Goal: Task Accomplishment & Management: Complete application form

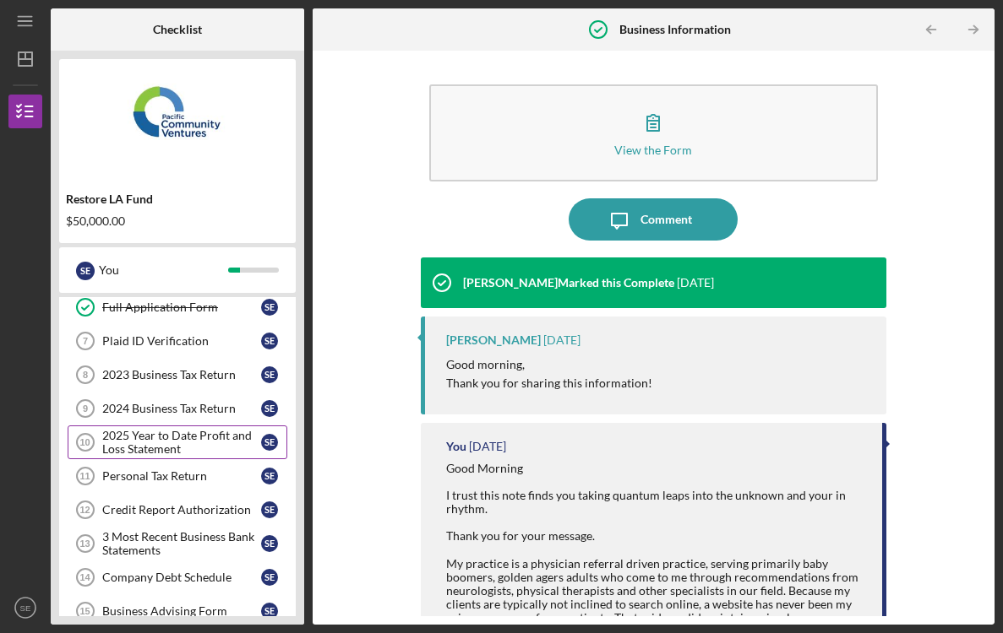
scroll to position [309, 0]
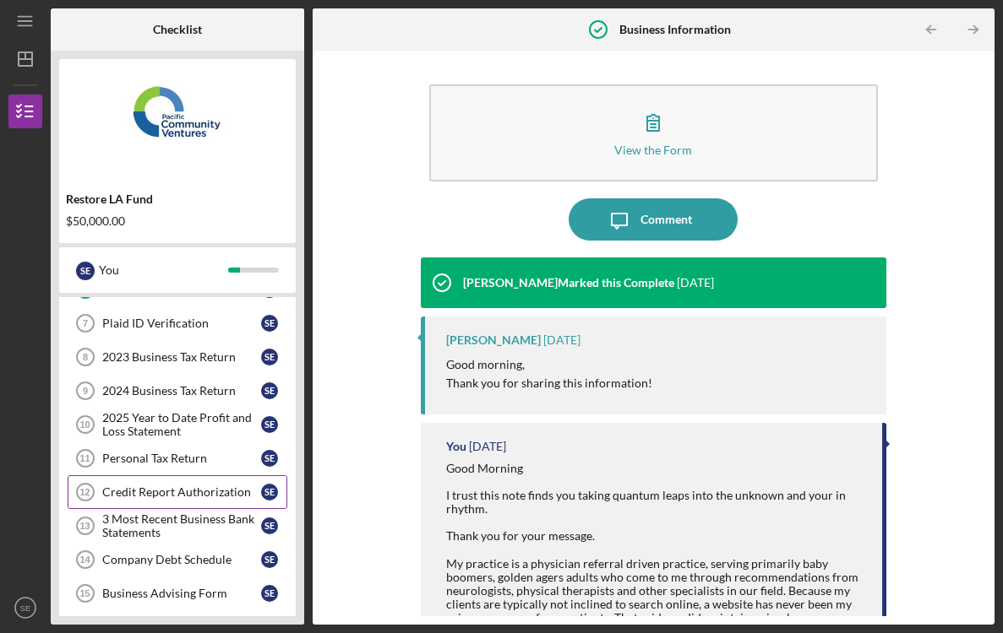
click at [205, 501] on link "Credit Report Authorization 12 Credit Report Authorization S E" at bounding box center [178, 493] width 220 height 34
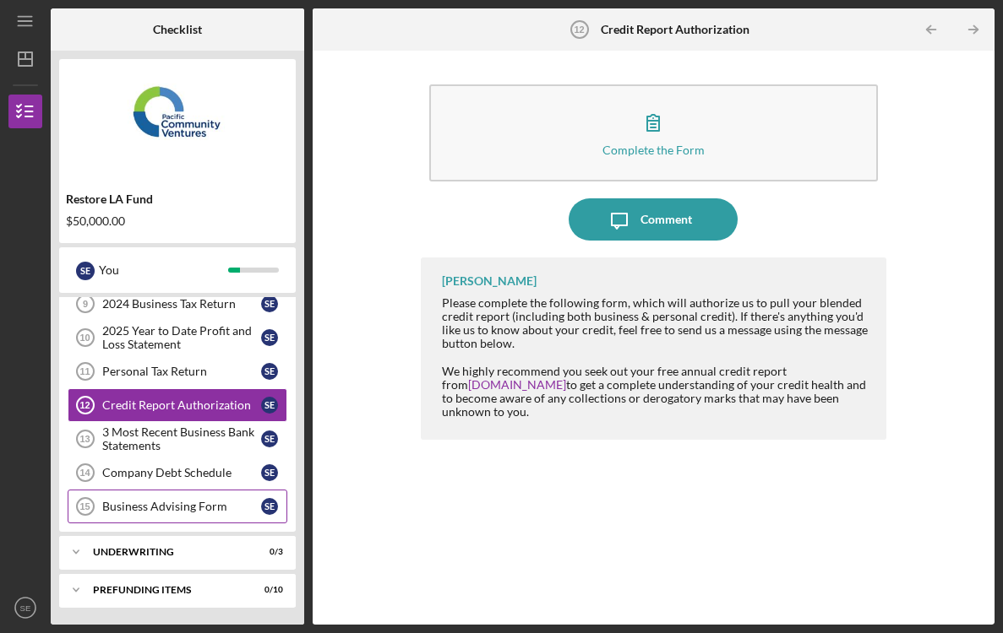
scroll to position [396, 0]
click at [196, 507] on div "Business Advising Form" at bounding box center [181, 507] width 159 height 14
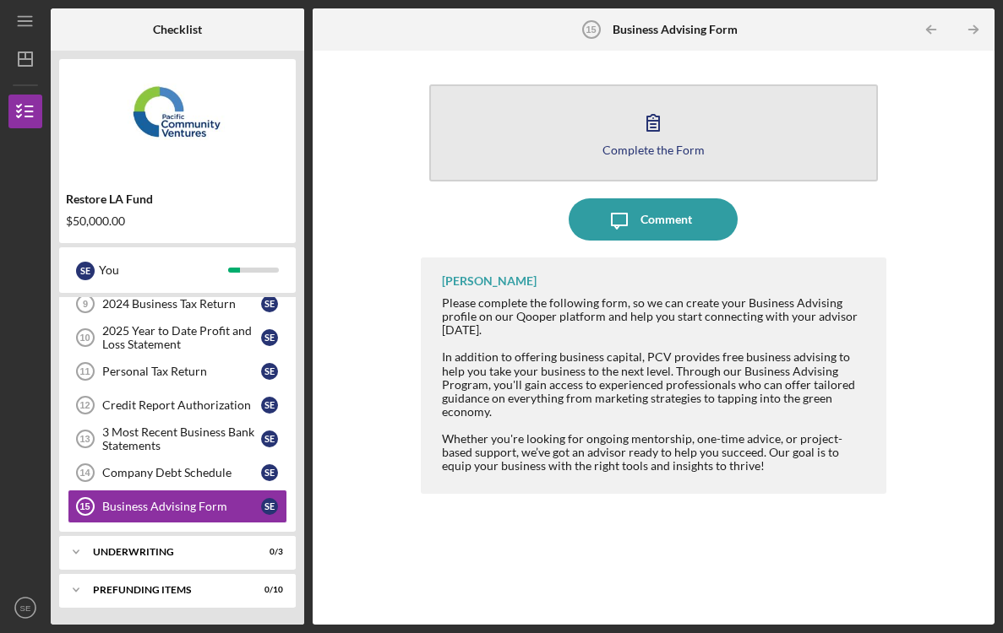
click at [645, 118] on icon "button" at bounding box center [653, 122] width 42 height 42
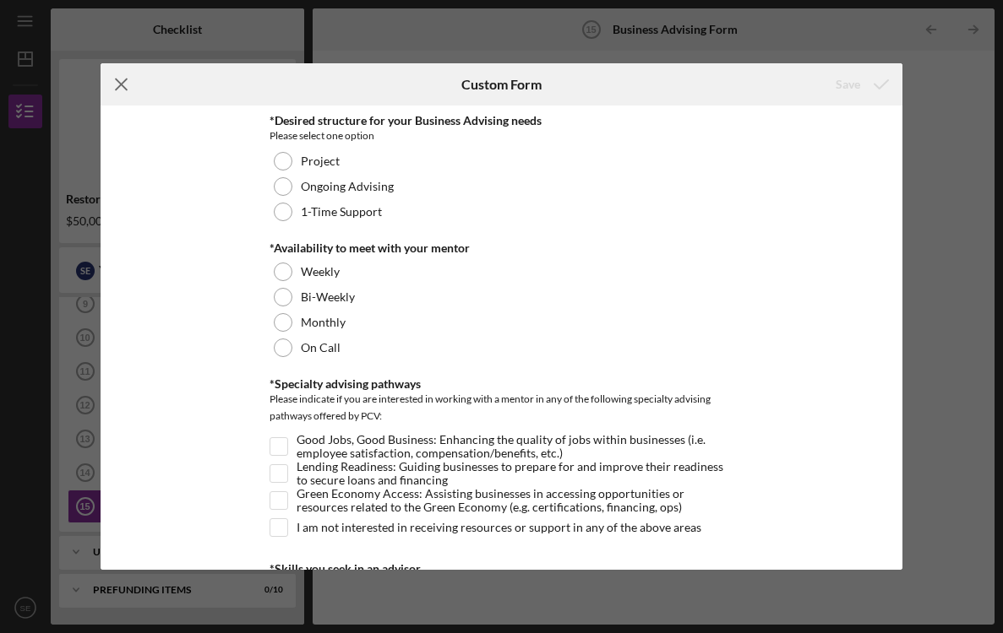
click at [117, 87] on line at bounding box center [121, 84] width 11 height 11
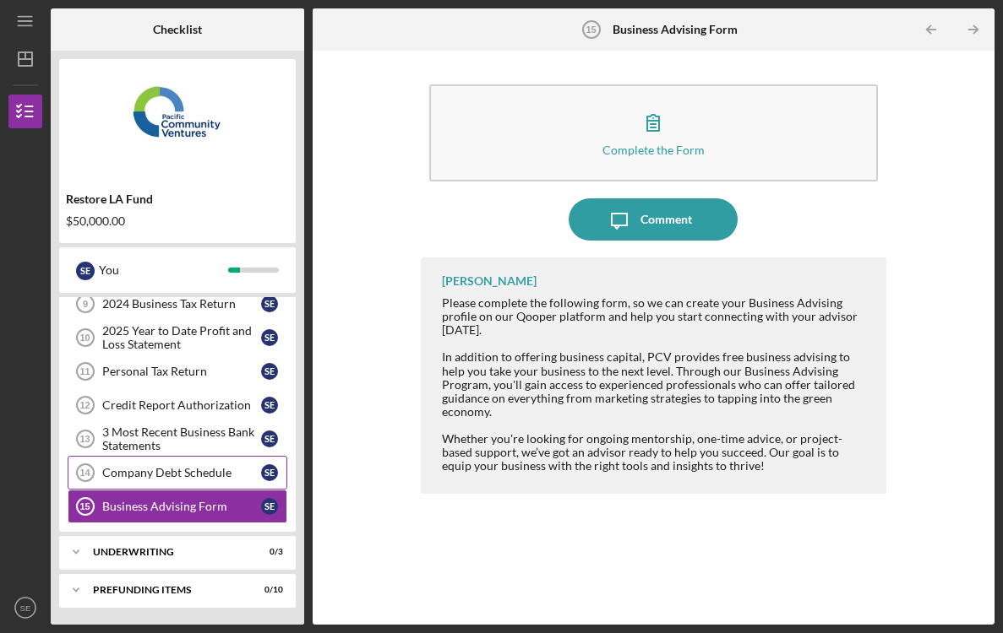
scroll to position [396, 0]
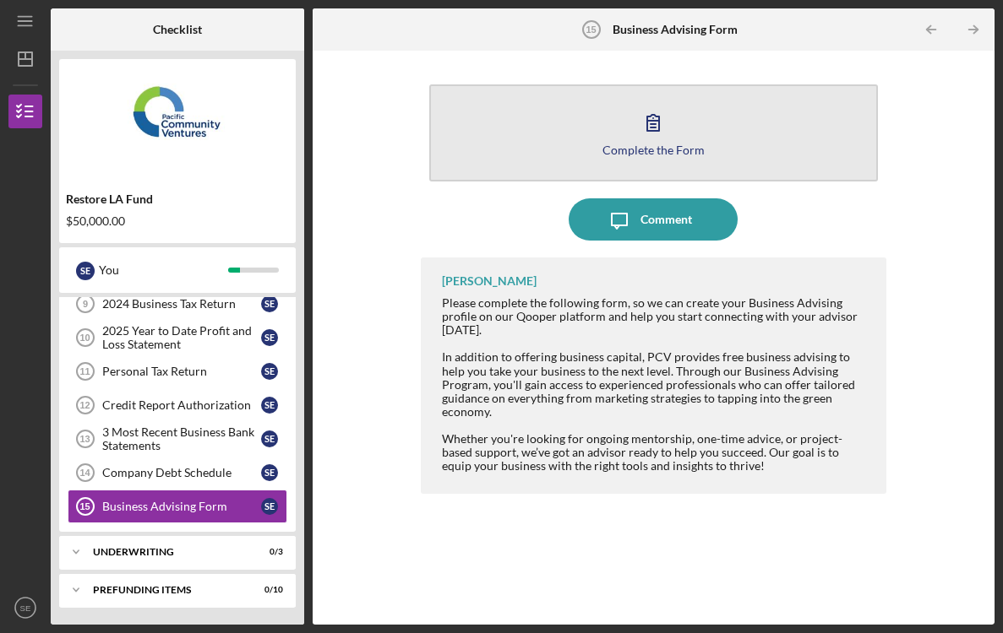
click at [505, 140] on button "Complete the Form Form" at bounding box center [653, 132] width 448 height 97
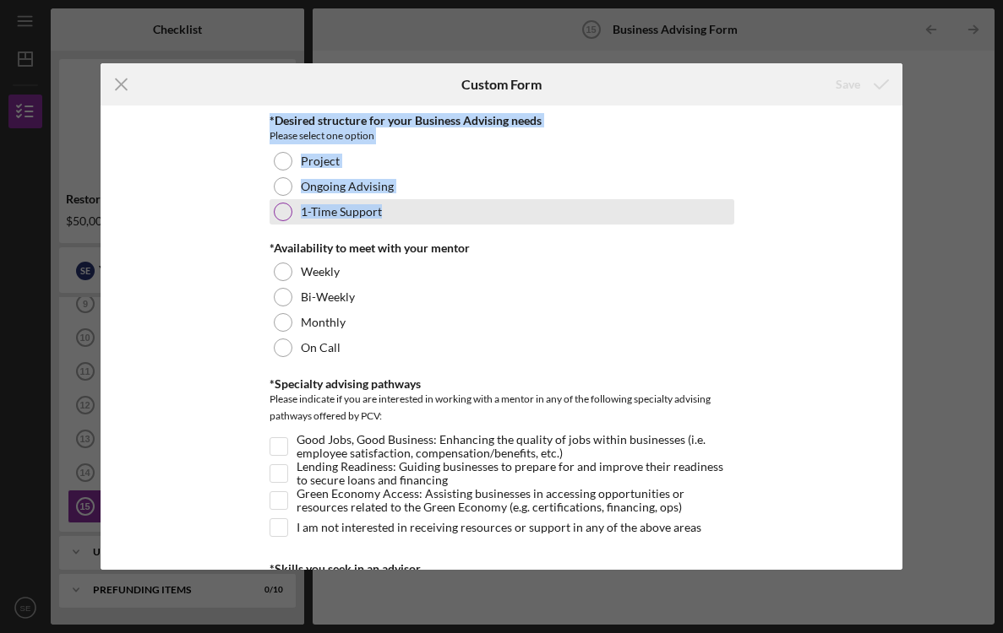
drag, startPoint x: 253, startPoint y: 117, endPoint x: 372, endPoint y: 220, distance: 156.9
click at [372, 220] on div "*Desired structure for your Business Advising needs Please select one option Pr…" at bounding box center [502, 338] width 802 height 465
copy div "*Desired structure for your Business Advising needs Please select one option Pr…"
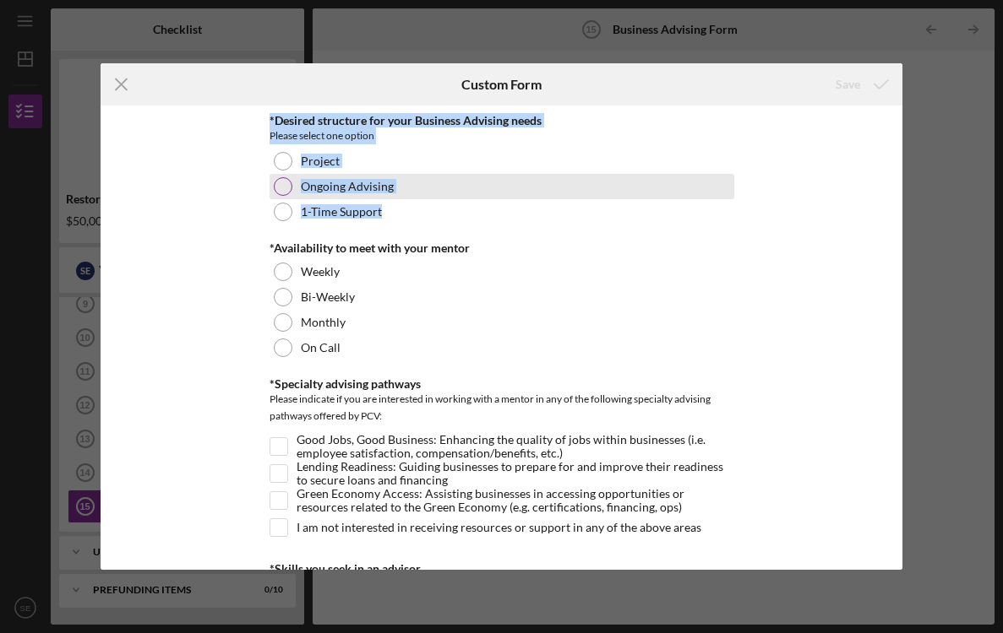
click at [280, 182] on div at bounding box center [283, 186] width 19 height 19
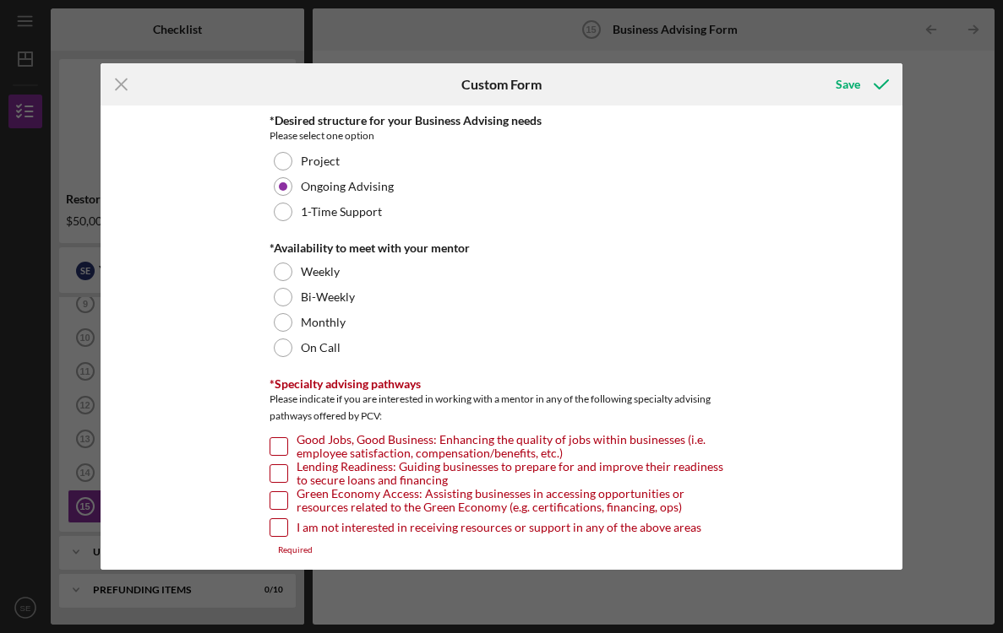
click at [243, 262] on div "*Desired structure for your Business Advising needs Please select one option Pr…" at bounding box center [502, 338] width 802 height 465
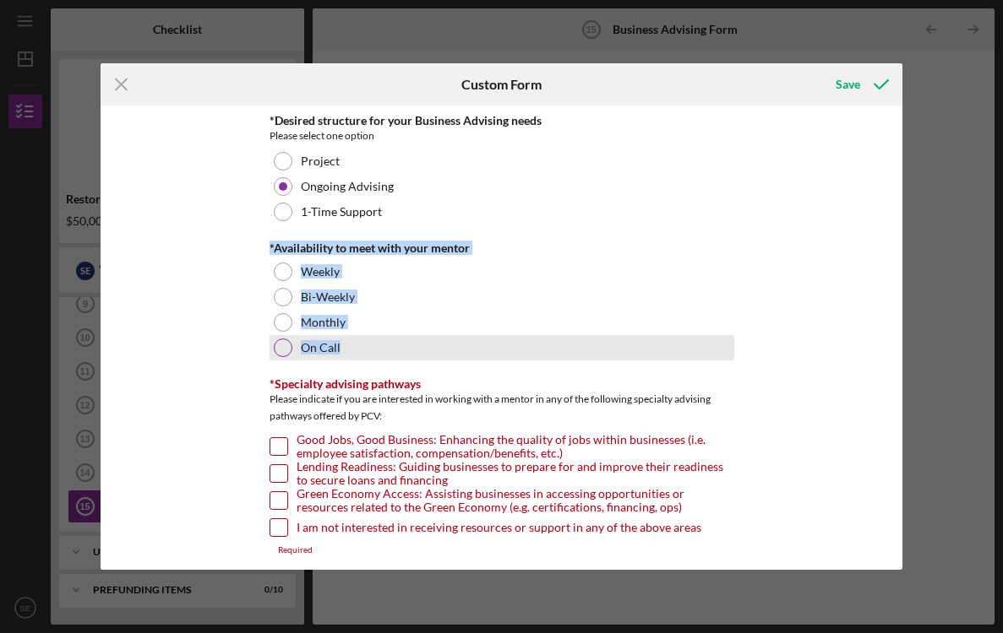
drag, startPoint x: 258, startPoint y: 249, endPoint x: 367, endPoint y: 346, distance: 146.0
click at [367, 346] on div "*Desired structure for your Business Advising needs Please select one option Pr…" at bounding box center [502, 338] width 802 height 465
copy div "*Availability to meet with your mentor Weekly Bi-Weekly Monthly On Call"
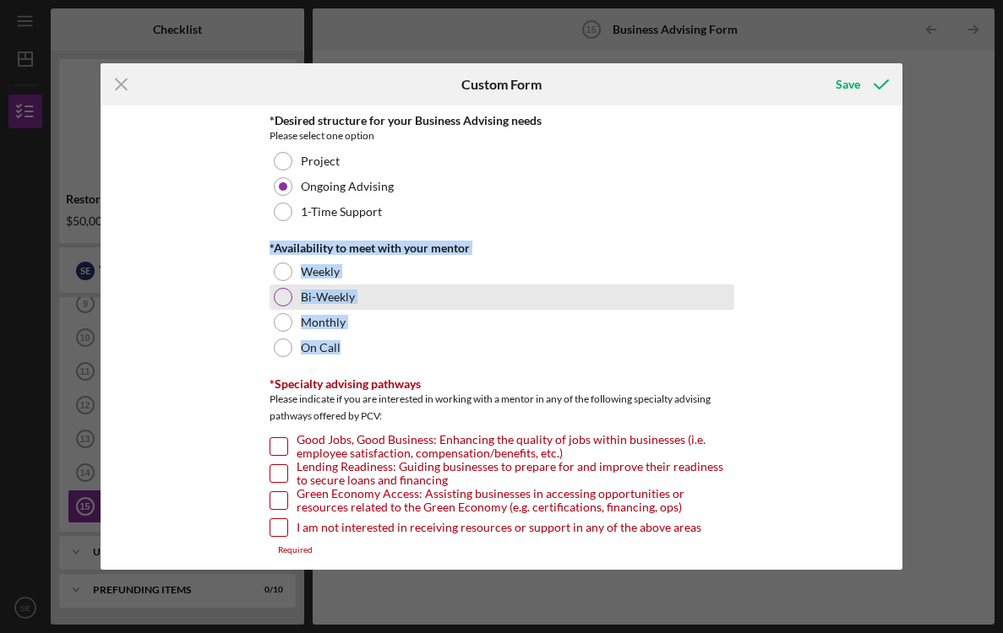
click at [287, 294] on div at bounding box center [283, 297] width 19 height 19
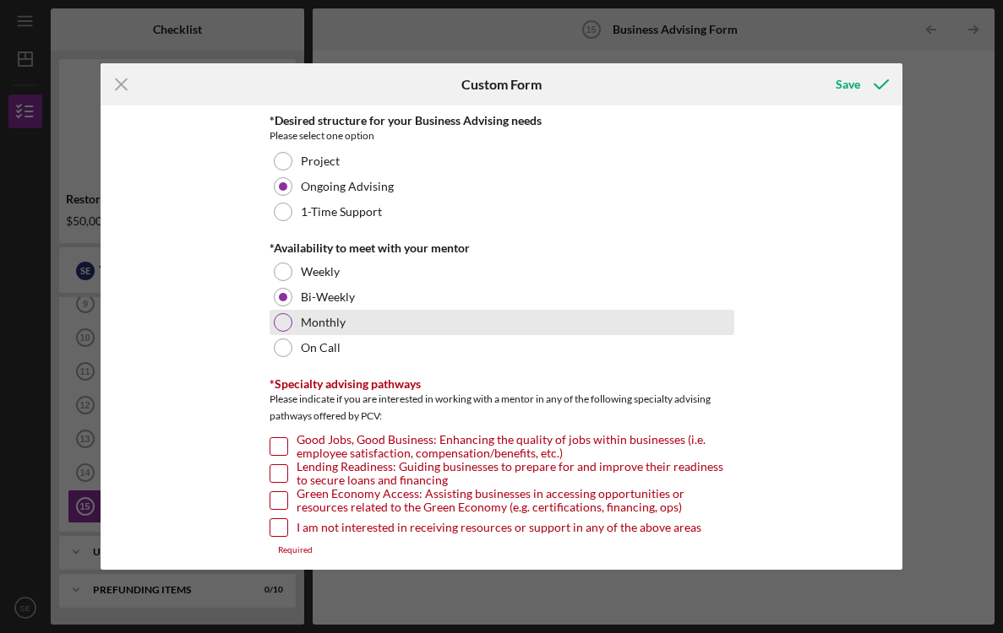
click at [276, 318] on div at bounding box center [283, 322] width 19 height 19
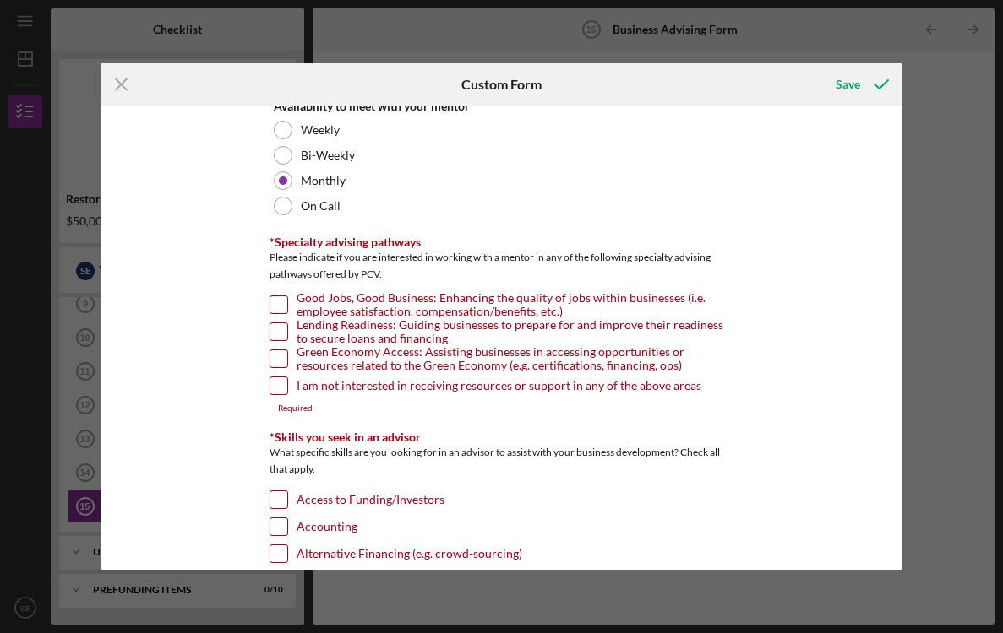
scroll to position [131, 0]
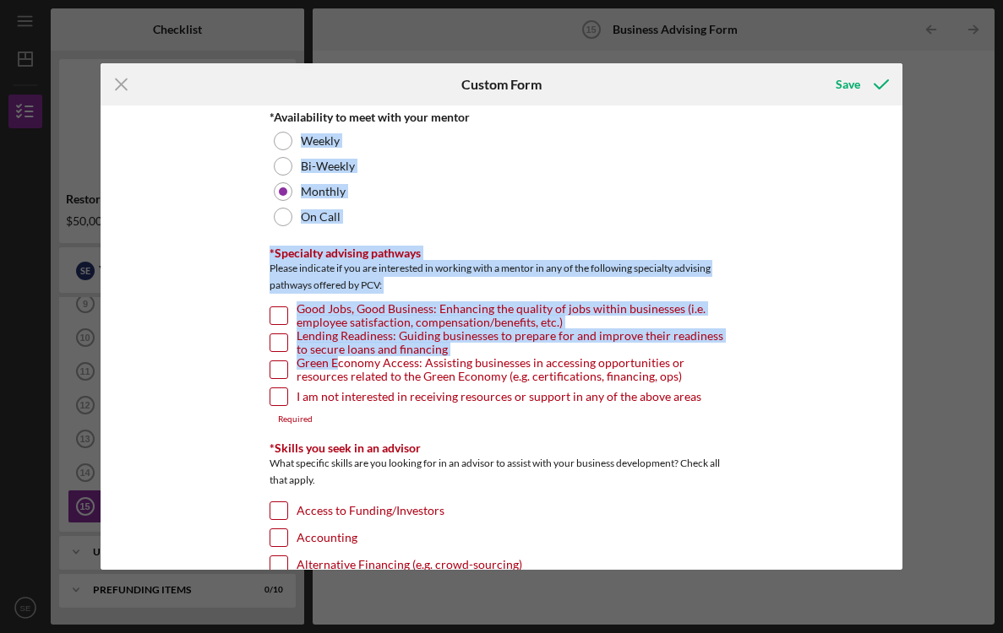
drag, startPoint x: 259, startPoint y: 258, endPoint x: 332, endPoint y: 363, distance: 128.2
click at [332, 363] on div "*Desired structure for your Business Advising needs Please select one option Pr…" at bounding box center [502, 338] width 802 height 465
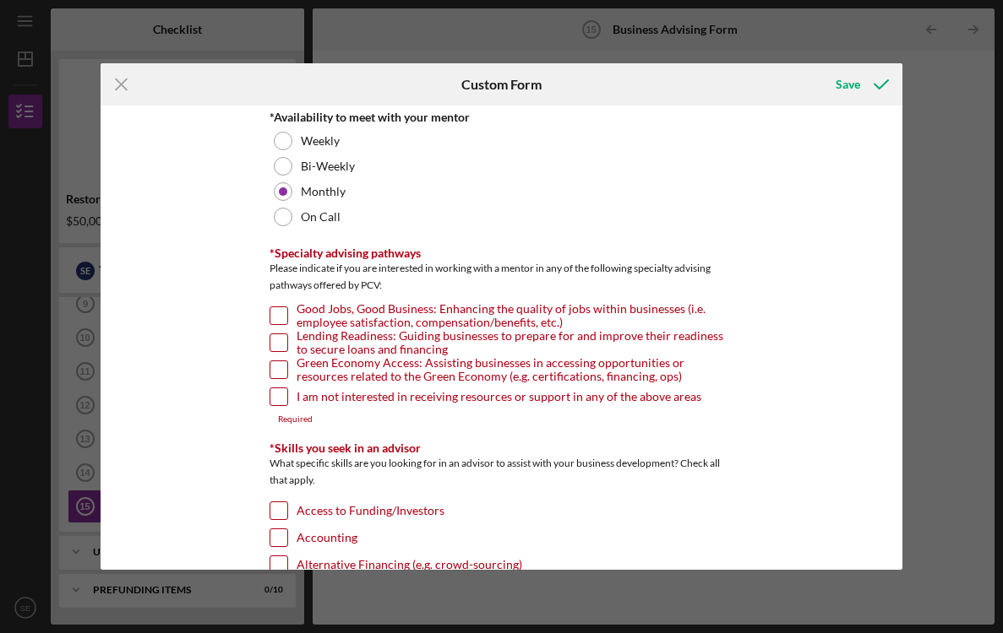
click at [241, 316] on div "*Desired structure for your Business Advising needs Please select one option Pr…" at bounding box center [502, 338] width 802 height 465
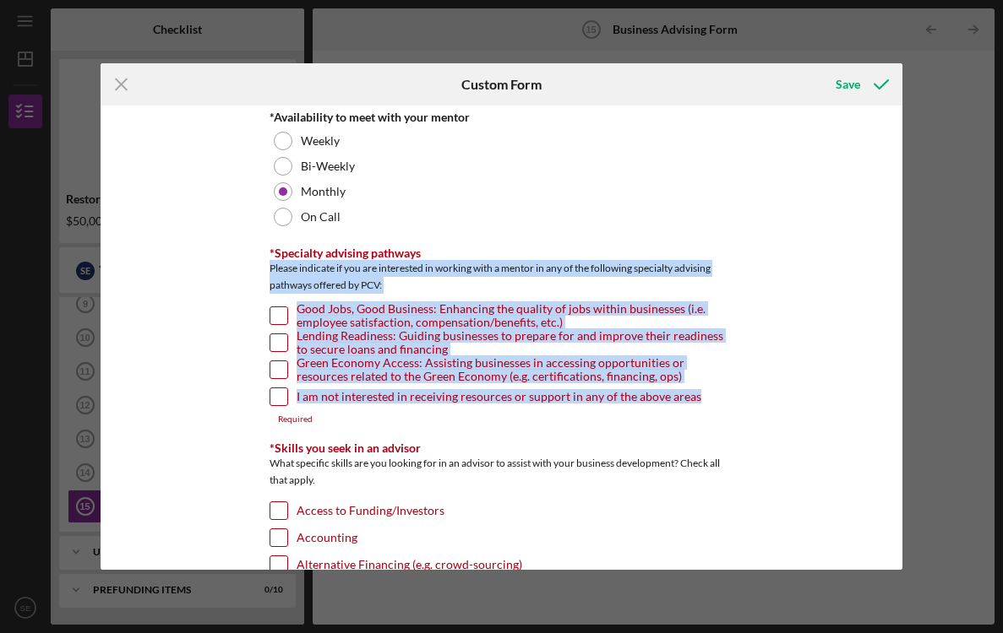
drag, startPoint x: 269, startPoint y: 266, endPoint x: 691, endPoint y: 397, distance: 441.3
click at [691, 397] on div "*Specialty advising pathways Please indicate if you are interested in working w…" at bounding box center [501, 336] width 465 height 178
copy div "Please indicate if you are interested in working with a mentor in any of the fo…"
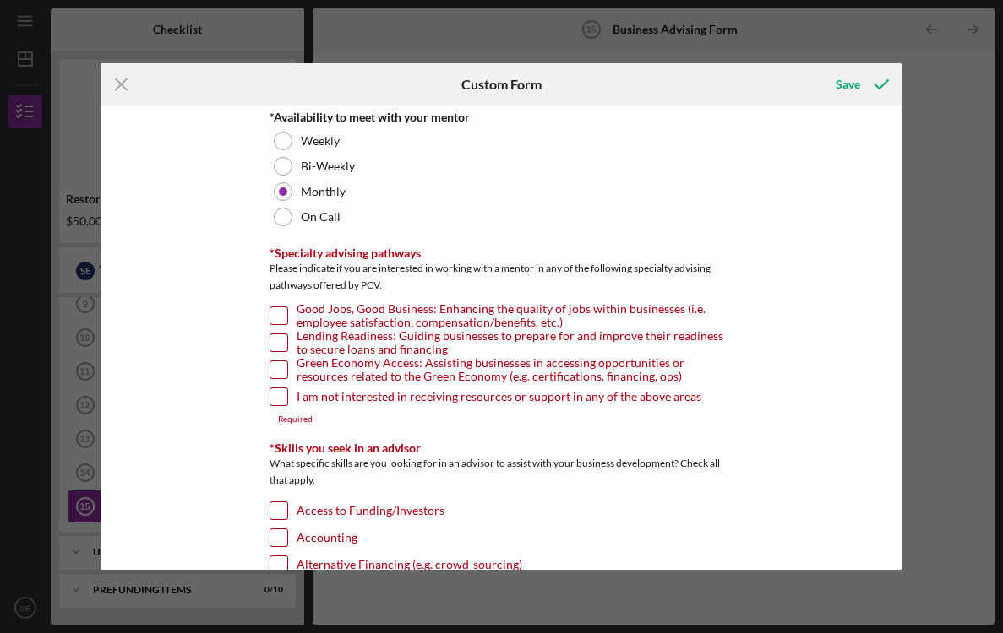
click at [224, 323] on div "*Desired structure for your Business Advising needs Please select one option Pr…" at bounding box center [502, 338] width 802 height 465
click at [285, 346] on div at bounding box center [278, 343] width 19 height 19
click at [275, 344] on input "Lending Readiness: Guiding businesses to prepare for and improve their readines…" at bounding box center [278, 342] width 17 height 17
checkbox input "true"
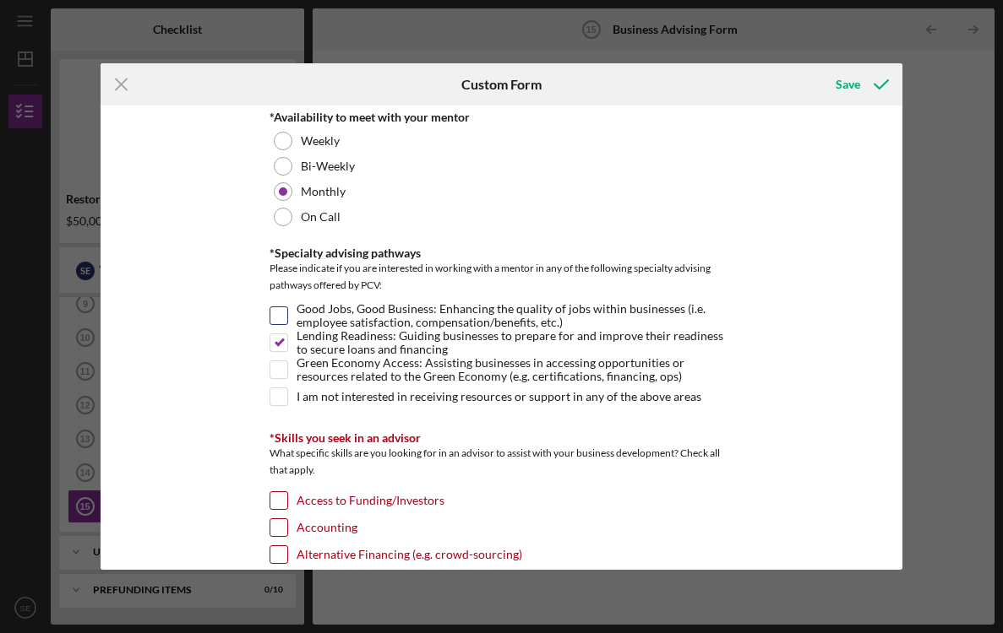
click at [281, 309] on input "Good Jobs, Good Business: Enhancing the quality of jobs within businesses (i.e.…" at bounding box center [278, 315] width 17 height 17
checkbox input "true"
click at [285, 375] on div at bounding box center [278, 370] width 19 height 19
click at [274, 372] on input "Green Economy Access: Assisting businesses in accessing opportunities or resour…" at bounding box center [278, 369] width 17 height 17
checkbox input "true"
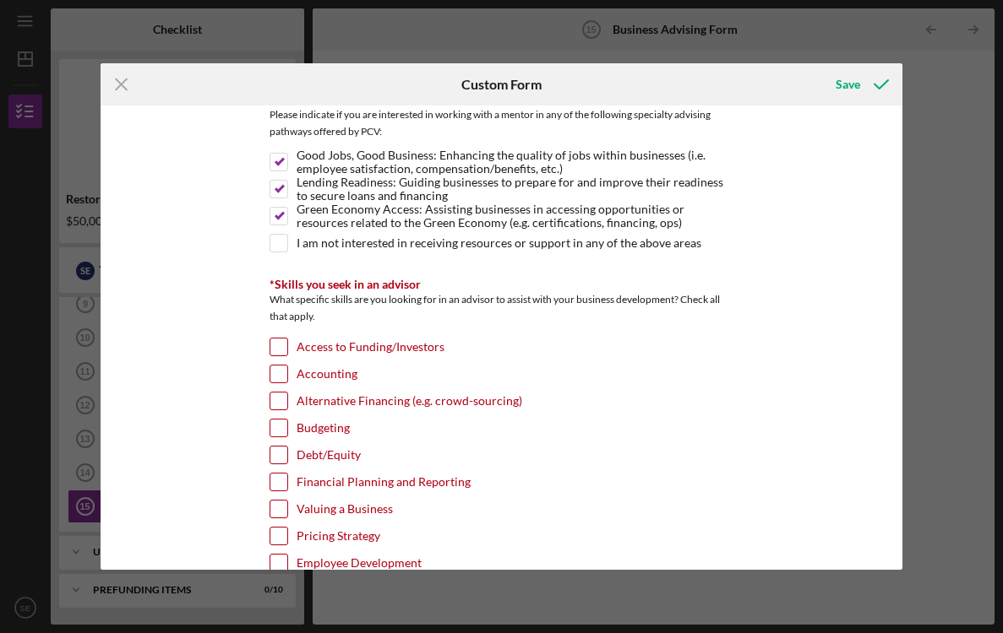
scroll to position [291, 0]
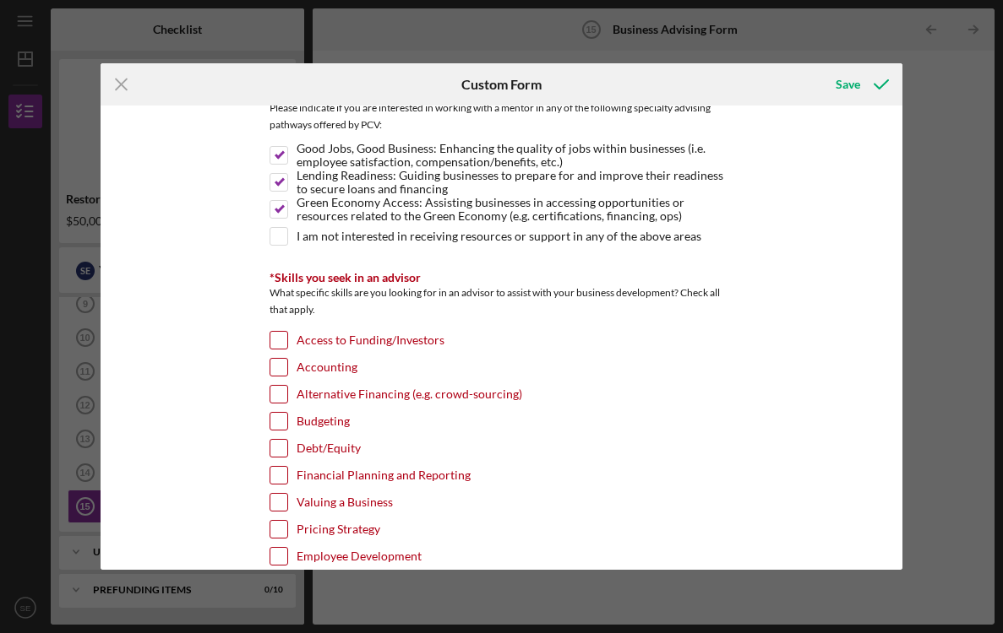
click at [236, 348] on div "*Desired structure for your Business Advising needs Please select one option Pr…" at bounding box center [502, 338] width 802 height 465
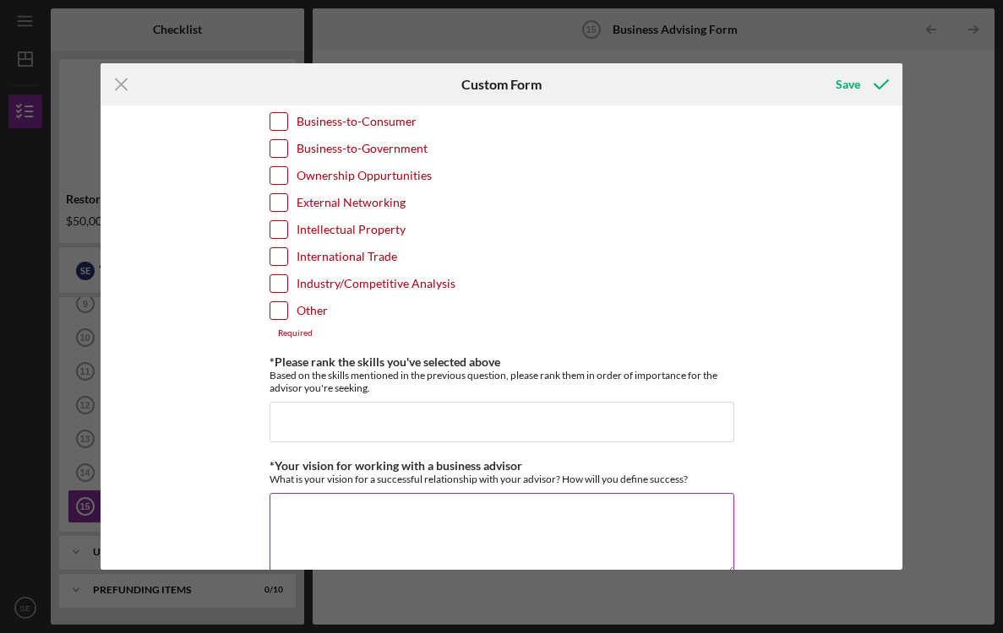
scroll to position [1251, 0]
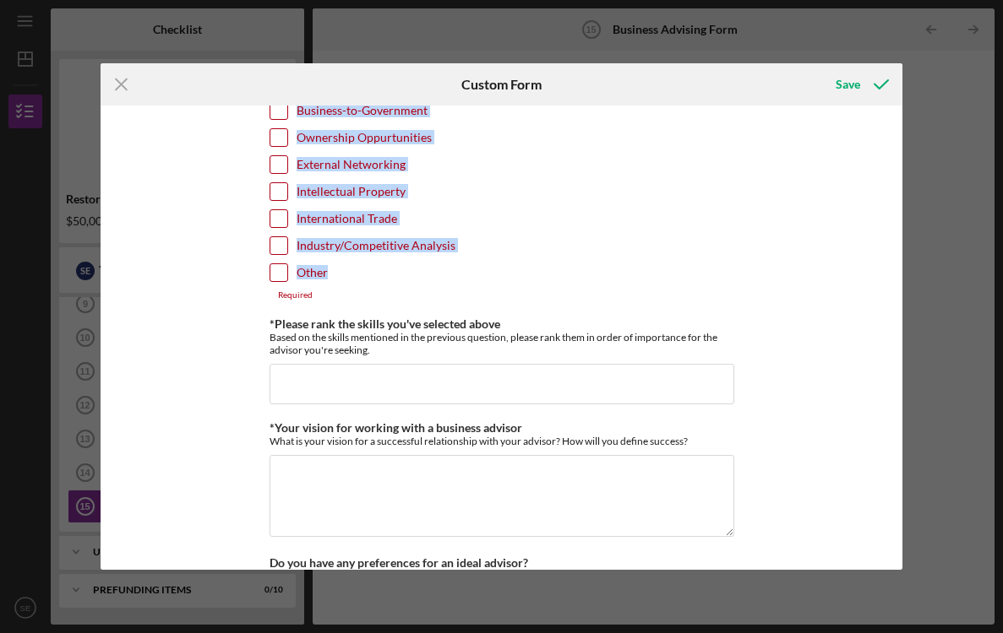
drag, startPoint x: 267, startPoint y: 290, endPoint x: 330, endPoint y: 275, distance: 65.1
copy div "What specific skills are you looking for in an advisor to assist with your busi…"
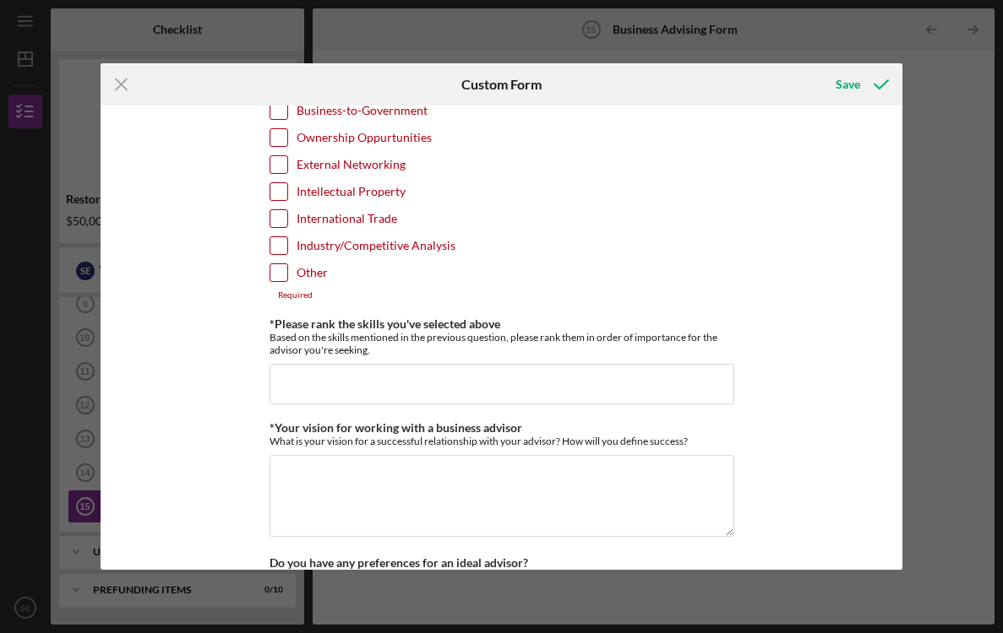
click at [214, 322] on div "*Desired structure for your Business Advising needs Please select one option Pr…" at bounding box center [502, 338] width 802 height 465
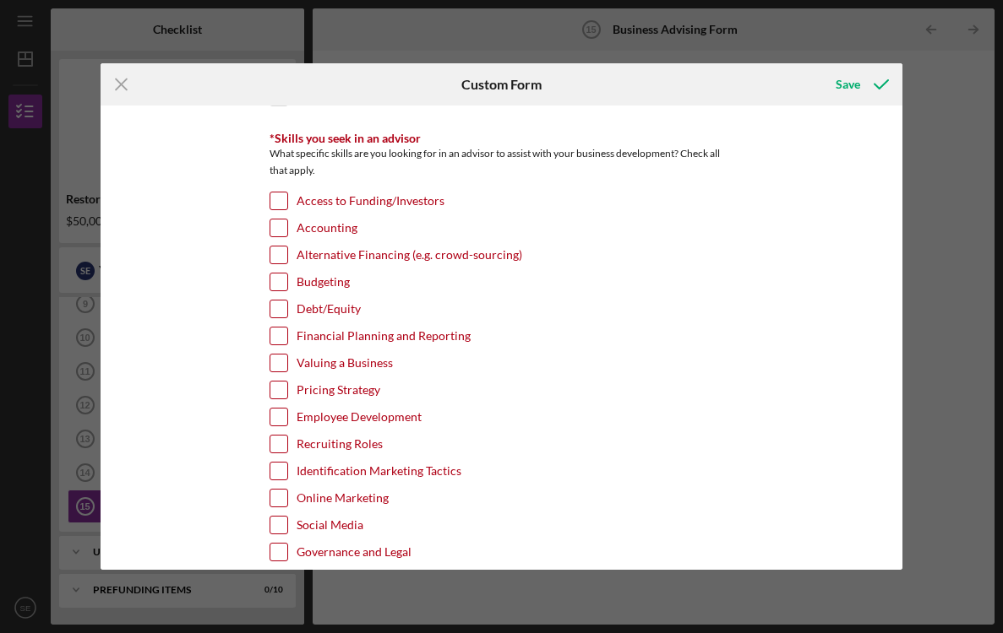
scroll to position [430, 0]
click at [273, 198] on input "Access to Funding/Investors" at bounding box center [278, 201] width 17 height 17
checkbox input "true"
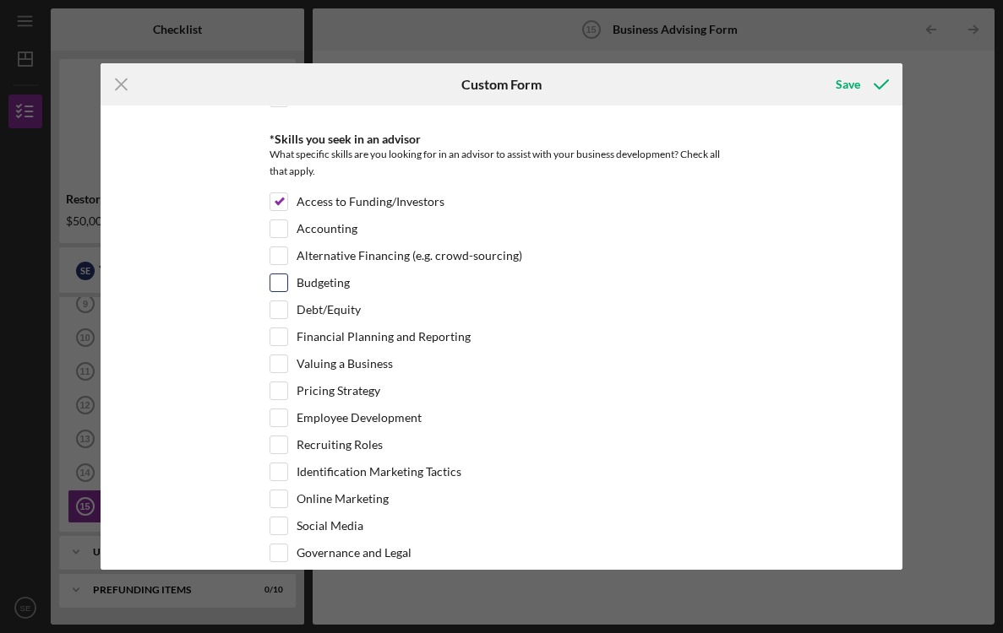
click at [274, 279] on input "Budgeting" at bounding box center [278, 283] width 17 height 17
checkbox input "true"
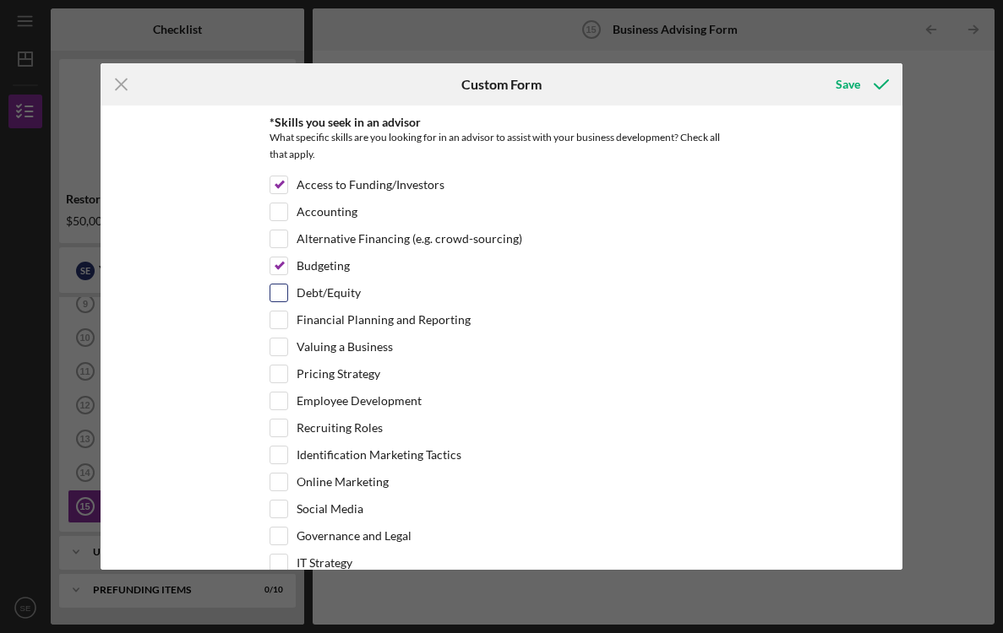
click at [277, 308] on div "Debt/Equity" at bounding box center [501, 297] width 465 height 27
click at [278, 322] on input "Financial Planning and Reporting" at bounding box center [278, 320] width 17 height 17
checkbox input "true"
click at [284, 301] on input "Debt/Equity" at bounding box center [278, 293] width 17 height 17
checkbox input "true"
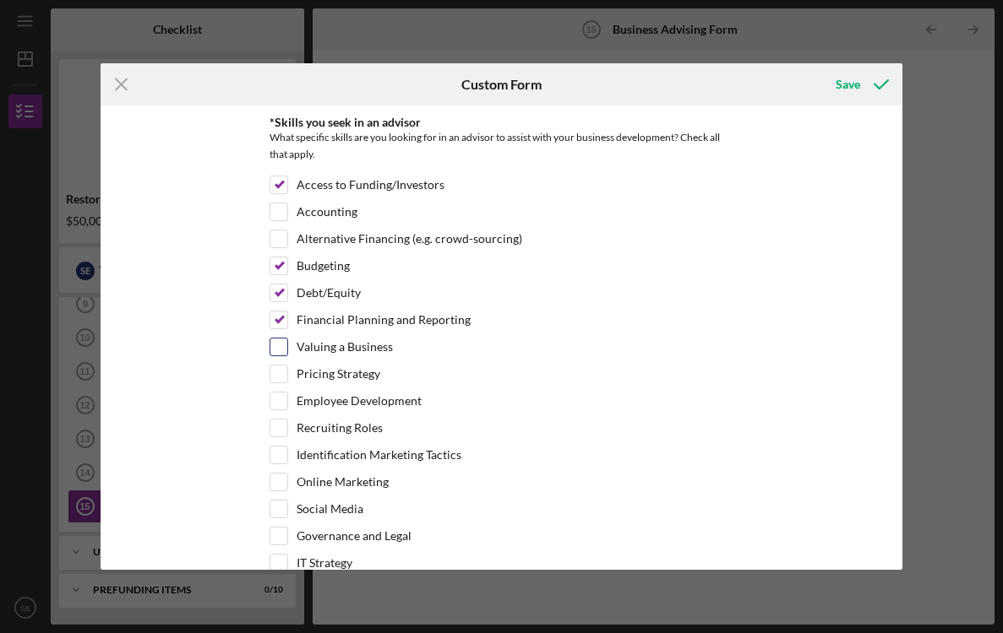
click at [284, 348] on input "Valuing a Business" at bounding box center [278, 347] width 17 height 17
checkbox input "true"
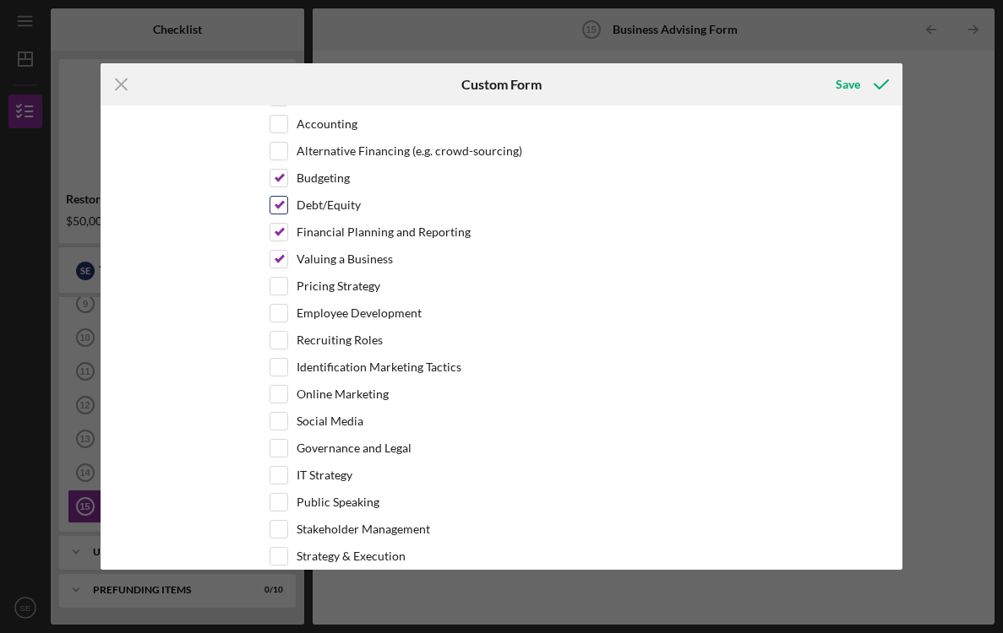
scroll to position [546, 0]
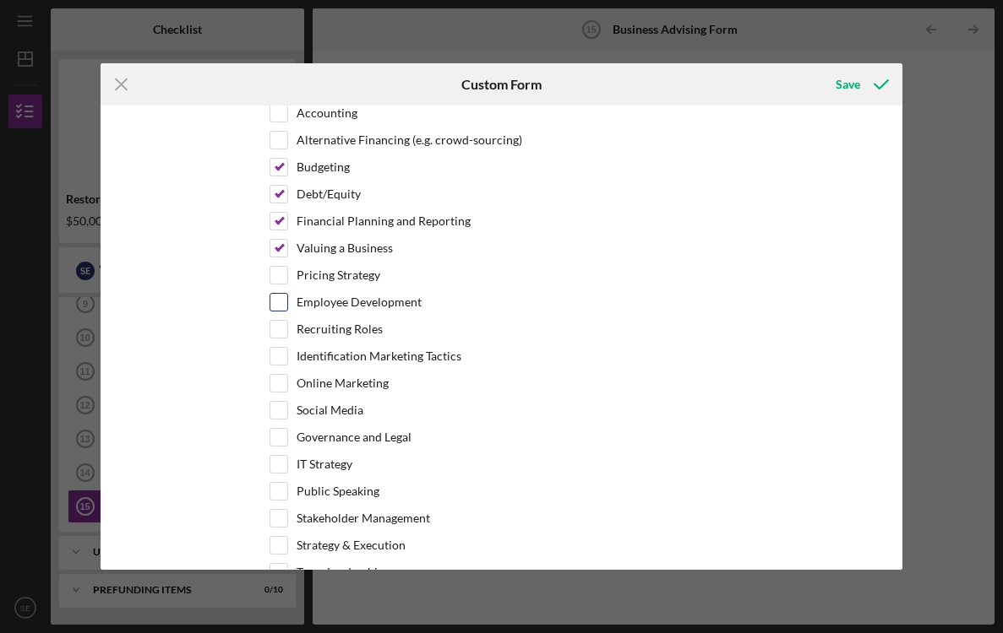
click at [276, 303] on input "Employee Development" at bounding box center [278, 302] width 17 height 17
checkbox input "true"
click at [280, 330] on input "Recruiting Roles" at bounding box center [278, 329] width 17 height 17
checkbox input "true"
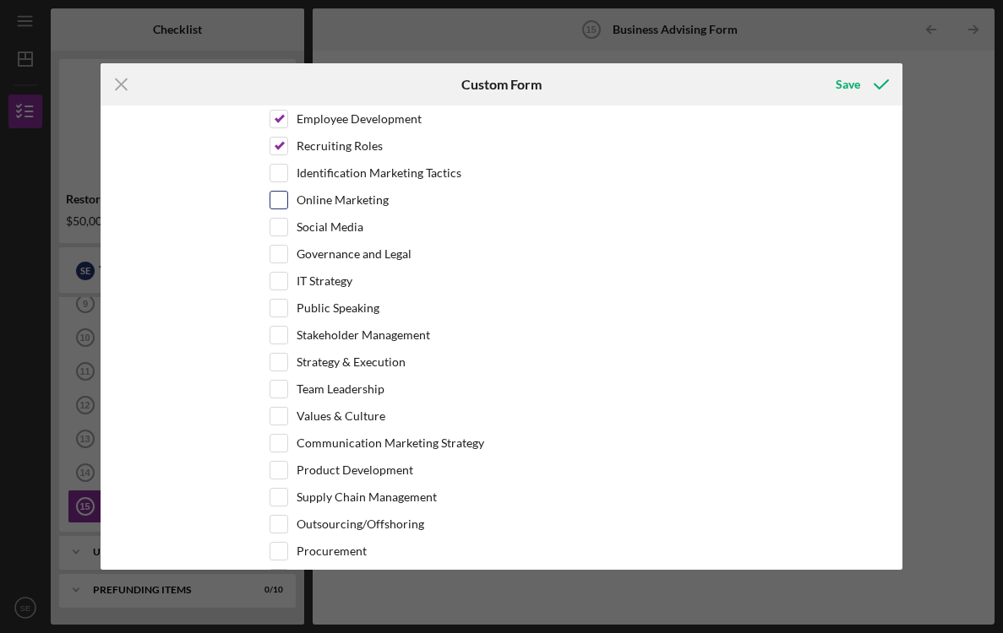
scroll to position [731, 0]
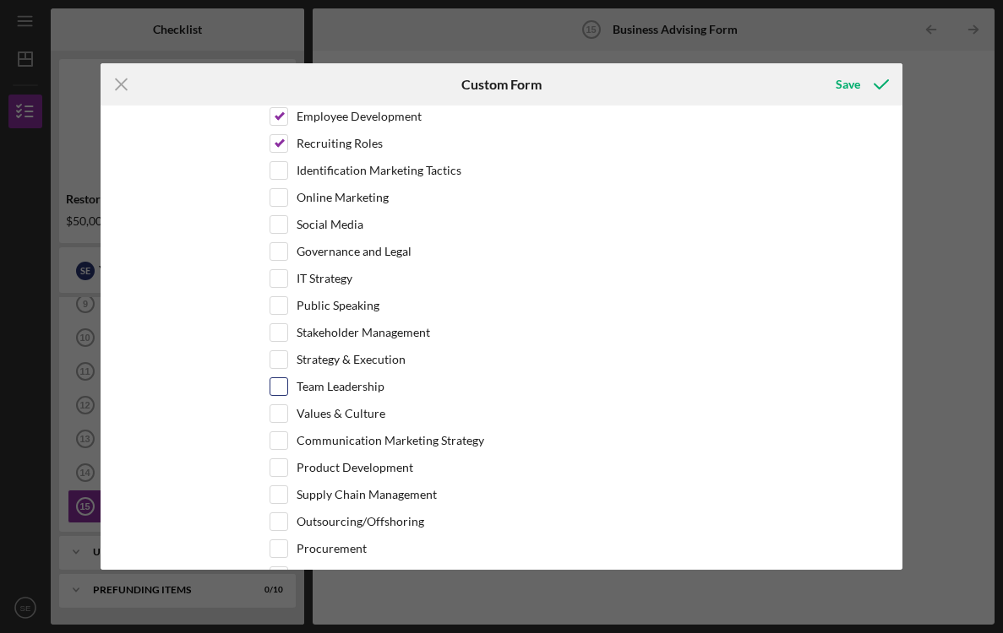
click at [276, 390] on input "Team Leadership" at bounding box center [278, 386] width 17 height 17
checkbox input "true"
click at [276, 416] on input "Values & Culture" at bounding box center [278, 413] width 17 height 17
checkbox input "true"
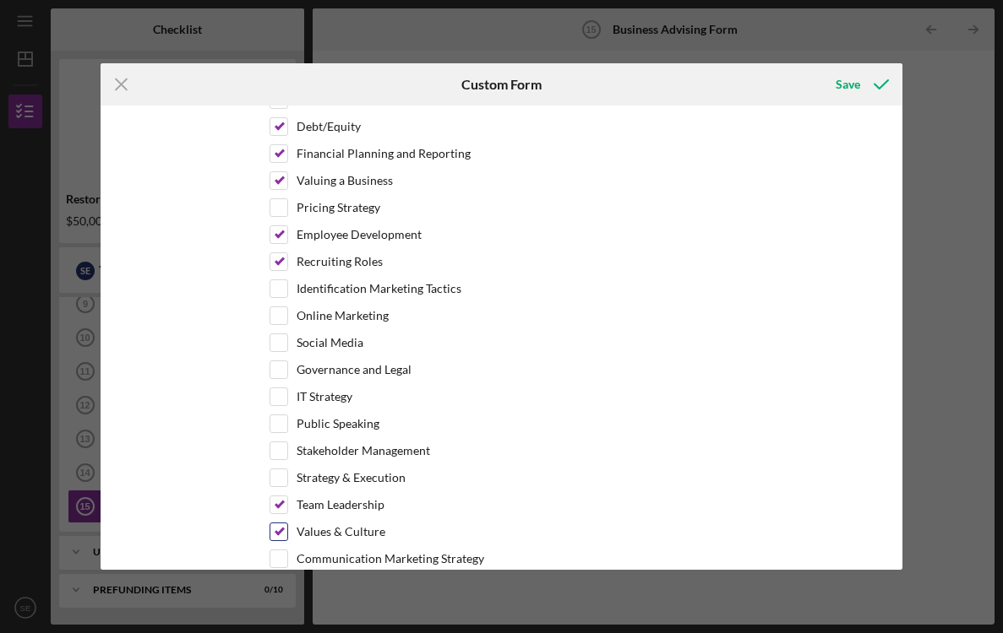
scroll to position [611, 0]
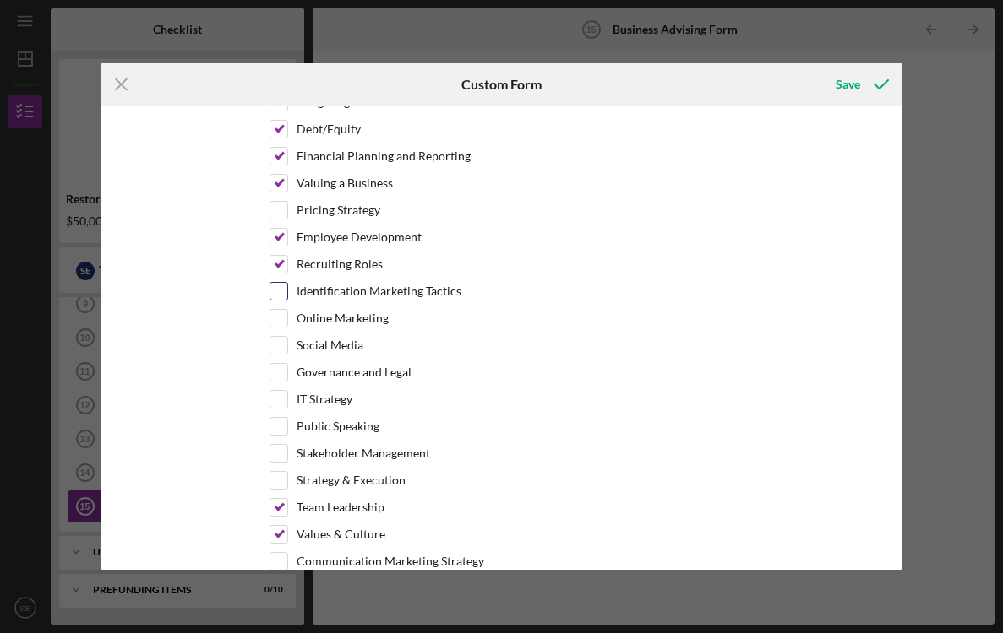
click at [279, 299] on input "Identification Marketing Tactics" at bounding box center [278, 291] width 17 height 17
checkbox input "true"
click at [269, 327] on div at bounding box center [278, 318] width 19 height 19
click at [273, 344] on input "Social Media" at bounding box center [278, 345] width 17 height 17
checkbox input "true"
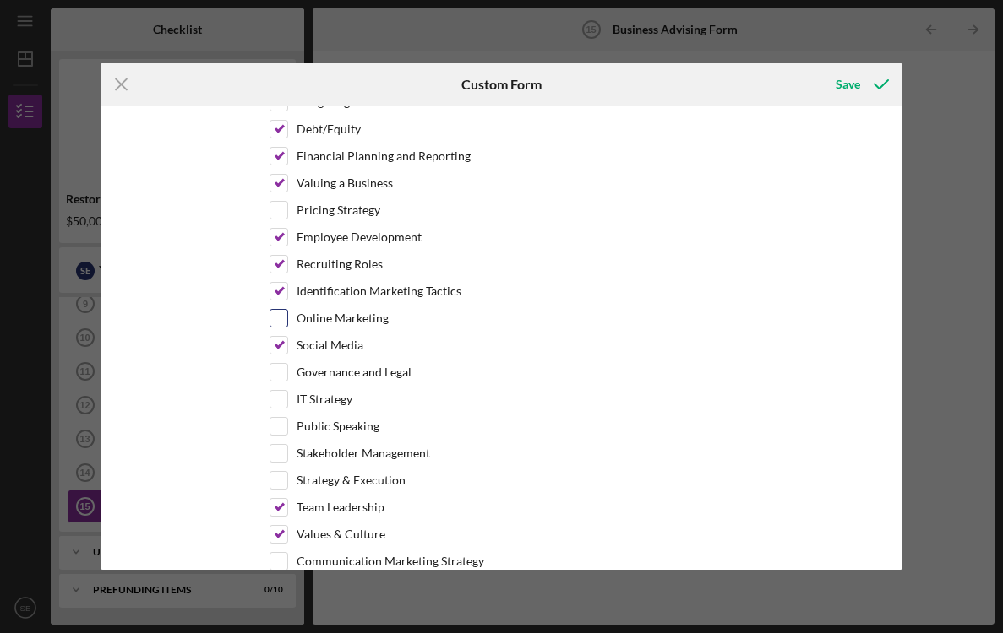
click at [275, 317] on input "Online Marketing" at bounding box center [278, 318] width 17 height 17
checkbox input "true"
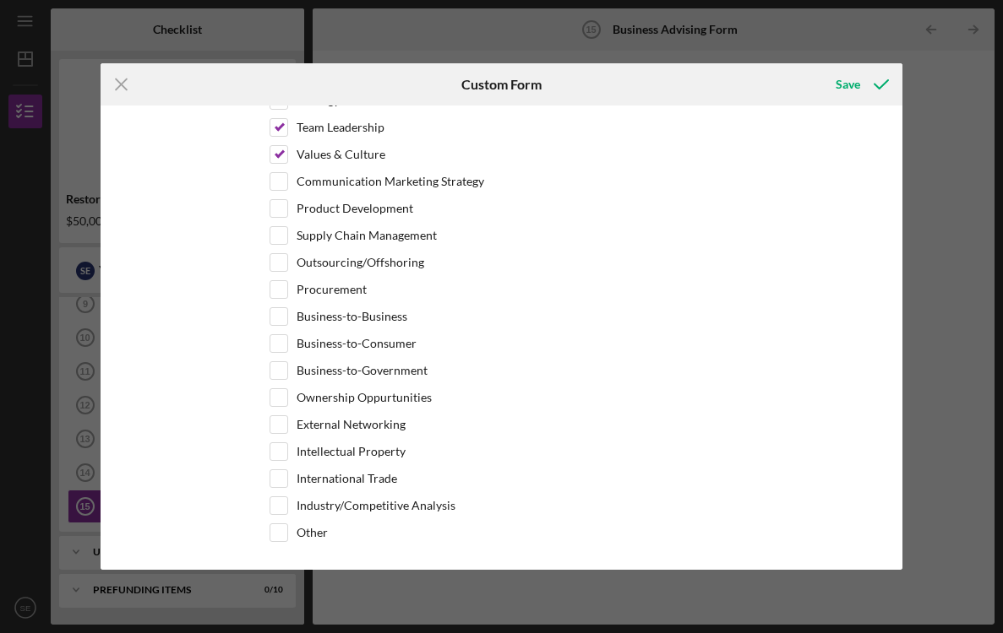
scroll to position [994, 0]
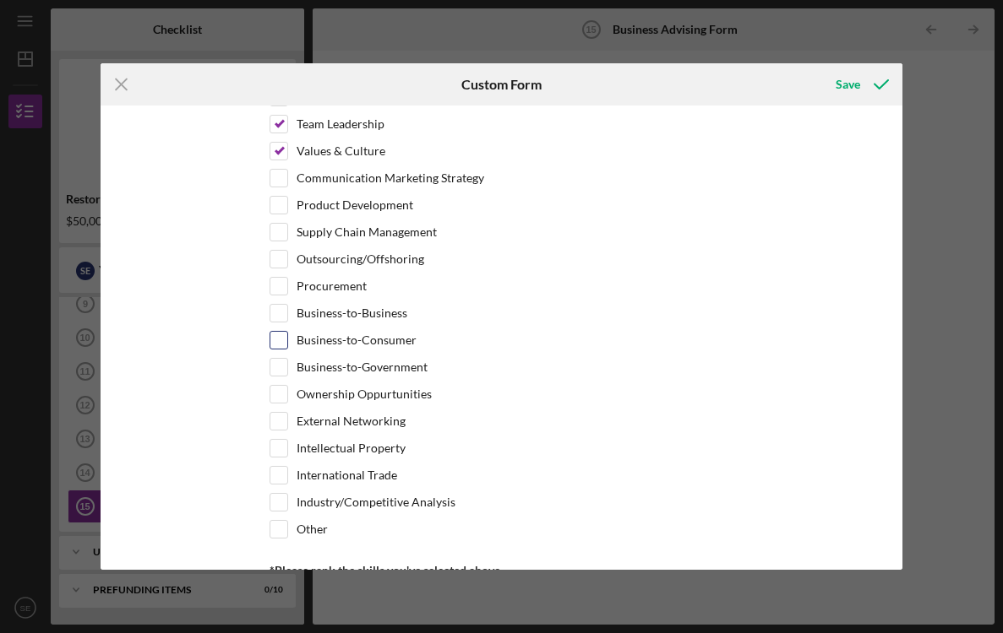
click at [272, 338] on input "Business-to-Consumer" at bounding box center [278, 340] width 17 height 17
checkbox input "true"
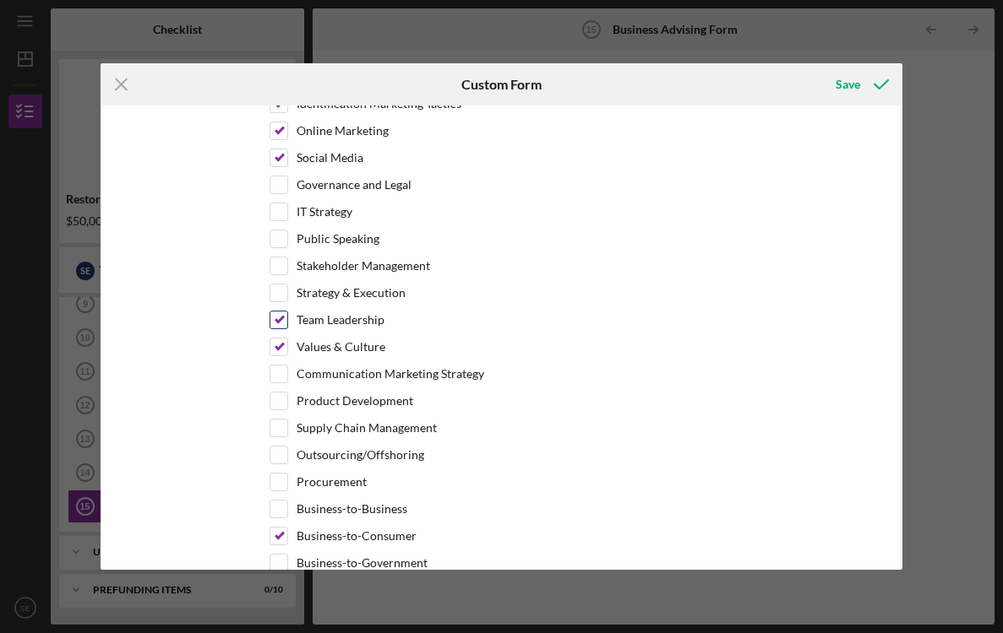
scroll to position [795, 0]
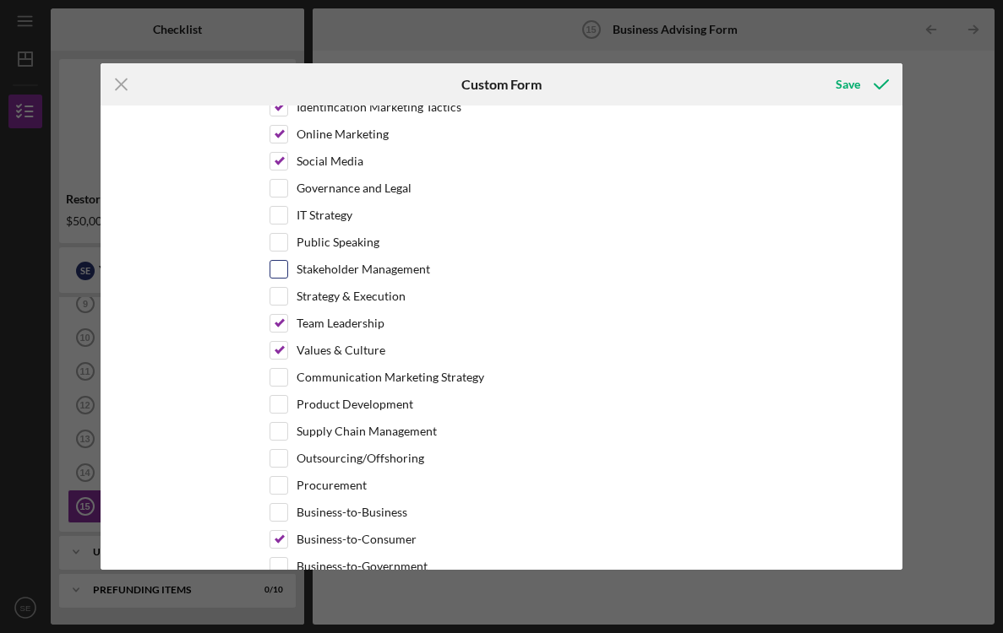
click at [284, 280] on div "Stakeholder Management" at bounding box center [501, 273] width 465 height 27
click at [279, 302] on input "Strategy & Execution" at bounding box center [278, 296] width 17 height 17
checkbox input "true"
click at [279, 269] on input "Stakeholder Management" at bounding box center [278, 269] width 17 height 17
checkbox input "true"
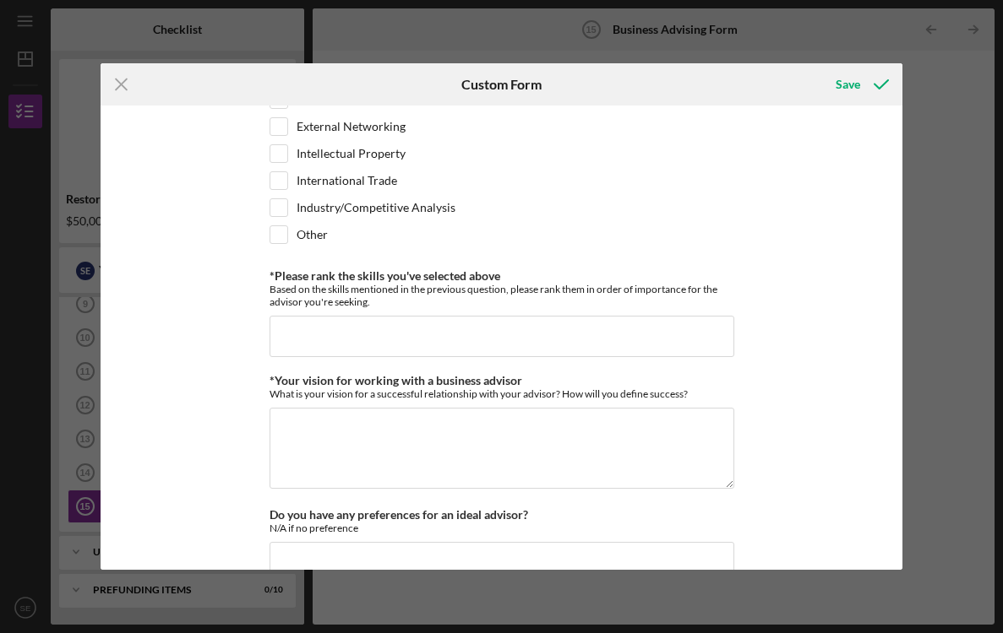
scroll to position [1288, 0]
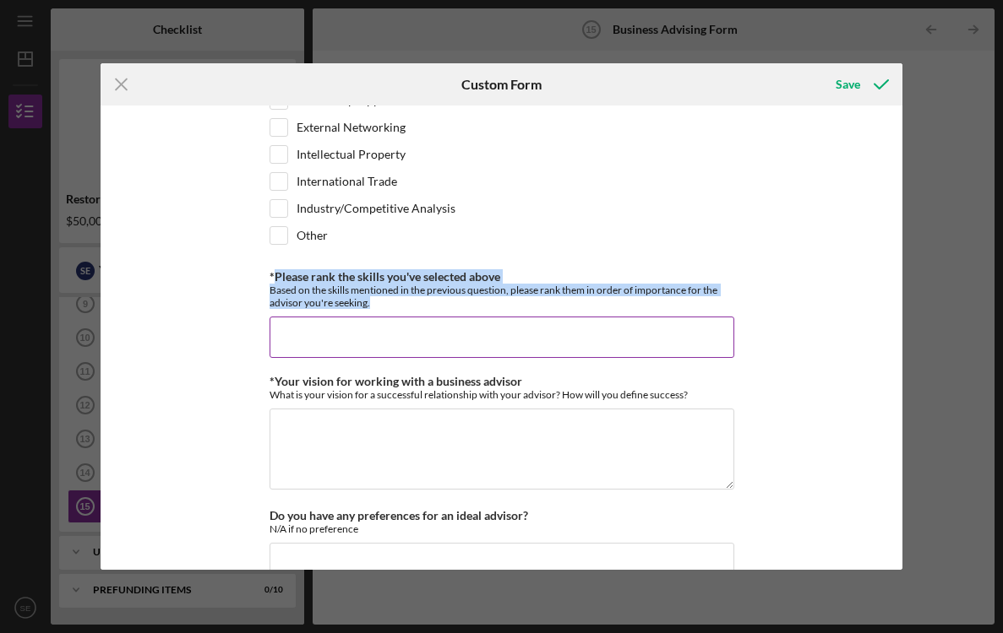
drag, startPoint x: 271, startPoint y: 274, endPoint x: 372, endPoint y: 301, distance: 104.1
click at [372, 301] on div "*Please rank the skills you've selected above Based on the skills mentioned in …" at bounding box center [501, 289] width 465 height 39
copy div "Please rank the skills you've selected above Based on the skills mentioned in t…"
click at [340, 345] on input "*Please rank the skills you've selected above" at bounding box center [501, 337] width 465 height 41
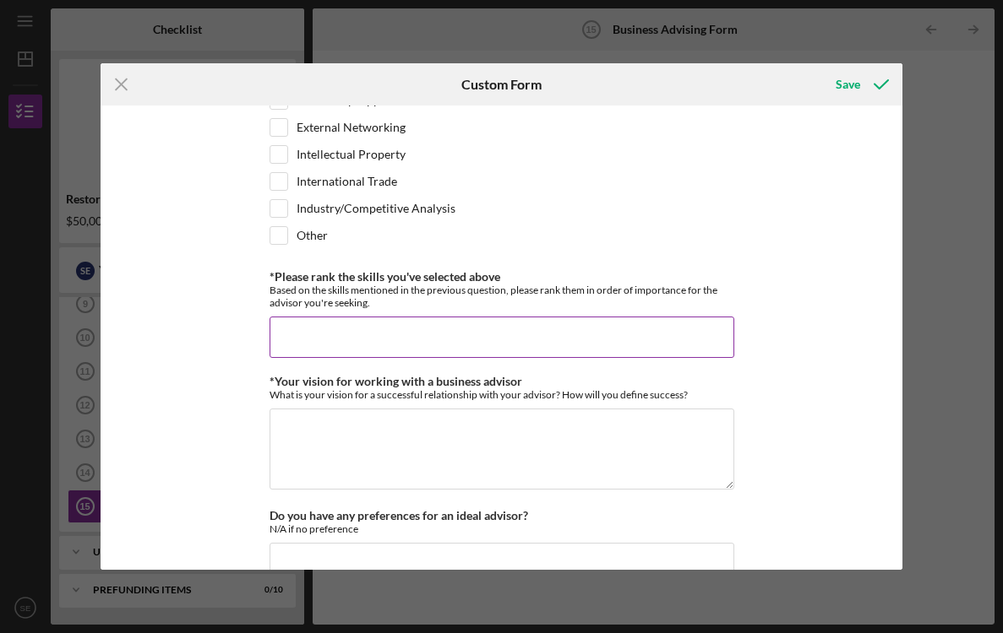
paste input "Financial Planning and Reporting – Your foundation for securing and managing ca…"
type input "Financial Planning and Reporting – Your foundation for securing and managing ca…"
click at [333, 341] on input "Financial Planning and Reporting – Your foundation for securing and managing ca…" at bounding box center [501, 337] width 465 height 41
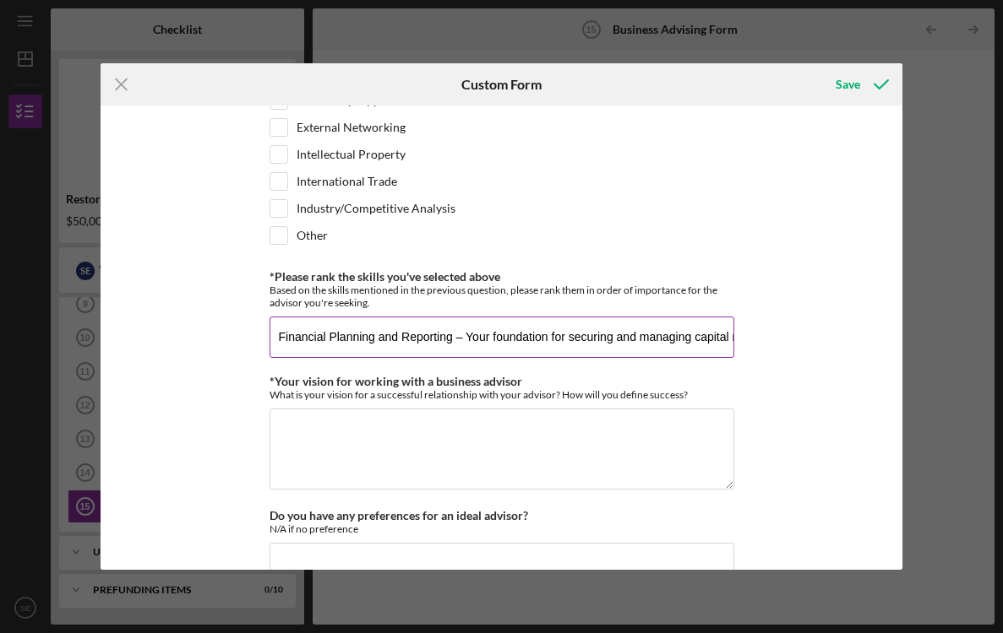
click at [333, 341] on input "Financial Planning and Reporting – Your foundation for securing and managing ca…" at bounding box center [501, 337] width 465 height 41
click at [331, 338] on input "Financial Planning and Reporting – Your foundation for securing and managing ca…" at bounding box center [501, 337] width 465 height 41
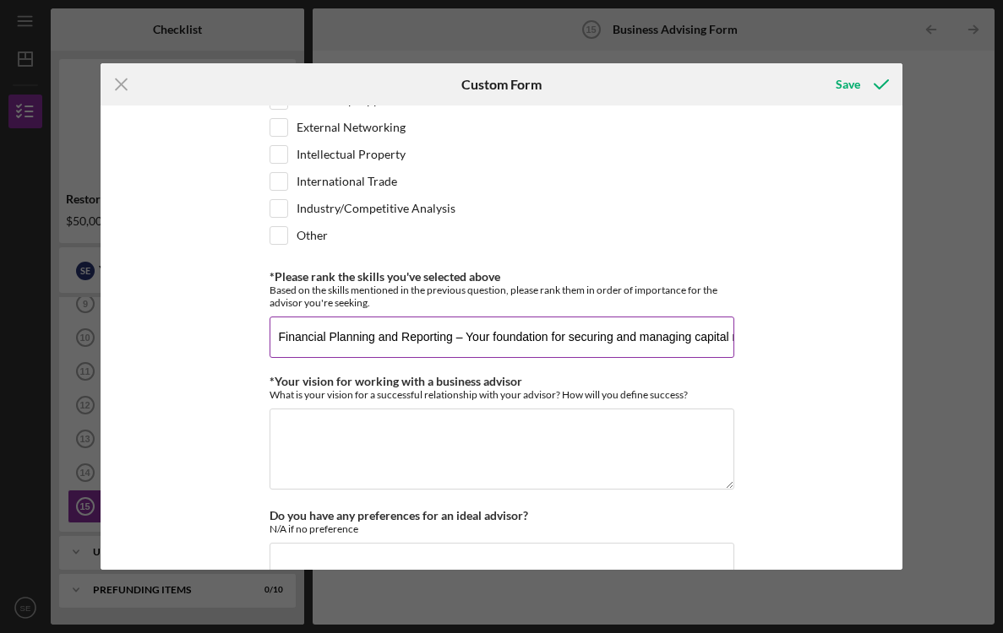
click at [331, 338] on input "Financial Planning and Reporting – Your foundation for securing and managing ca…" at bounding box center [501, 337] width 465 height 41
paste input "Financial Planning and Reporting"
click at [279, 341] on input "Financial Planning and Reporting" at bounding box center [501, 337] width 465 height 41
click at [507, 341] on input "1. Financial Planning and Reporting" at bounding box center [501, 337] width 465 height 41
paste input "Access to Funding/Investors"
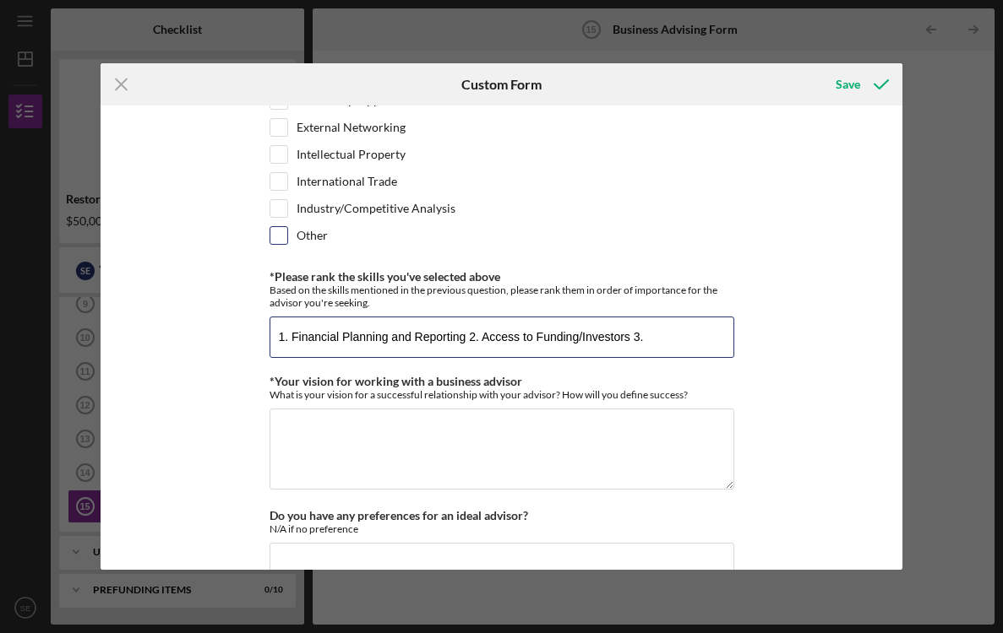
paste input "Budgeting"
paste input "Recruiting Roles"
paste input "Employee Development"
drag, startPoint x: 589, startPoint y: 336, endPoint x: 712, endPoint y: 340, distance: 123.4
click at [712, 340] on input "1. Financial Planning and Reporting 2. Access to Funding/Investors 3. Budgeting…" at bounding box center [501, 337] width 465 height 41
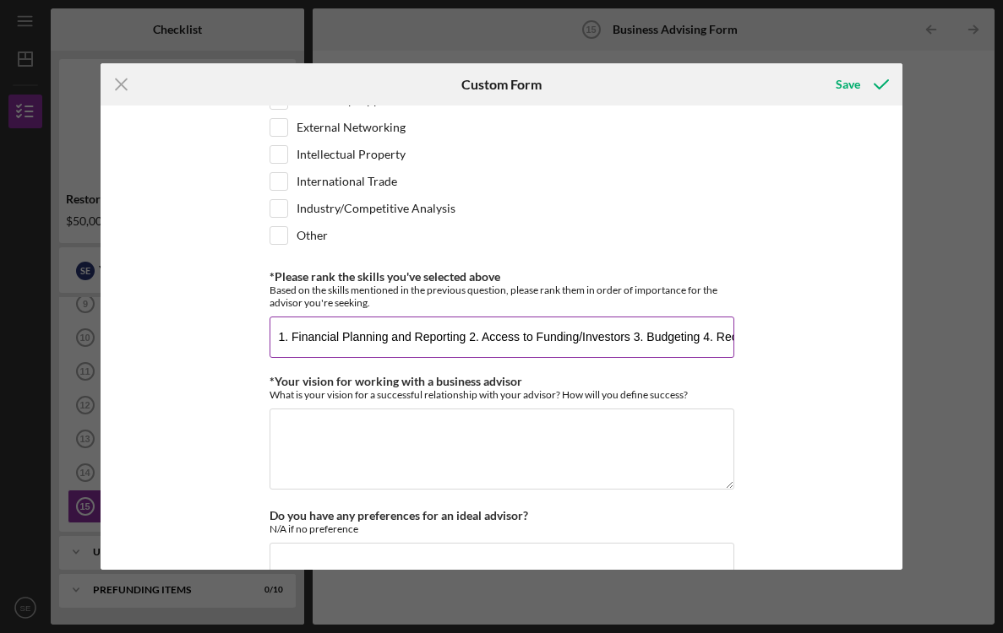
paste input "Social Media"
click at [726, 338] on input "1. Financial Planning and Reporting 2. Access to Funding/Investors 3. Budgeting…" at bounding box center [501, 337] width 465 height 41
paste input "Employee Development"
click at [600, 334] on input "1. Financial Planning and Reporting 2. Access to Funding/Investors 3. Budgeting…" at bounding box center [501, 337] width 465 height 41
click at [726, 336] on input "1. Financial Planning and Reporting 2. Access to Funding/Investors 3. Budgeting…" at bounding box center [501, 337] width 465 height 41
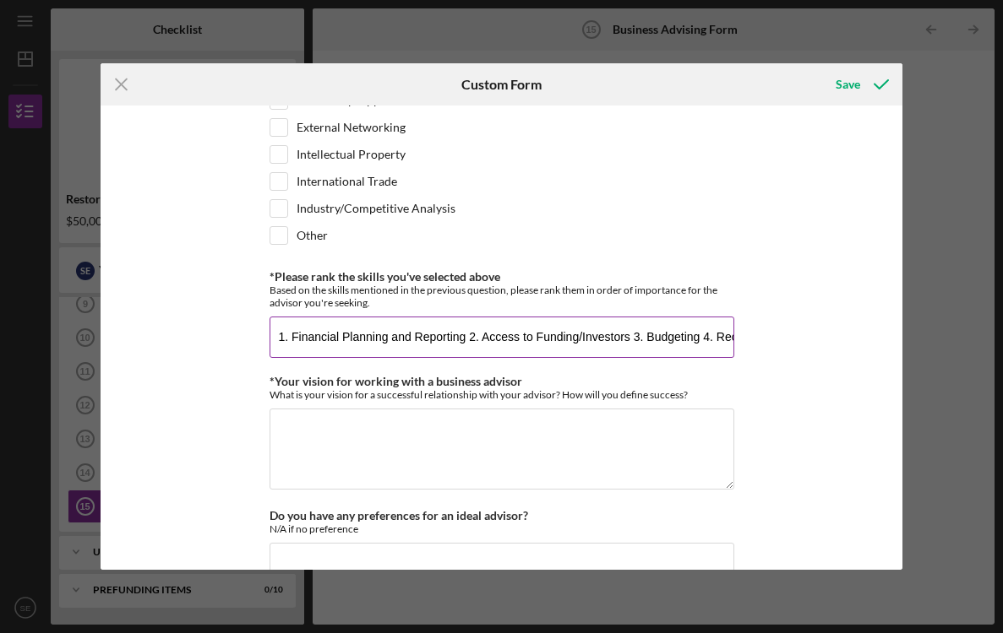
click at [730, 334] on input "1. Financial Planning and Reporting 2. Access to Funding/Investors 3. Budgeting…" at bounding box center [501, 337] width 465 height 41
paste input "Strategy & Execution"
paste input "Communication & Marketing Strategy"
paste input "Online Marketing"
paste input "Values & Culture"
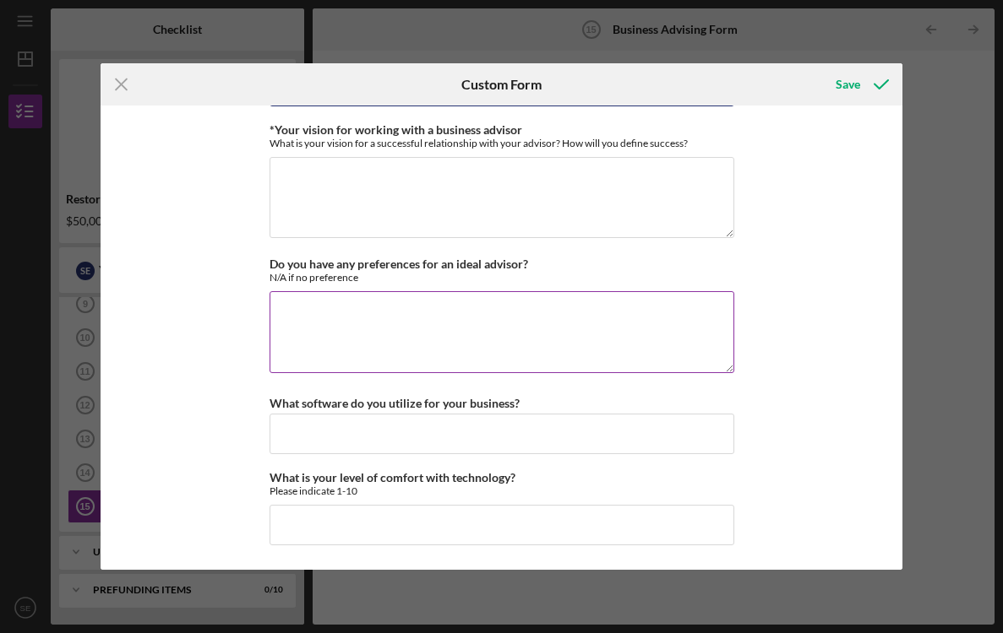
scroll to position [1539, 0]
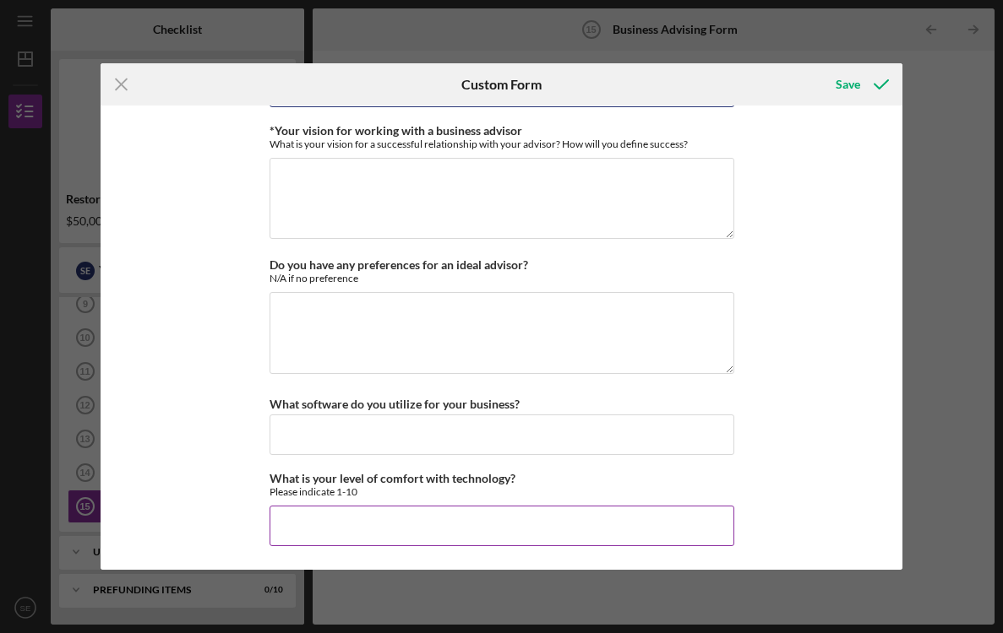
type input "1. Financial Planning and Reporting 2. Access to Funding/Investors 3. Budgeting…"
click at [410, 526] on input "What is your level of comfort with technology?" at bounding box center [501, 526] width 465 height 41
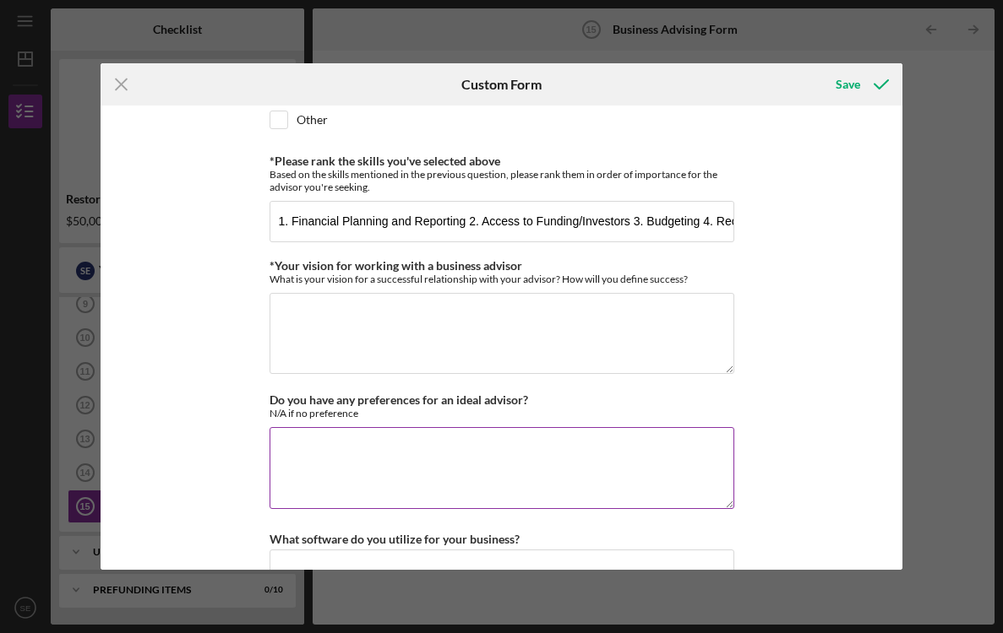
scroll to position [1358, 0]
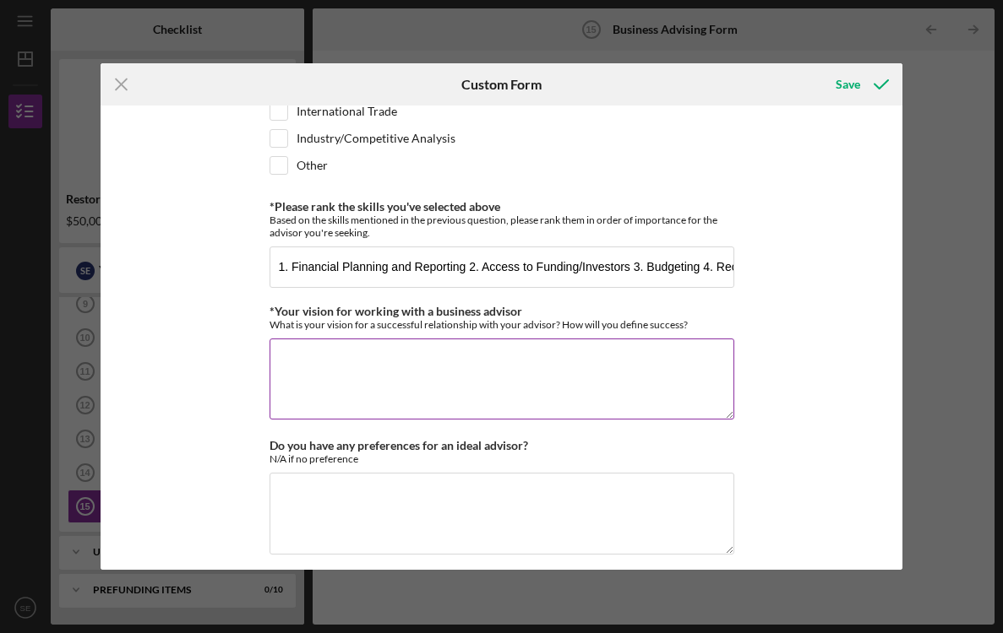
type input "10"
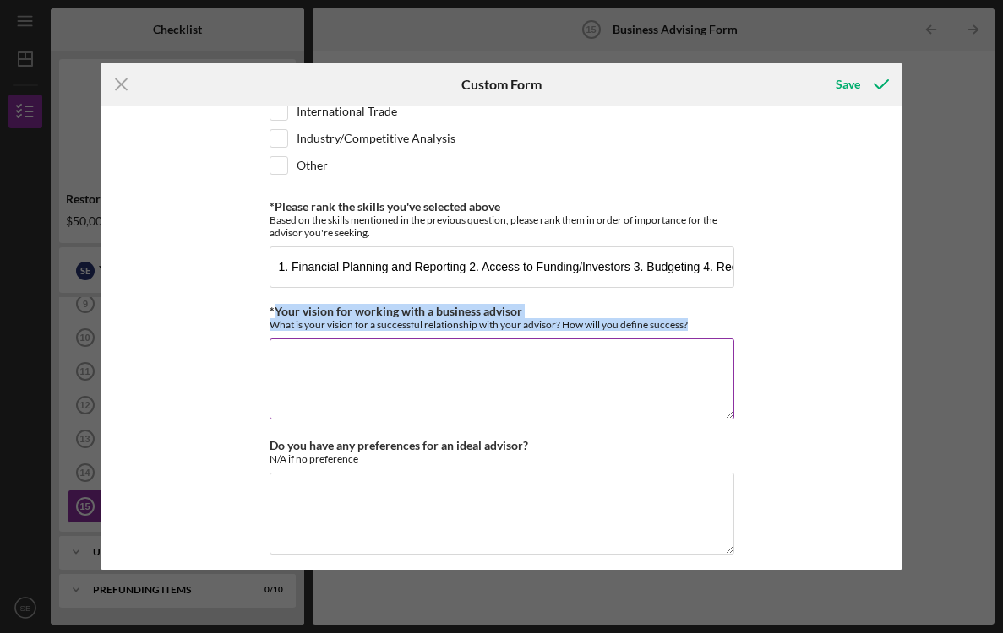
drag, startPoint x: 270, startPoint y: 310, endPoint x: 690, endPoint y: 325, distance: 420.0
click at [690, 325] on div "*Your vision for working with a business advisor What is your vision for a succ…" at bounding box center [501, 318] width 465 height 26
copy div "Your vision for working with a business advisor What is your vision for a succe…"
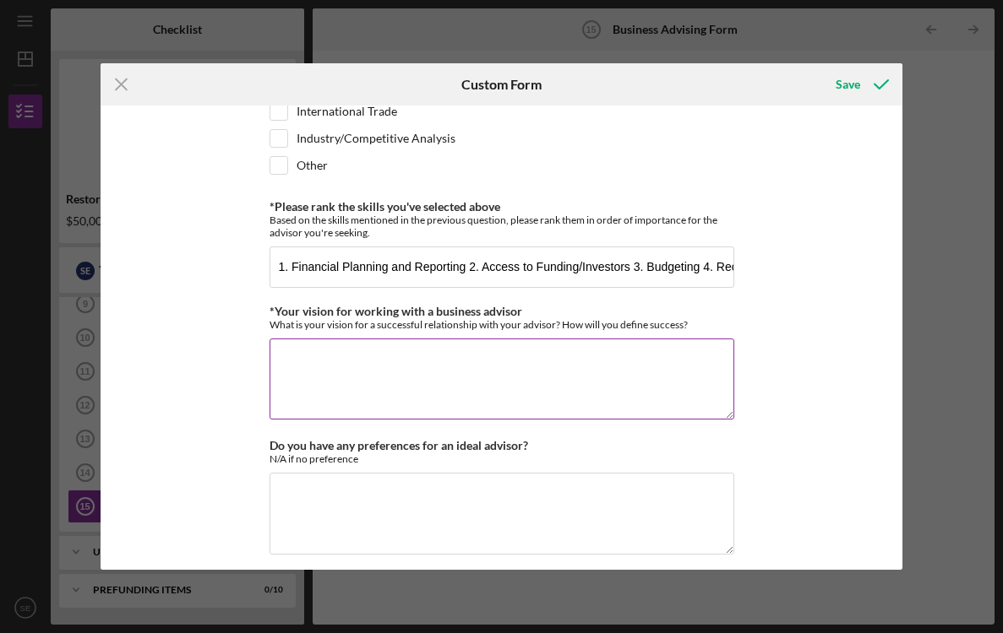
click at [396, 381] on textarea "*Your vision for working with a business advisor" at bounding box center [501, 379] width 465 height 81
paste textarea "My vision for working with a business advisor is to create a trusted partnershi…"
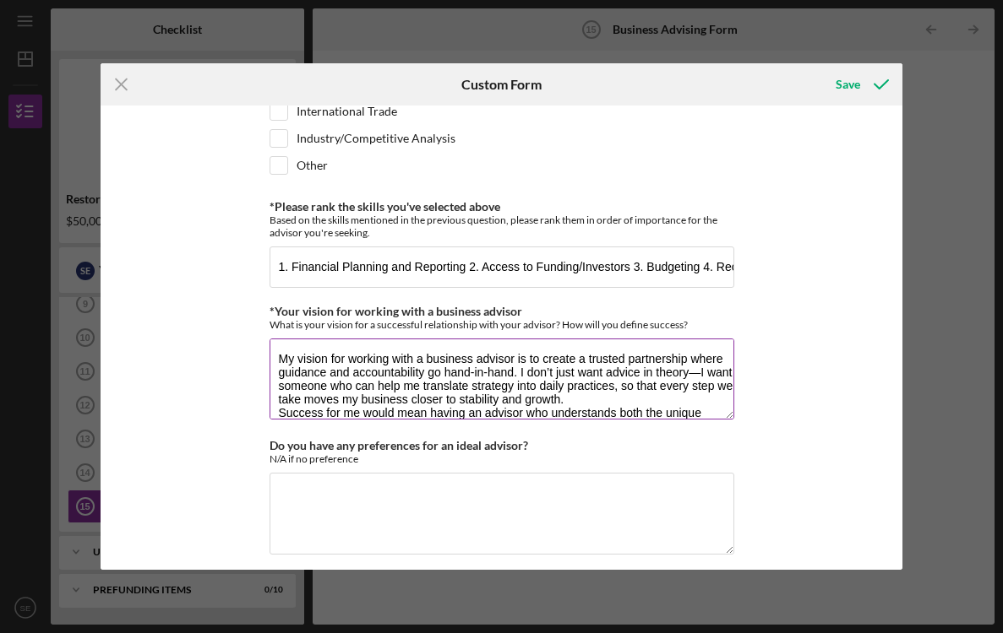
scroll to position [0, 0]
click at [483, 373] on textarea "My vision for working with a business advisor is to create a trusted partnershi…" at bounding box center [501, 379] width 465 height 81
click at [471, 372] on textarea "My vision for working with a business advisor is to create a trusted partnershi…" at bounding box center [501, 379] width 465 height 81
click at [696, 372] on textarea "My vision for working with a business advisor is to create a trusted partnershi…" at bounding box center [501, 379] width 465 height 81
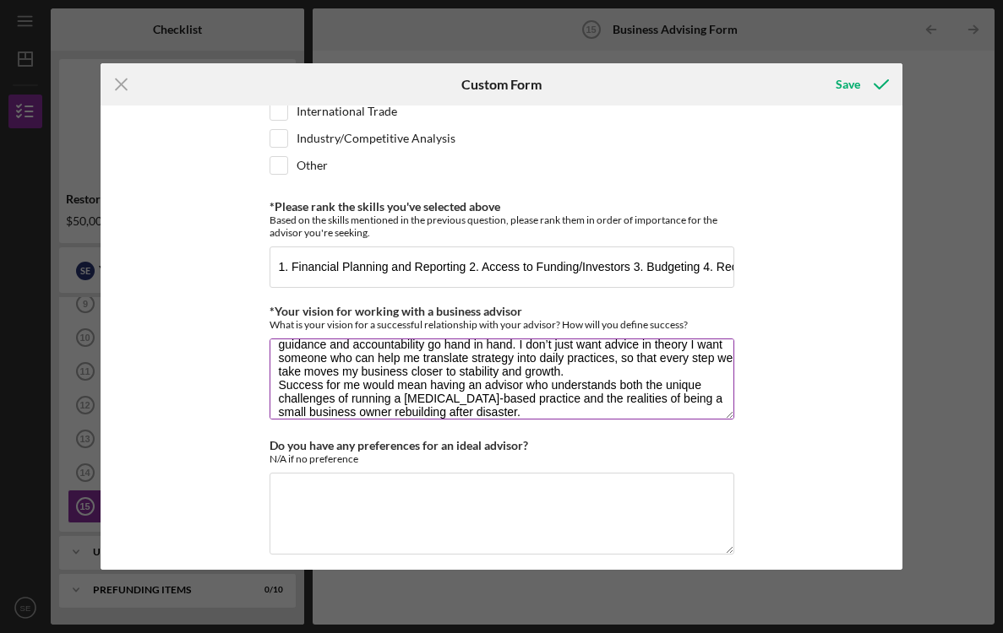
scroll to position [30, 0]
click at [279, 384] on textarea "My vision for working with a business advisor is to create a trusted partnershi…" at bounding box center [501, 379] width 465 height 81
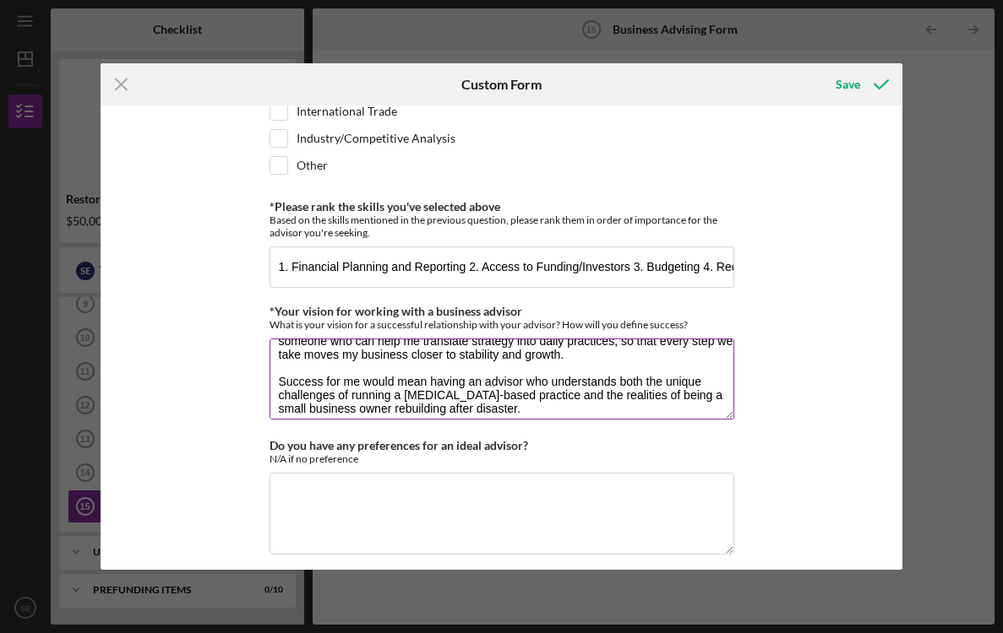
scroll to position [46, 0]
click at [396, 398] on textarea "My vision for working with a business advisor is to create a trusted partnershi…" at bounding box center [501, 379] width 465 height 81
click at [553, 390] on textarea "My vision for working with a business advisor is to create a trusted partnershi…" at bounding box center [501, 379] width 465 height 81
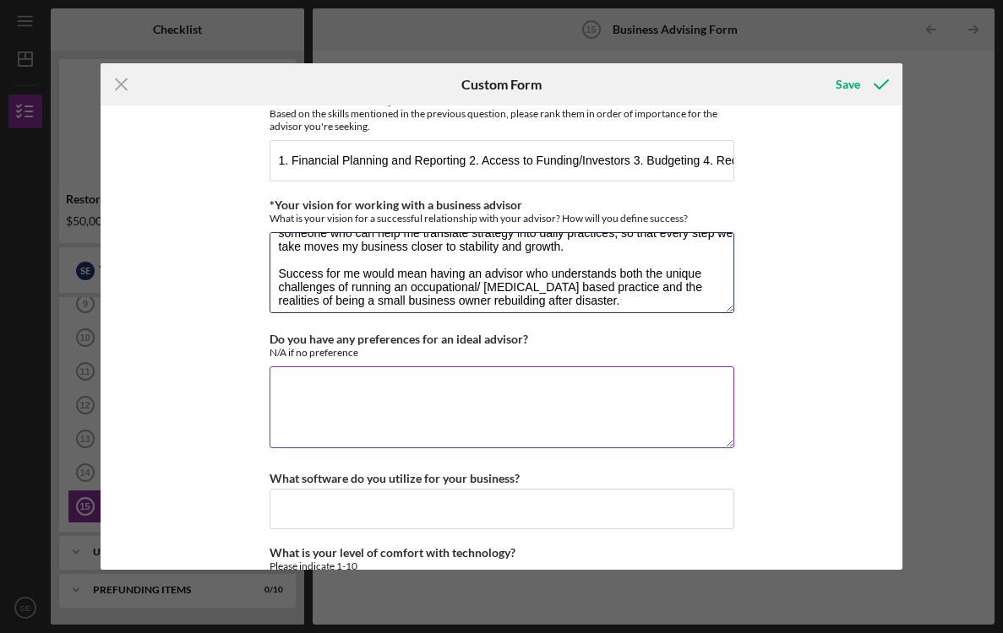
scroll to position [1474, 0]
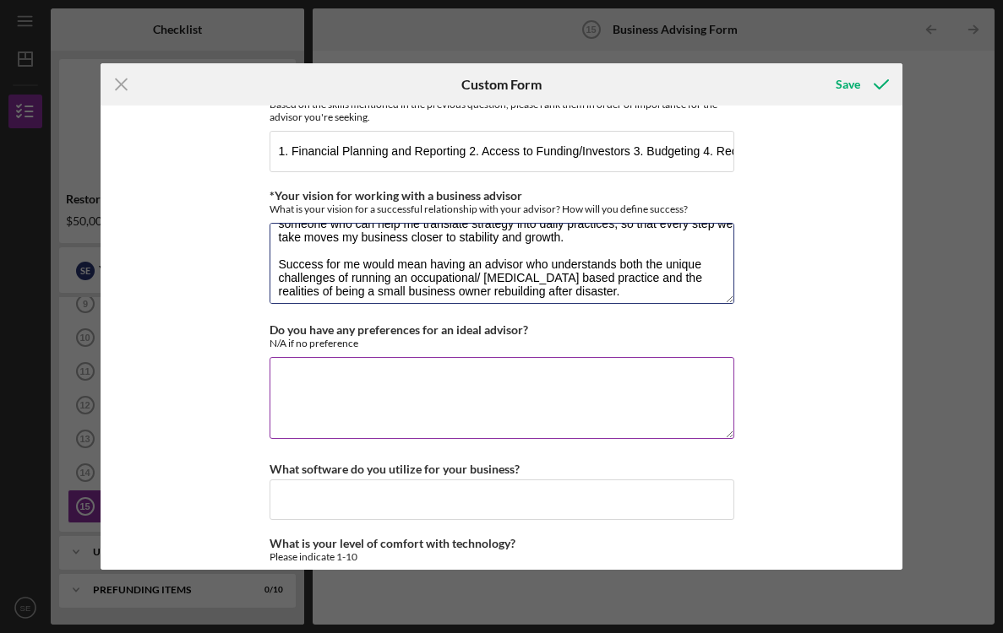
type textarea "My vision for working with a business advisor is to create a trusted partnershi…"
click at [306, 376] on textarea "Do you have any preferences for an ideal advisor?" at bounding box center [501, 397] width 465 height 81
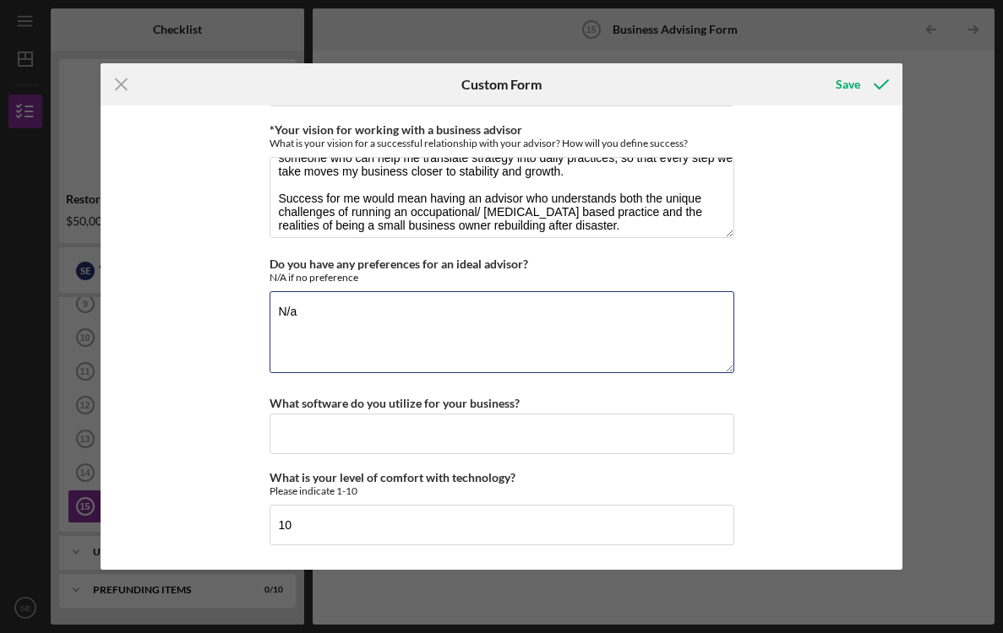
scroll to position [1539, 0]
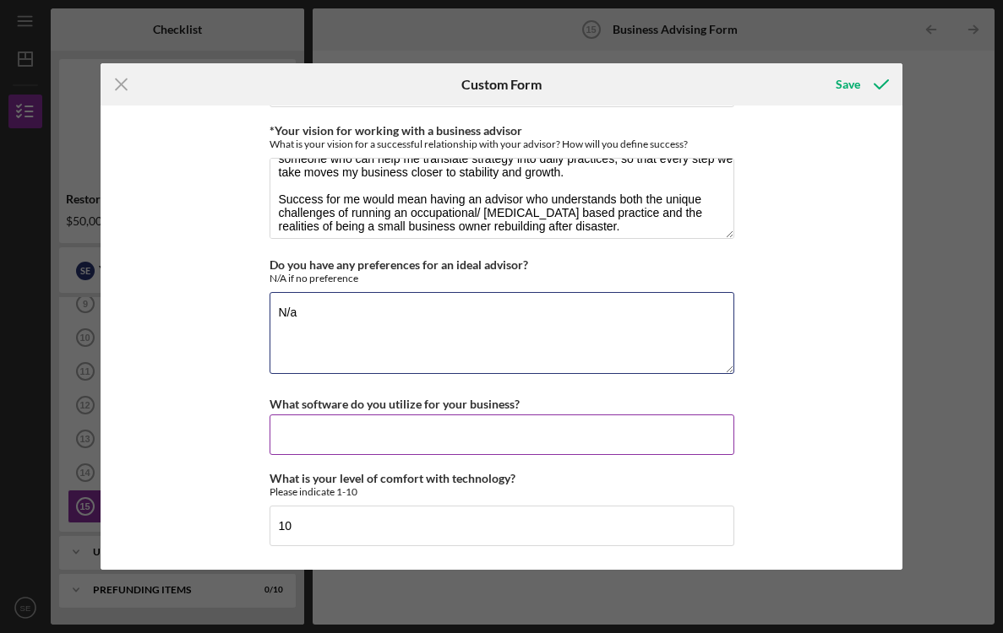
type textarea "N/a"
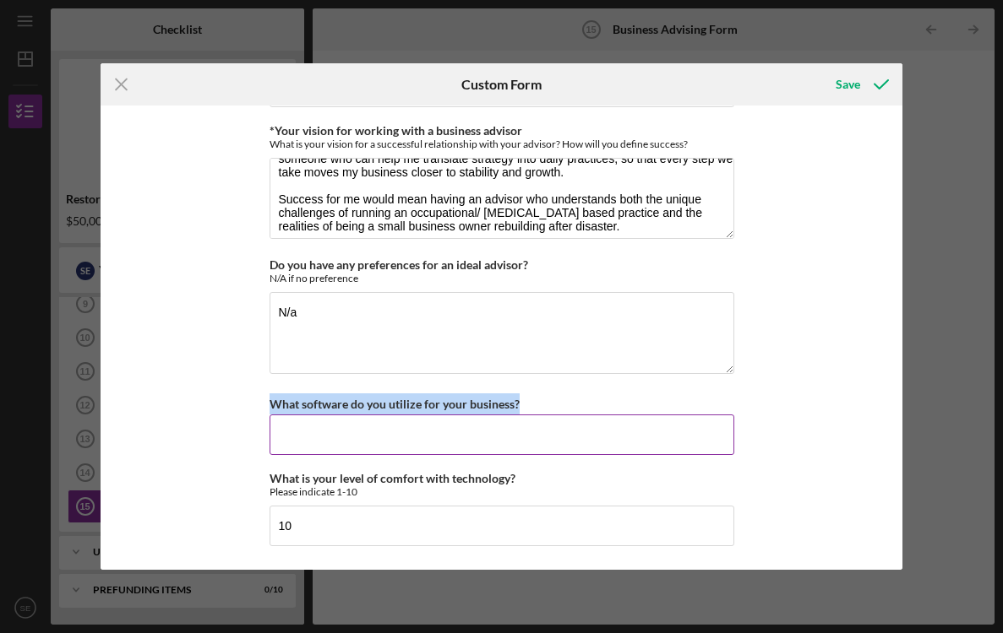
drag, startPoint x: 269, startPoint y: 406, endPoint x: 516, endPoint y: 404, distance: 246.6
click at [516, 404] on div "What software do you utilize for your business?" at bounding box center [501, 404] width 465 height 21
copy label "What software do you utilize for your business?"
click at [361, 434] on input "What software do you utilize for your business?" at bounding box center [501, 435] width 465 height 41
paste input "QuickBooks Online for bookkeeping"
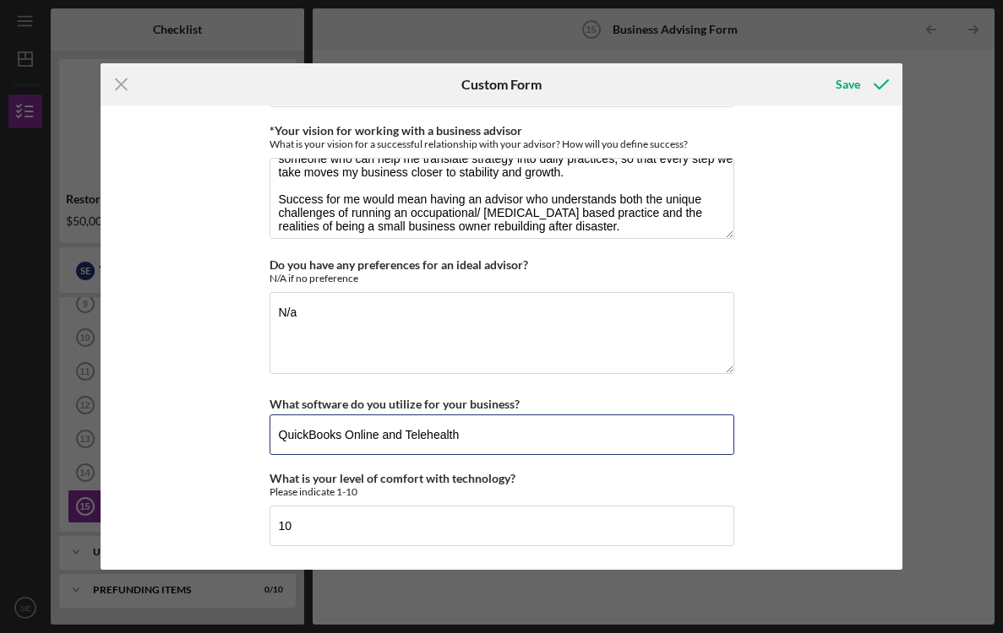
type input "QuickBooks Online and Telehealth"
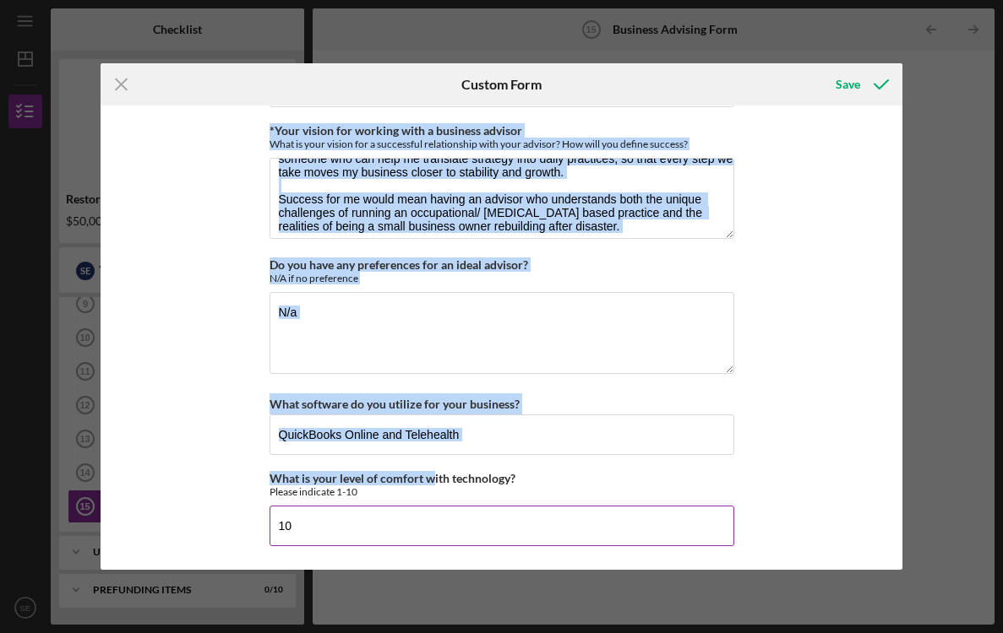
drag, startPoint x: 261, startPoint y: 476, endPoint x: 427, endPoint y: 479, distance: 166.4
click at [427, 479] on div "*Desired structure for your Business Advising needs Please select one option Pr…" at bounding box center [502, 338] width 802 height 465
click at [427, 479] on label "What is your level of comfort with technology?" at bounding box center [392, 478] width 246 height 14
click at [427, 506] on input "10" at bounding box center [501, 526] width 465 height 41
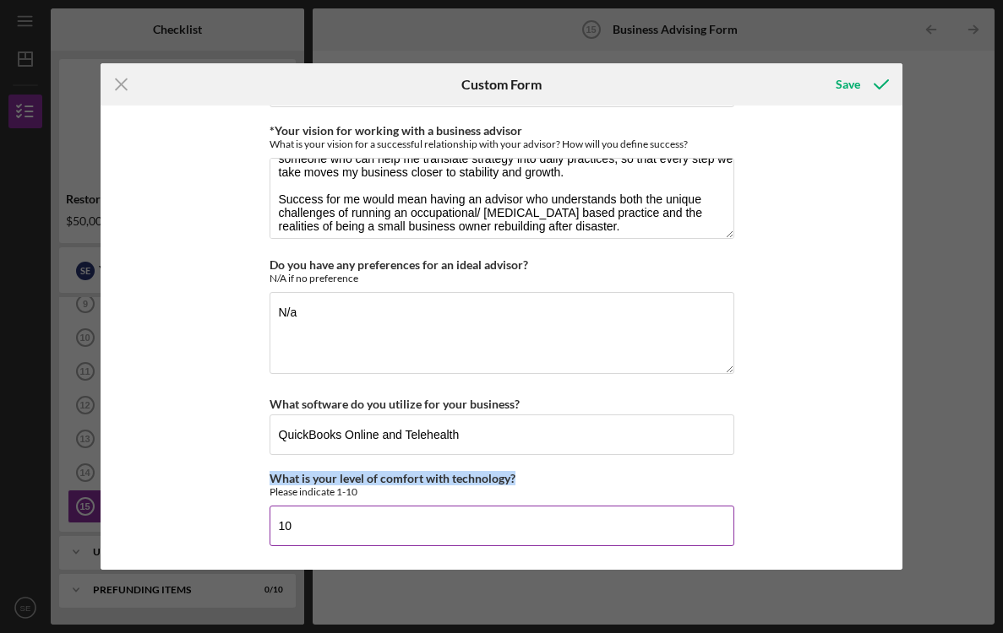
drag, startPoint x: 267, startPoint y: 478, endPoint x: 514, endPoint y: 476, distance: 247.5
click at [514, 476] on div "What is your level of comfort with technology? Please indicate 1-10" at bounding box center [501, 485] width 465 height 26
copy label "What is your level of comfort with technology?"
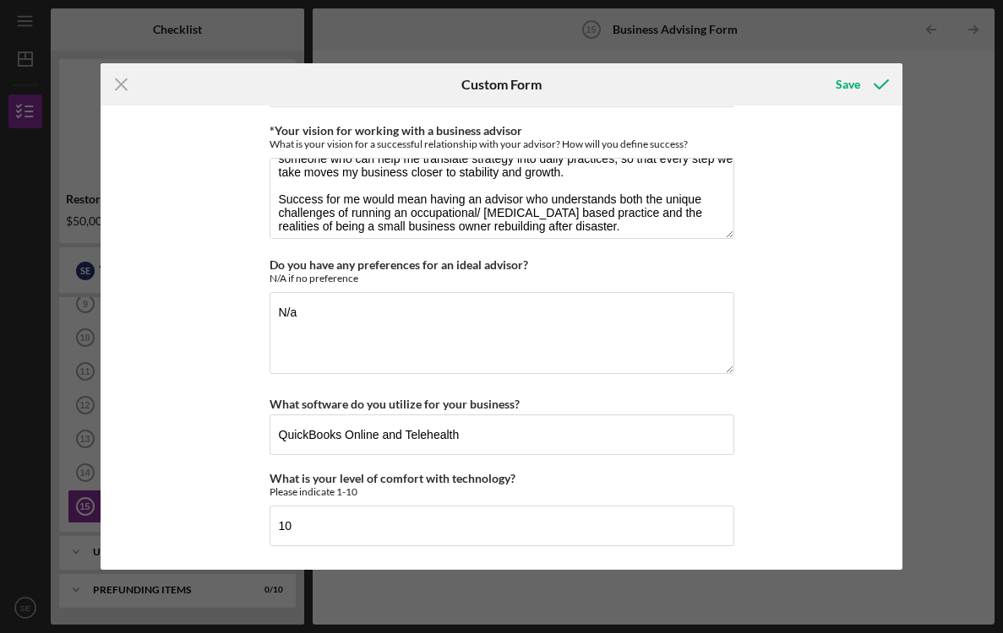
click at [236, 372] on div "*Desired structure for your Business Advising needs Please select one option Pr…" at bounding box center [502, 338] width 802 height 465
click at [847, 88] on div "Save" at bounding box center [847, 85] width 24 height 34
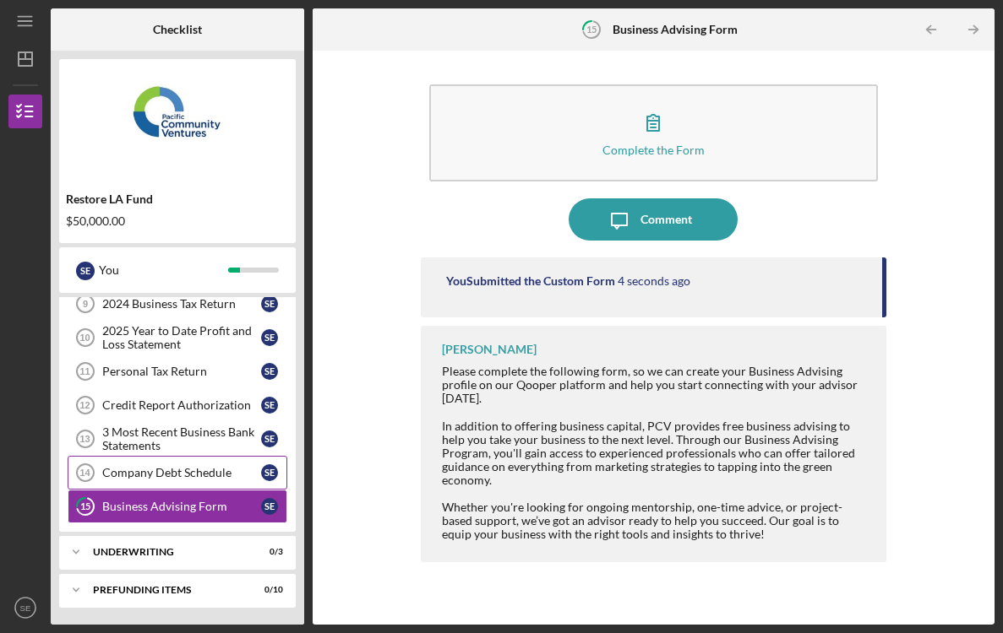
click at [198, 465] on link "Company Debt Schedule 14 Company Debt Schedule S E" at bounding box center [178, 473] width 220 height 34
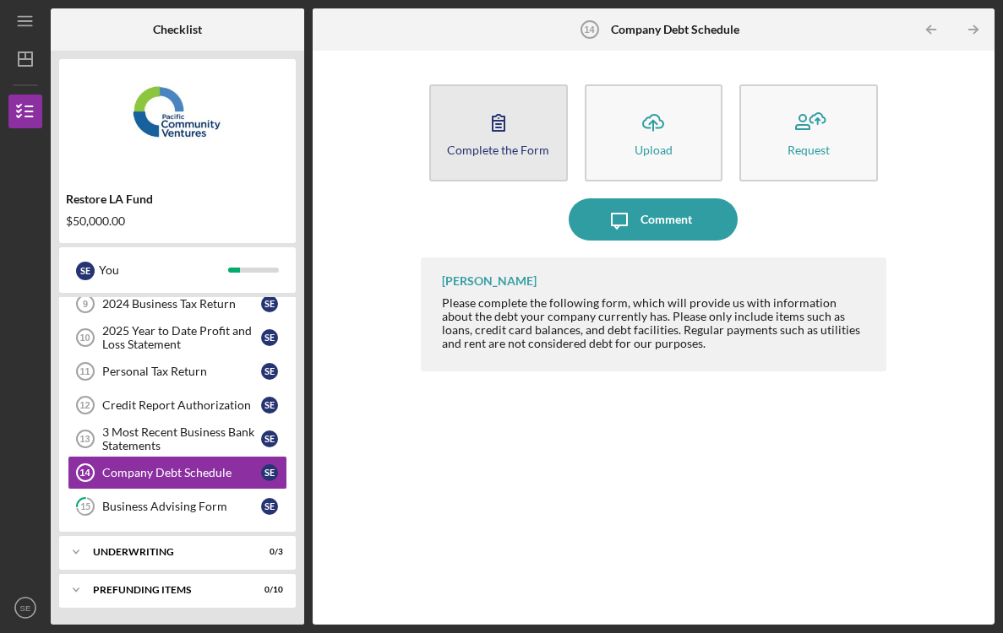
click at [491, 128] on icon "button" at bounding box center [498, 122] width 42 height 42
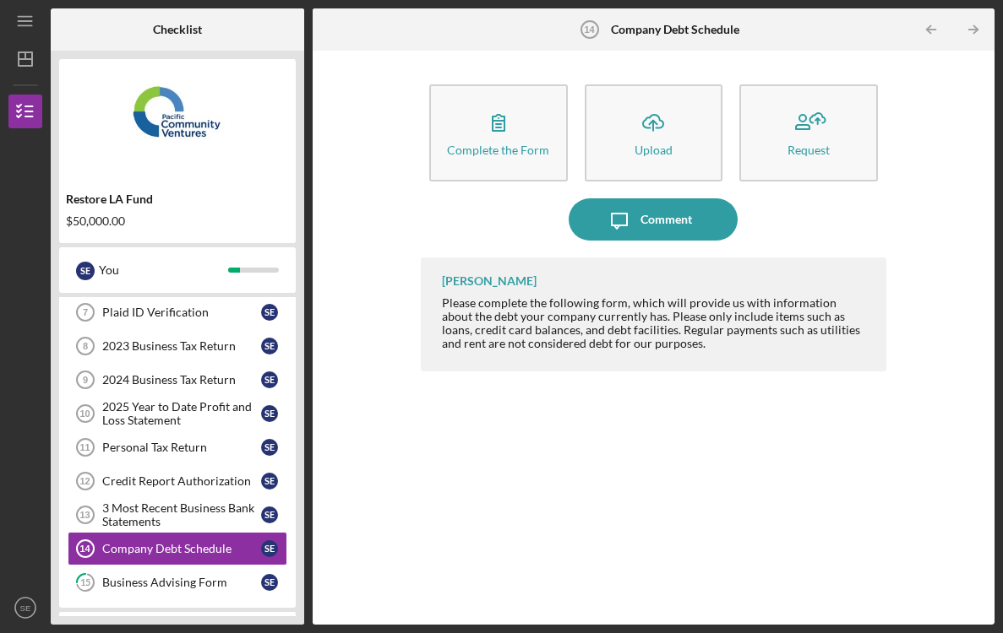
scroll to position [318, 0]
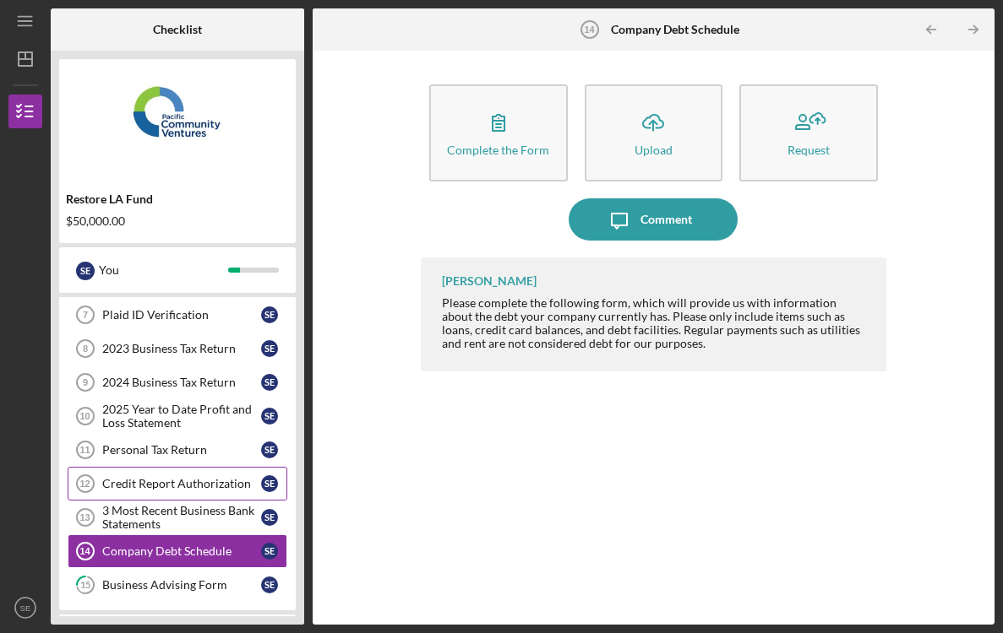
click at [188, 484] on div "Credit Report Authorization" at bounding box center [181, 484] width 159 height 14
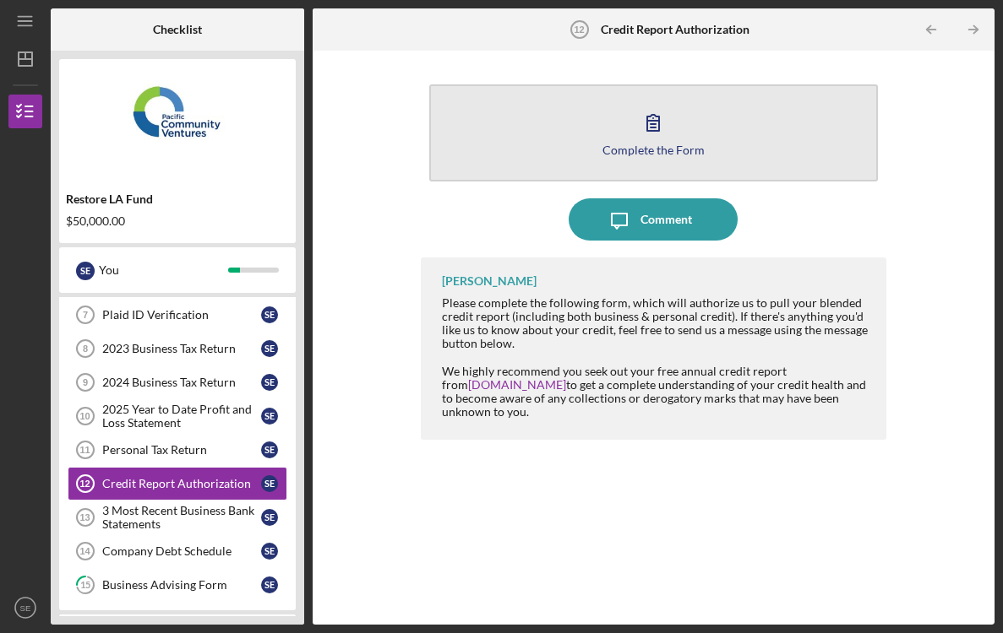
click at [598, 155] on button "Complete the Form Form" at bounding box center [653, 132] width 448 height 97
click at [527, 138] on button "Complete the Form Form" at bounding box center [653, 132] width 448 height 97
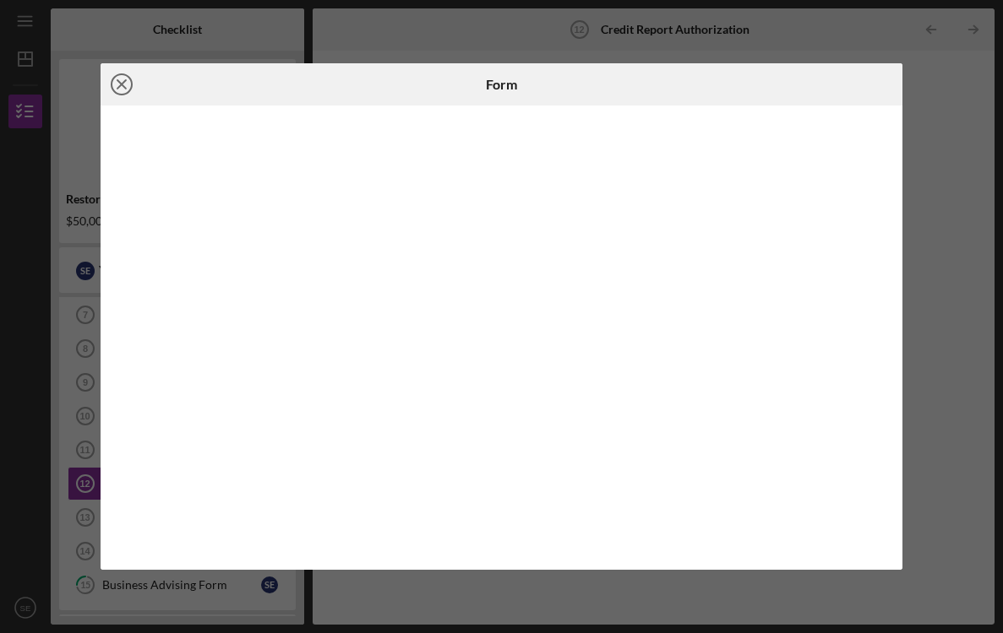
click at [126, 86] on icon "Icon/Close" at bounding box center [122, 84] width 42 height 42
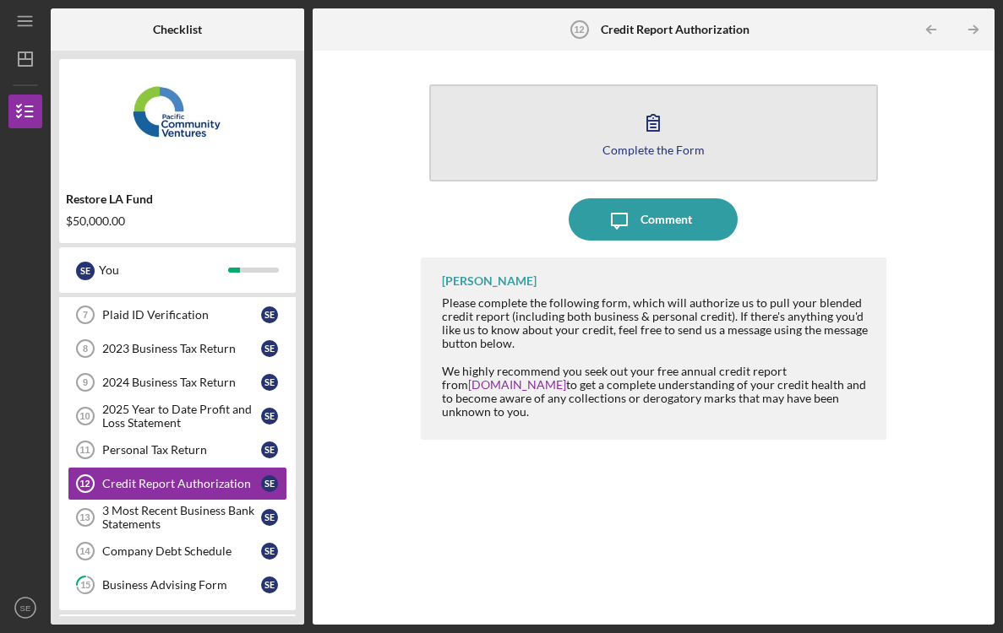
click at [546, 115] on button "Complete the Form Form" at bounding box center [653, 132] width 448 height 97
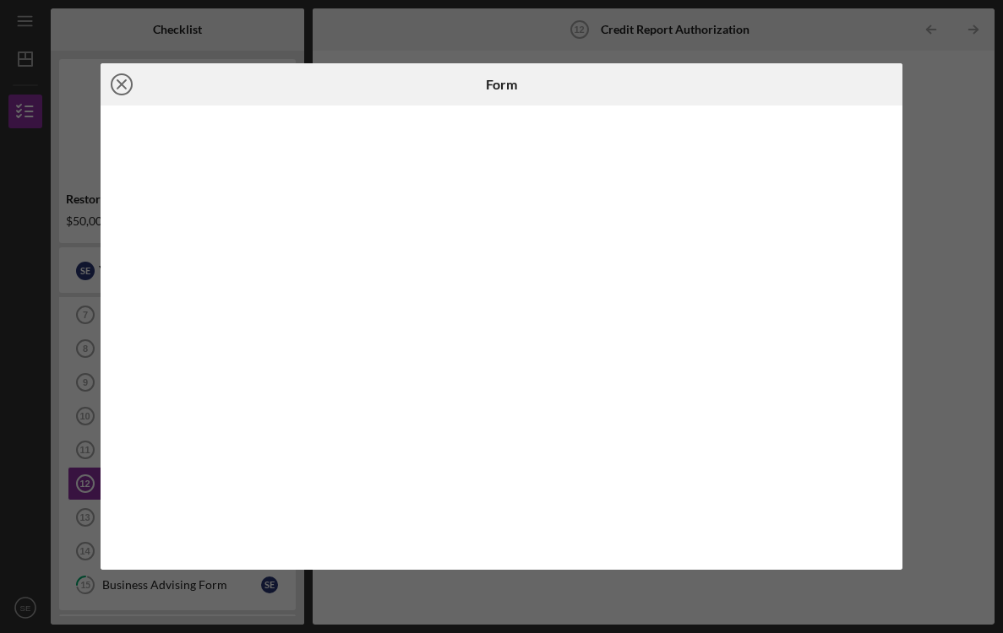
click at [118, 81] on line at bounding box center [121, 84] width 8 height 8
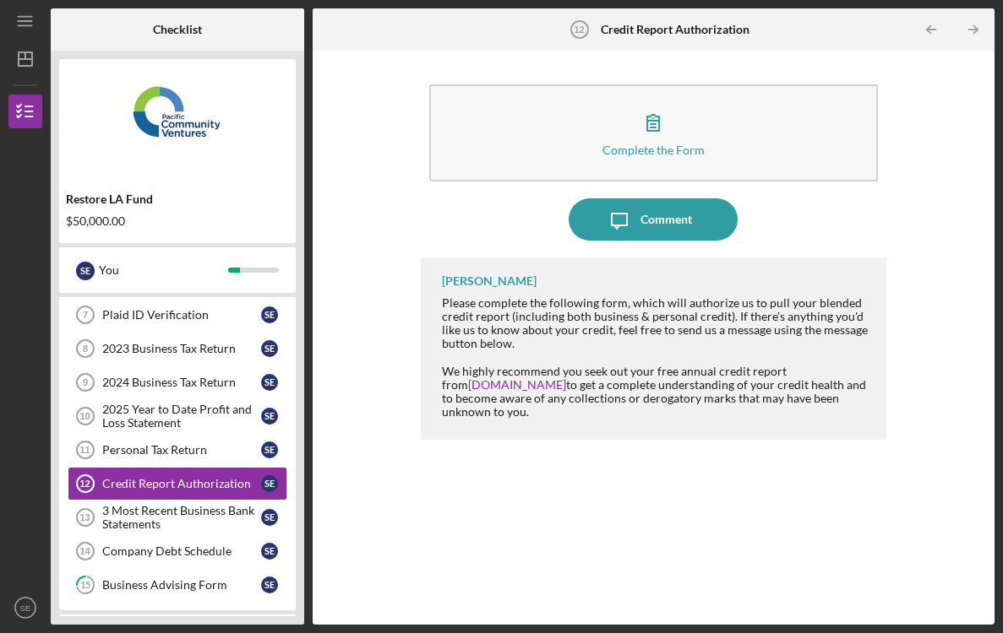
drag, startPoint x: 443, startPoint y: 297, endPoint x: 571, endPoint y: 414, distance: 173.4
click at [571, 414] on div "Please complete the following form, which will authorize us to pull your blende…" at bounding box center [655, 357] width 427 height 122
copy div "Please complete the following form, which will authorize us to pull your blende…"
click at [617, 220] on icon "Icon/Message" at bounding box center [619, 219] width 42 height 42
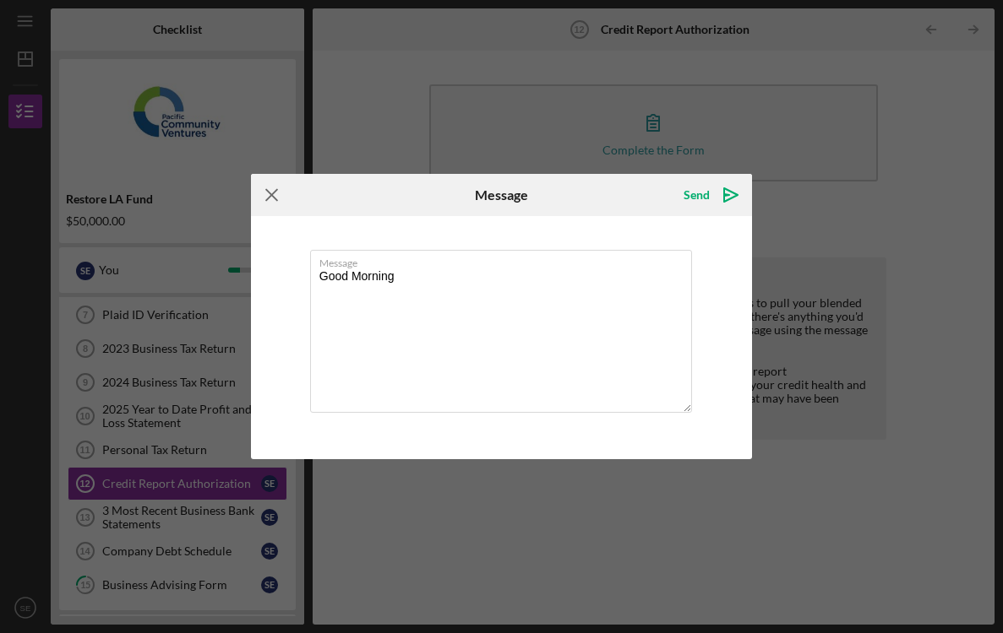
type textarea "Good Morning"
click at [268, 197] on icon "Icon/Menu Close" at bounding box center [272, 195] width 42 height 42
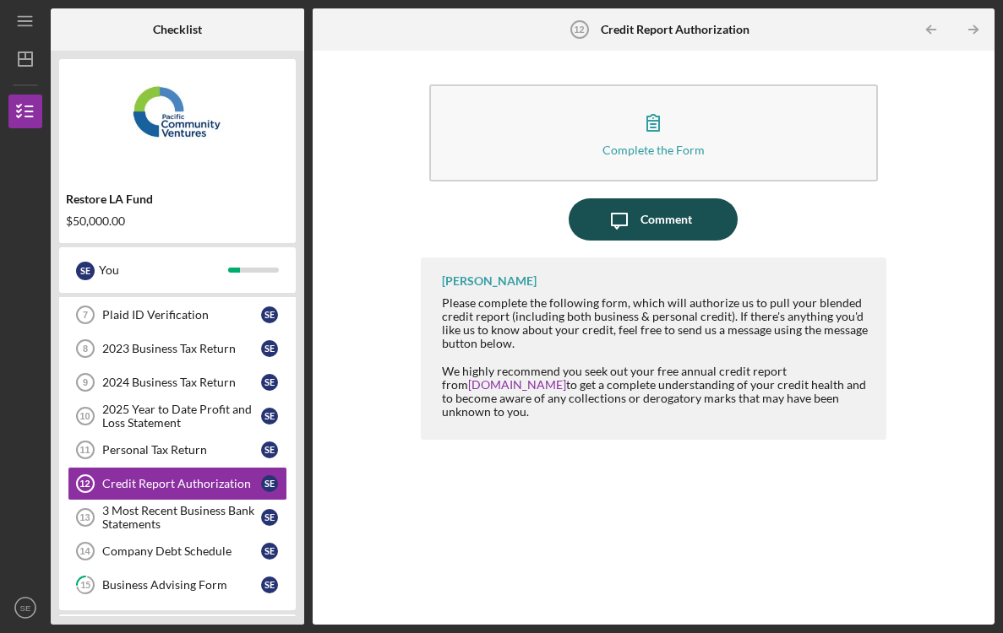
click at [604, 218] on icon "Icon/Message" at bounding box center [619, 219] width 42 height 42
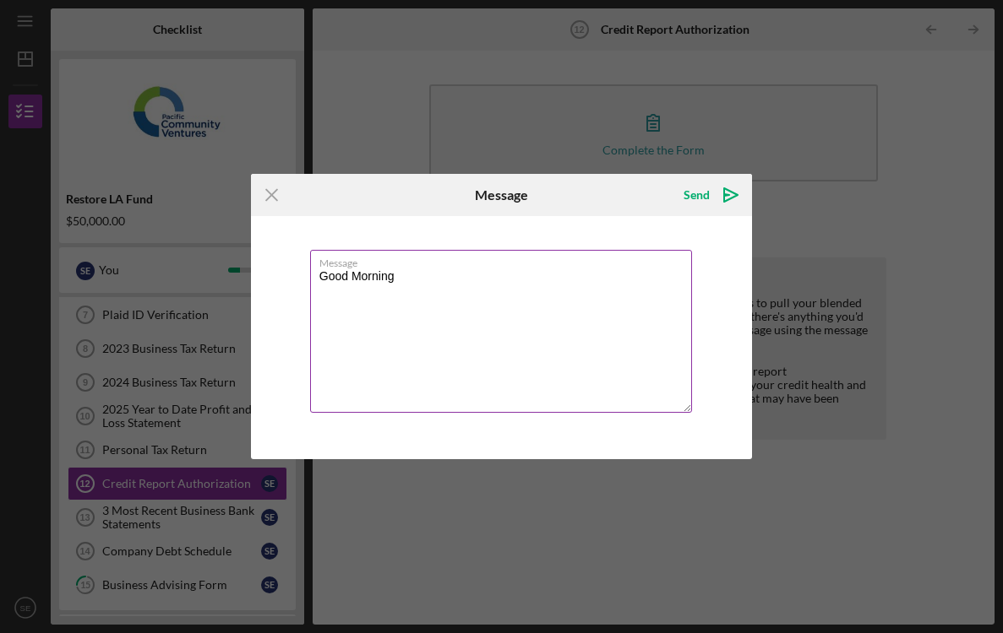
click at [501, 259] on label "Message" at bounding box center [505, 260] width 373 height 19
click at [501, 259] on textarea "Good Morning" at bounding box center [501, 331] width 383 height 163
click at [468, 294] on textarea "Good Morning" at bounding box center [501, 331] width 383 height 163
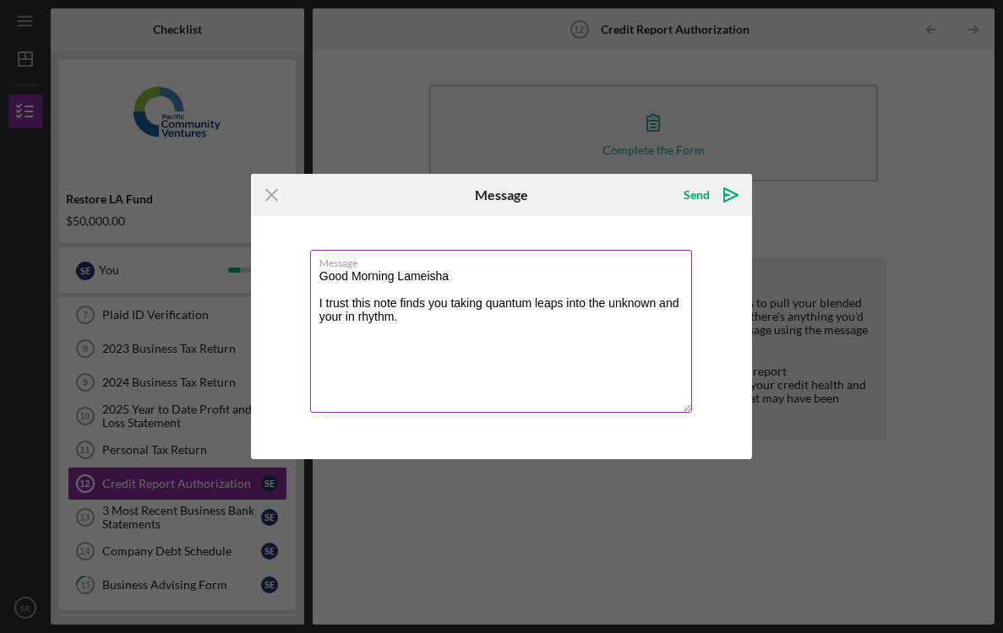
paste textarea "I’d like to share some context about my credit history."
paste textarea "The only factor currently weighing down my credit score is my student loan obli…"
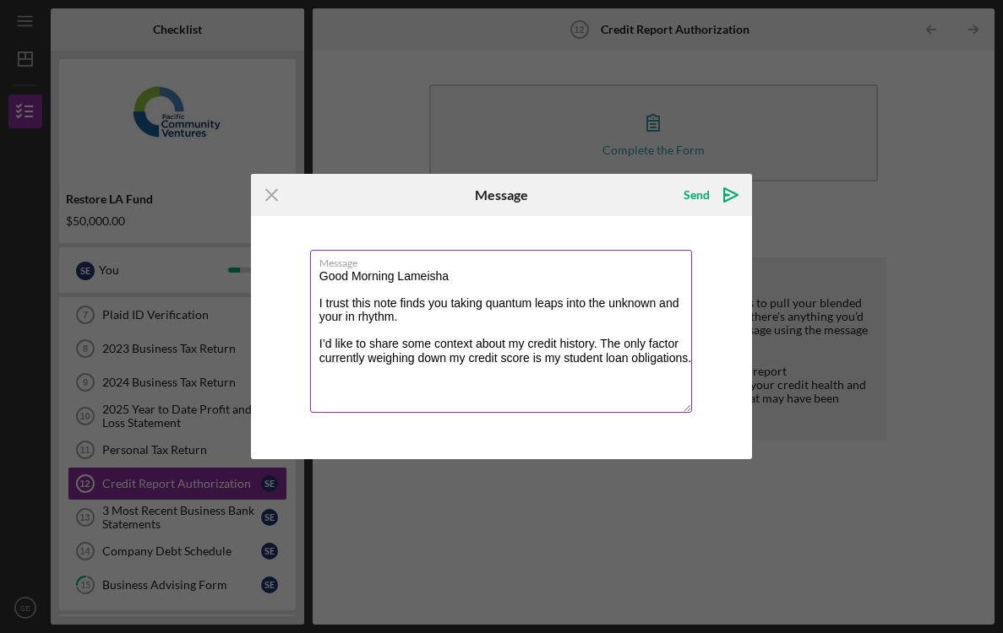
paste textarea "which reflects my commitment to higher education. Over the years, I have invest…"
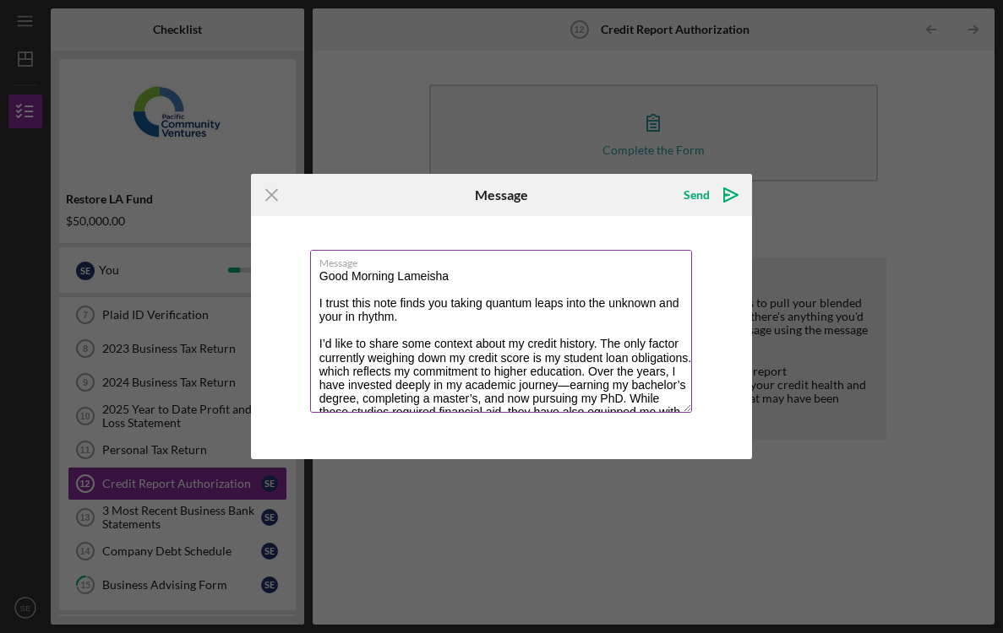
scroll to position [41, 0]
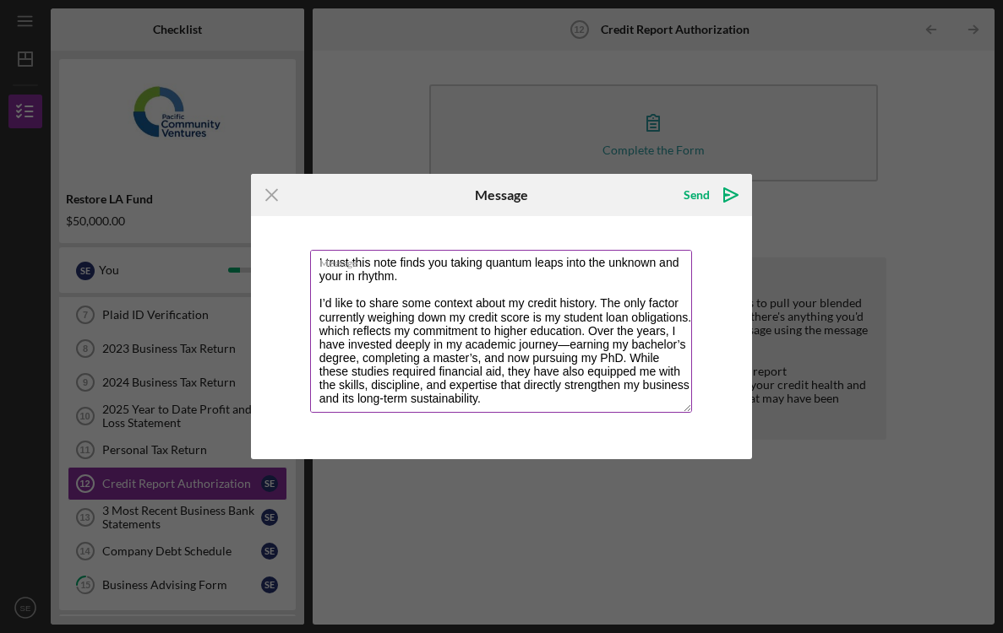
click at [326, 331] on textarea "Good Morning Lameisha I trust this note finds you taking quantum leaps into the…" at bounding box center [501, 331] width 383 height 163
click at [456, 361] on textarea "Good Morning Lameisha I trust this note finds you taking quantum leaps into the…" at bounding box center [501, 331] width 383 height 163
click at [566, 346] on textarea "Good Morning Lameisha I trust this note finds you taking quantum leaps into the…" at bounding box center [501, 331] width 383 height 163
click at [487, 359] on textarea "Good Morning Lameisha I trust this note finds you taking quantum leaps into the…" at bounding box center [501, 331] width 383 height 163
click at [556, 345] on textarea "Good Morning Lameisha I trust this note finds you taking quantum leaps into the…" at bounding box center [501, 331] width 383 height 163
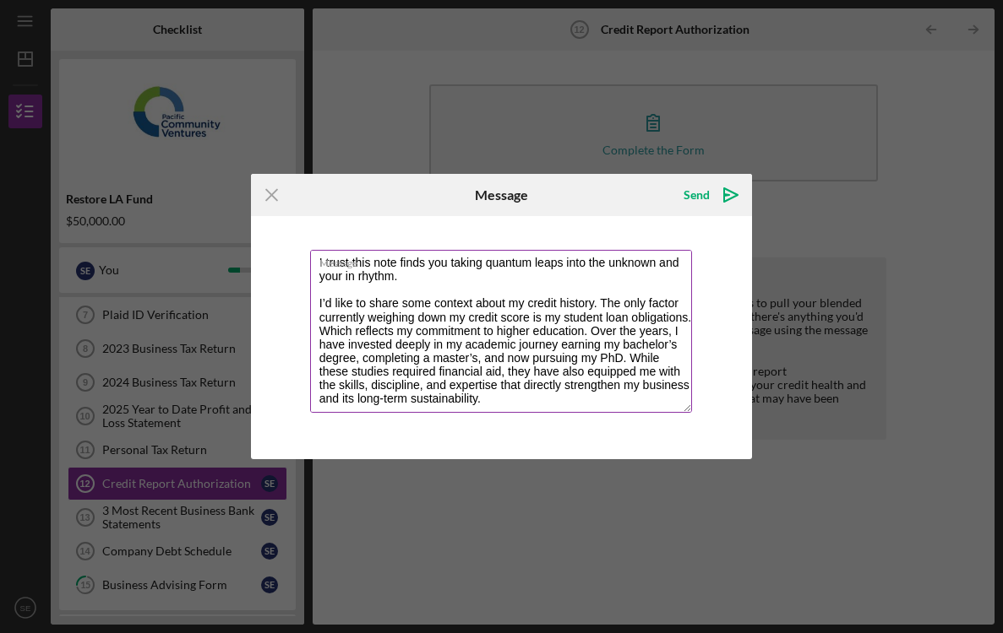
click at [671, 344] on textarea "Good Morning Lameisha I trust this note finds you taking quantum leaps into the…" at bounding box center [501, 331] width 383 height 163
click at [361, 359] on textarea "Good Morning Lameisha I trust this note finds you taking quantum leaps into the…" at bounding box center [501, 331] width 383 height 163
click at [438, 354] on textarea "Good Morning Lameisha I trust this note finds you taking quantum leaps into the…" at bounding box center [501, 331] width 383 height 163
drag, startPoint x: 595, startPoint y: 359, endPoint x: 465, endPoint y: 349, distance: 131.3
click at [465, 349] on textarea "Good Morning Lameisha I trust this note finds you taking quantum leaps into the…" at bounding box center [501, 331] width 383 height 163
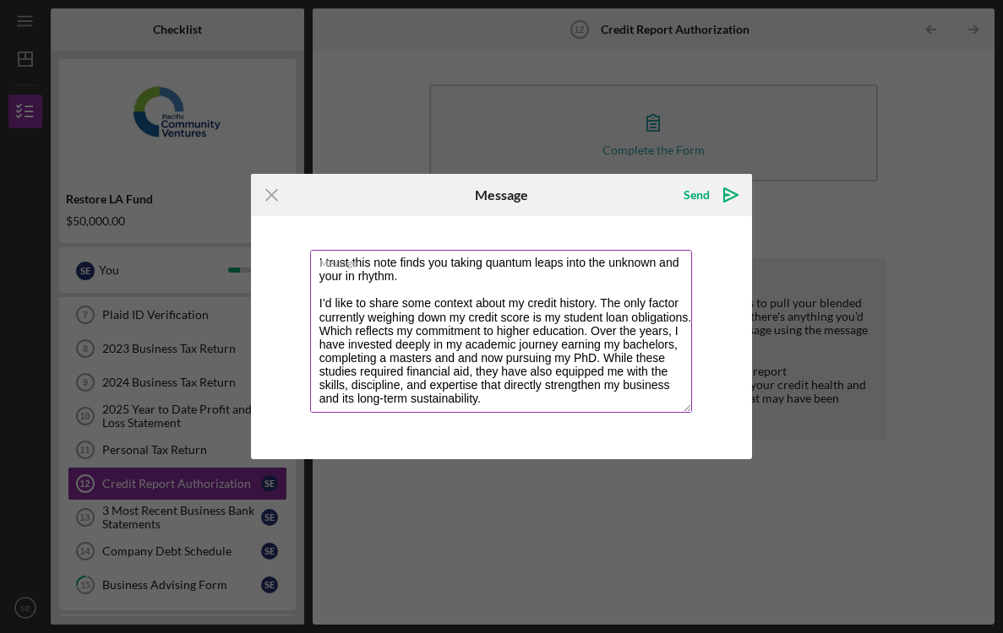
click at [465, 349] on textarea "Good Morning Lameisha I trust this note finds you taking quantum leaps into the…" at bounding box center [501, 331] width 383 height 163
drag, startPoint x: 597, startPoint y: 357, endPoint x: 458, endPoint y: 359, distance: 139.4
click at [458, 359] on textarea "Good Morning Lameisha I trust this note finds you taking quantum leaps into the…" at bounding box center [501, 331] width 383 height 163
click at [343, 371] on textarea "Good Morning Lameisha I trust this note finds you taking quantum leaps into the…" at bounding box center [501, 331] width 383 height 163
drag, startPoint x: 618, startPoint y: 371, endPoint x: 574, endPoint y: 372, distance: 44.0
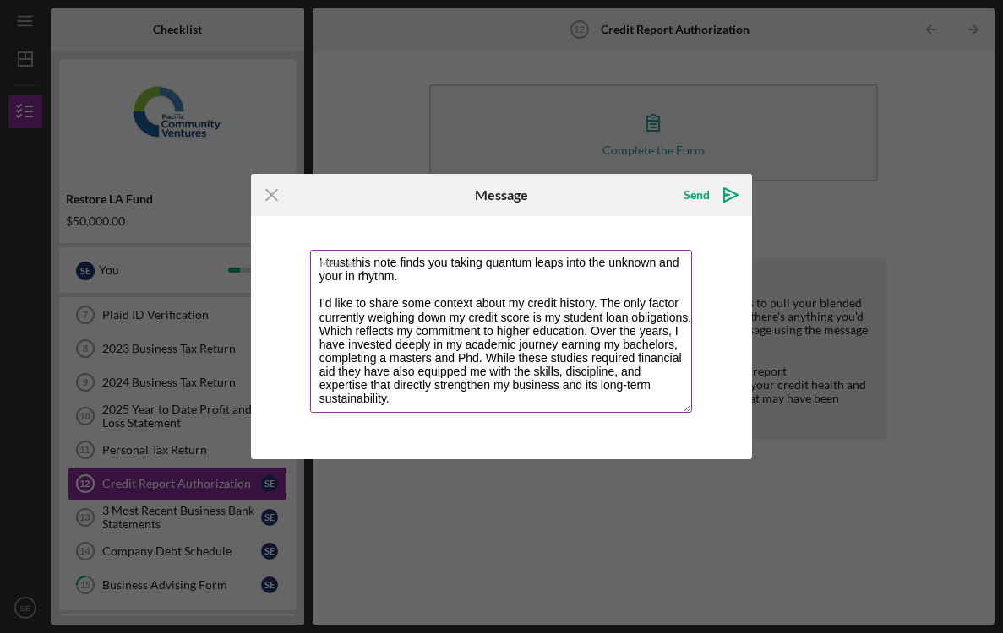
click at [574, 372] on textarea "Good Morning Lameisha I trust this note finds you taking quantum leaps into the…" at bounding box center [501, 331] width 383 height 163
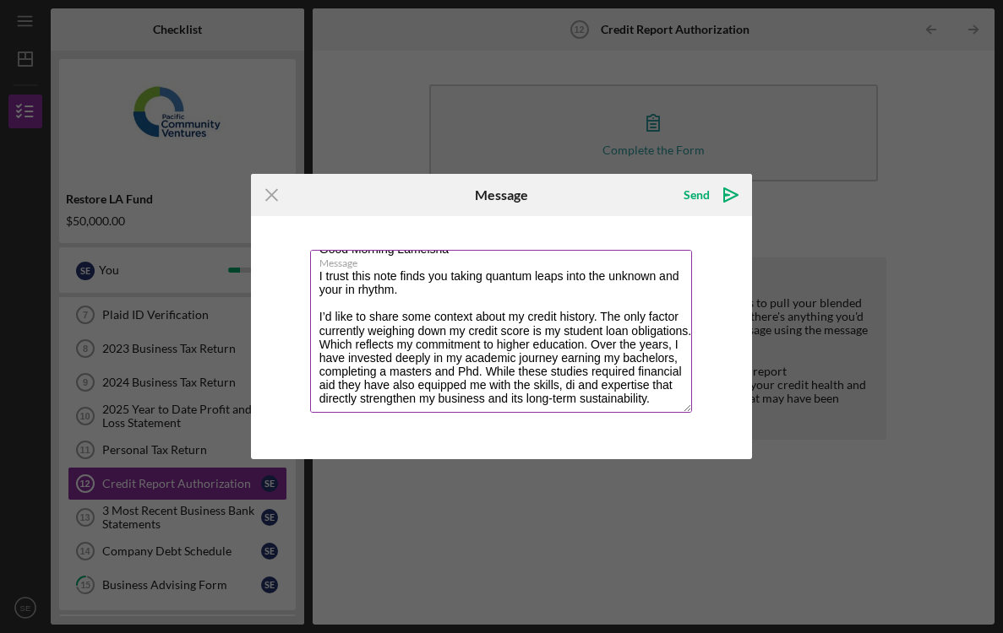
scroll to position [27, 0]
click at [650, 398] on textarea "Good Morning Lameisha I trust this note finds you taking quantum leaps into the…" at bounding box center [501, 331] width 383 height 163
click at [553, 399] on textarea "Good Morning Lameisha I trust this note finds you taking quantum leaps into the…" at bounding box center [501, 331] width 383 height 163
click at [656, 401] on textarea "Good Morning Lameisha I trust this note finds you taking quantum leaps into the…" at bounding box center [501, 331] width 383 height 163
click at [321, 341] on textarea "Good Morning Lameisha I trust this note finds you taking quantum leaps into the…" at bounding box center [501, 331] width 383 height 163
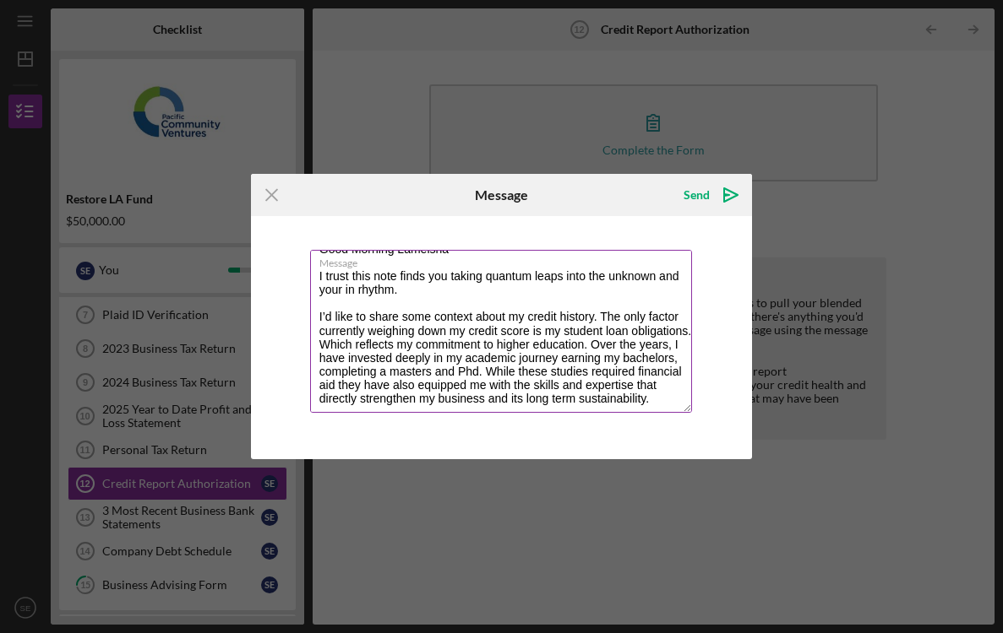
paste textarea "which make up the bulk of my credit profile."
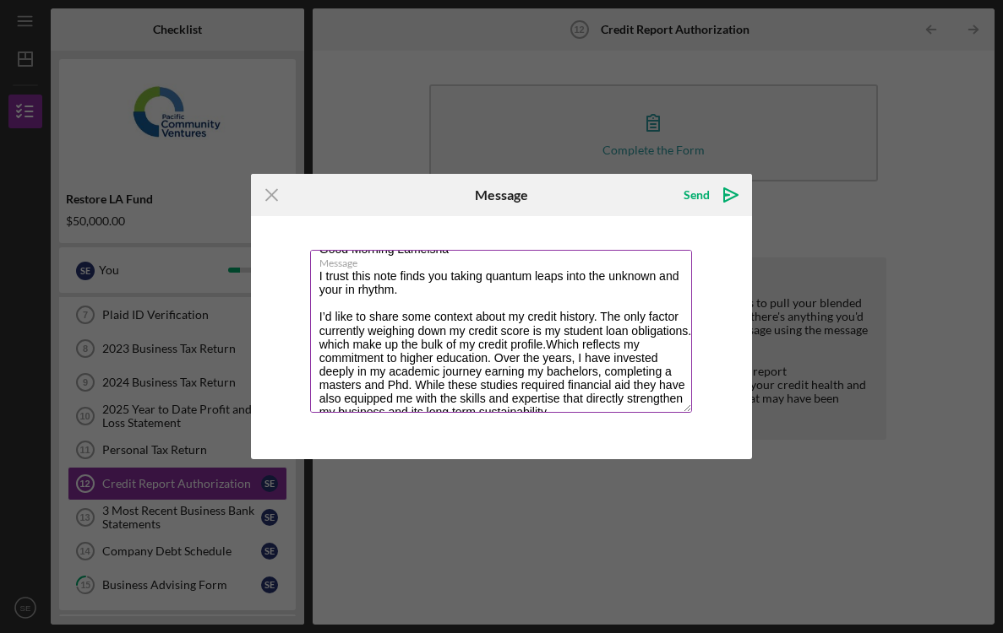
click at [329, 343] on textarea "Good Morning Lameisha I trust this note finds you taking quantum leaps into the…" at bounding box center [501, 331] width 383 height 163
click at [557, 339] on textarea "Good Morning Lameisha I trust this note finds you taking quantum leaps into the…" at bounding box center [501, 331] width 383 height 163
click at [614, 342] on textarea "Good Morning Lameisha I trust this note finds you taking quantum leaps into the…" at bounding box center [501, 331] width 383 height 163
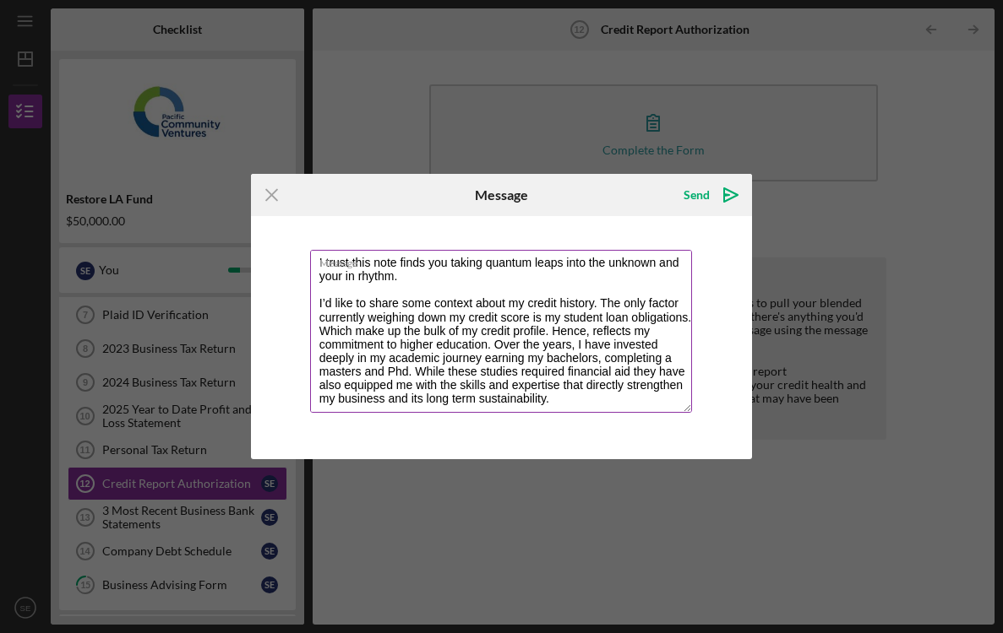
scroll to position [41, 0]
click at [367, 332] on textarea "Good Morning Lameisha I trust this note finds you taking quantum leaps into the…" at bounding box center [501, 331] width 383 height 163
click at [383, 332] on textarea "Good Morning Lameisha I trust this note finds you taking quantum leaps into the…" at bounding box center [501, 331] width 383 height 163
click at [555, 394] on textarea "Good Morning Lameisha I trust this note finds you taking quantum leaps into the…" at bounding box center [501, 331] width 383 height 163
paste textarea "Outside of student loans, my credit profile is clear. I carry no revolving cred…"
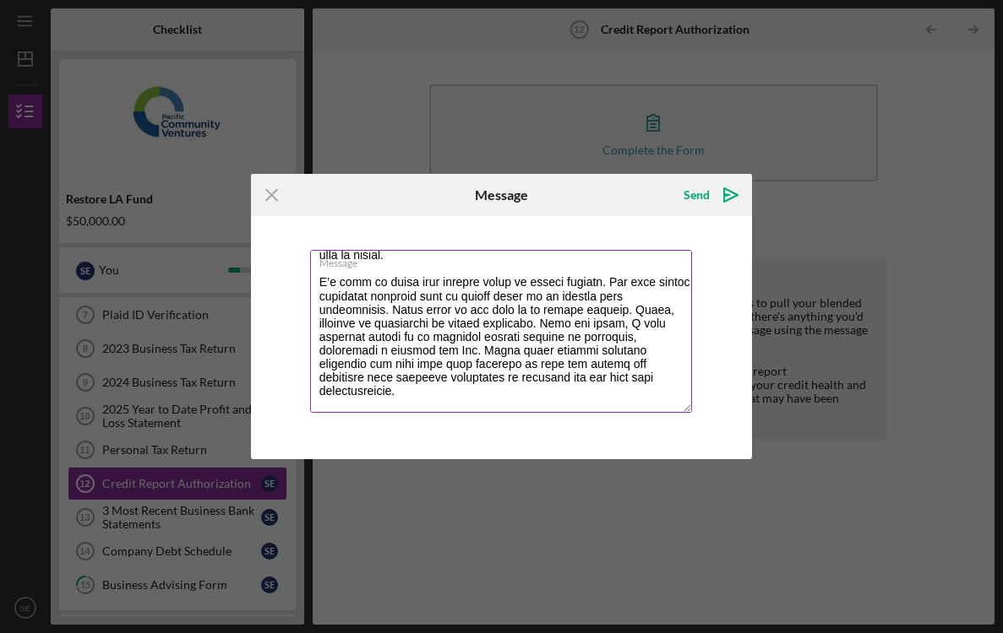
scroll to position [149, 0]
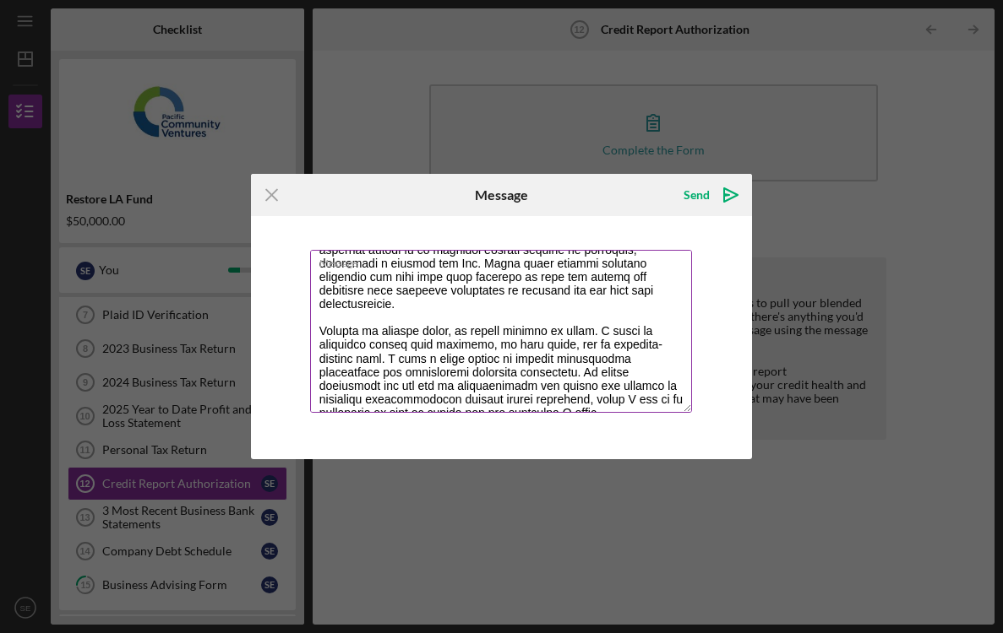
drag, startPoint x: 585, startPoint y: 321, endPoint x: 458, endPoint y: 316, distance: 127.6
click at [458, 316] on textarea "Message" at bounding box center [501, 331] width 383 height 163
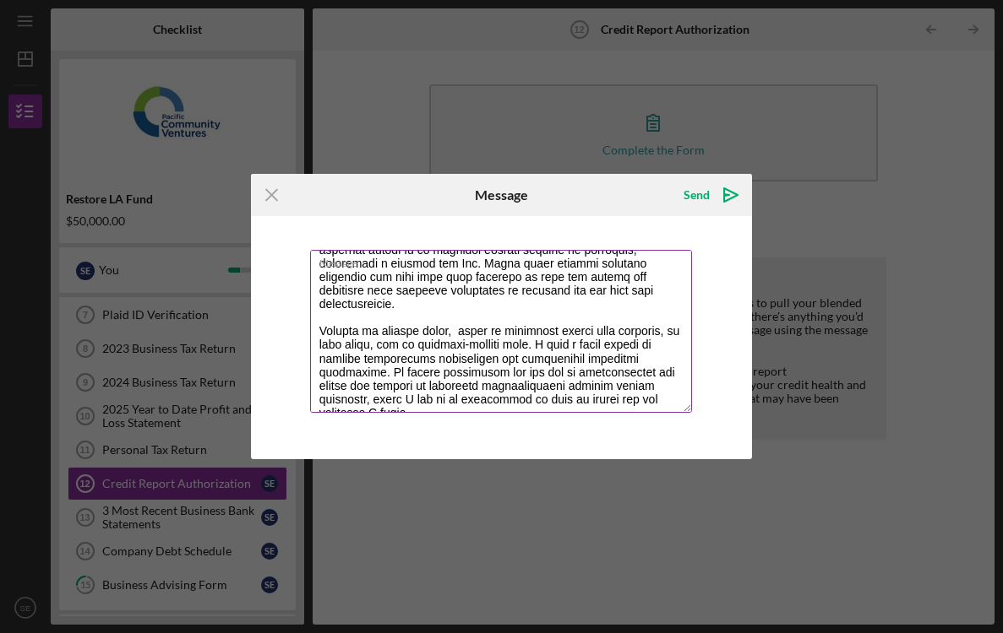
scroll to position [135, 0]
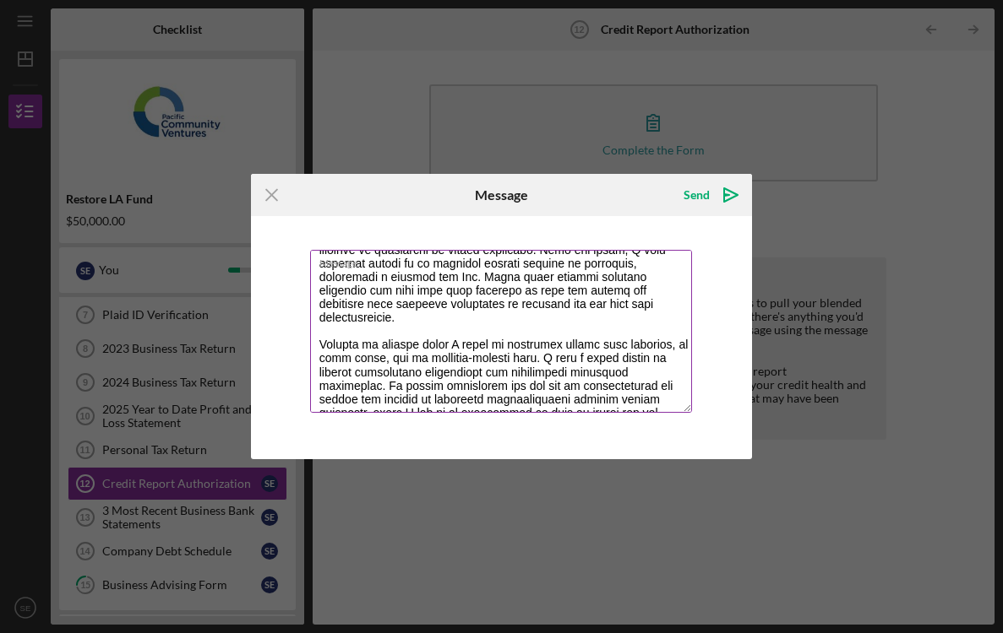
drag, startPoint x: 661, startPoint y: 332, endPoint x: 503, endPoint y: 334, distance: 158.0
click at [503, 334] on textarea "Message" at bounding box center [501, 331] width 383 height 163
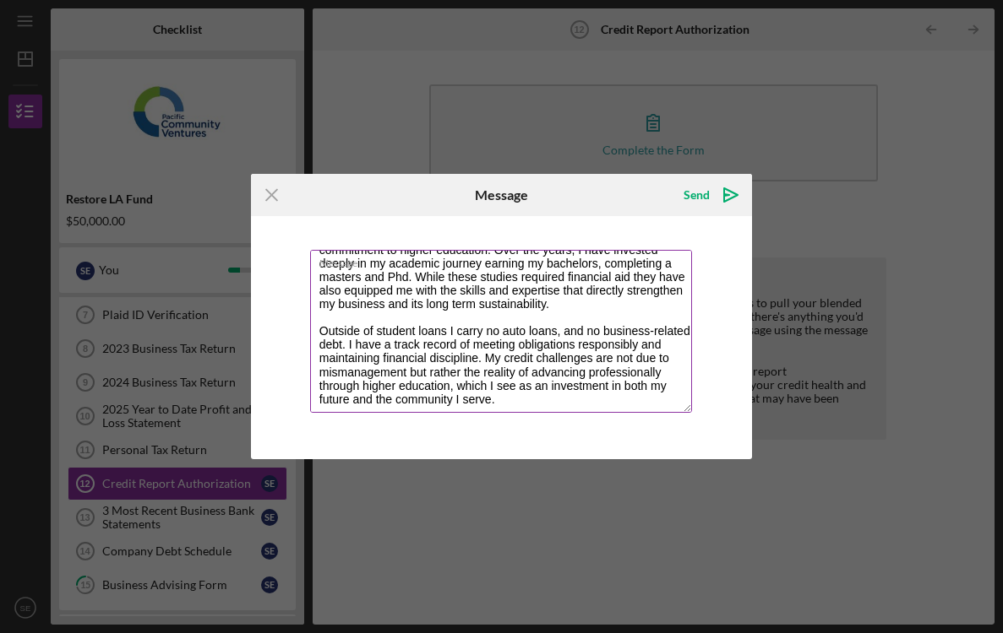
click at [563, 332] on textarea "Good Morning Lameisha I trust this note finds you taking quantum leaps into the…" at bounding box center [501, 331] width 383 height 163
click at [650, 334] on textarea "Good Morning Lameisha I trust this note finds you taking quantum leaps into the…" at bounding box center [501, 331] width 383 height 163
click at [394, 384] on textarea "Good Morning Lameisha I trust this note finds you taking quantum leaps into the…" at bounding box center [501, 331] width 383 height 163
click at [647, 385] on textarea "Good Morning Lameisha I trust this note finds you taking quantum leaps into the…" at bounding box center [501, 331] width 383 height 163
click at [638, 378] on textarea "Good Morning Lameisha I trust this note finds you taking quantum leaps into the…" at bounding box center [501, 331] width 383 height 163
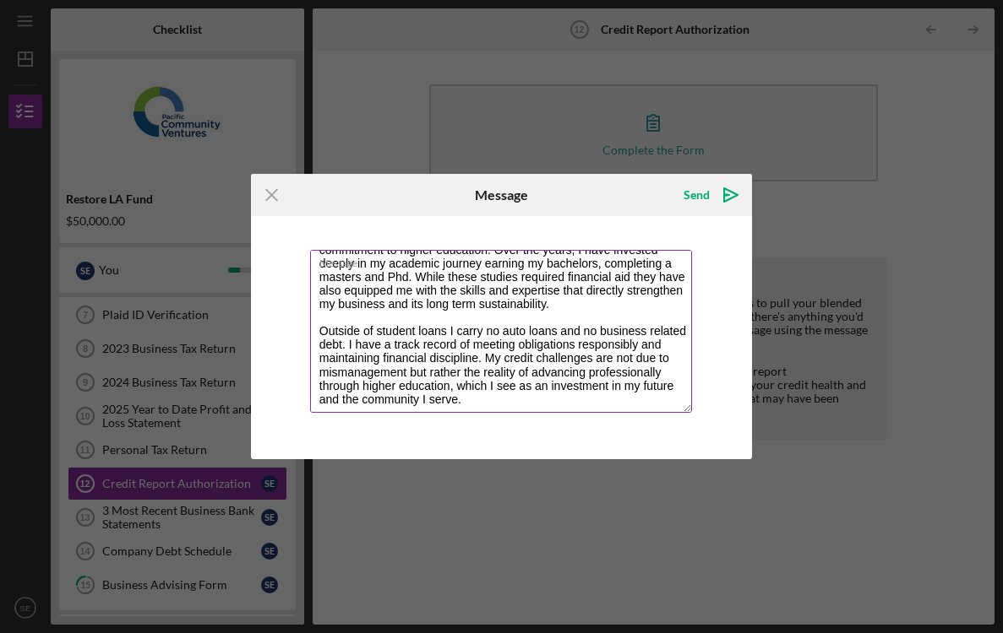
drag, startPoint x: 474, startPoint y: 400, endPoint x: 340, endPoint y: 400, distance: 134.3
click at [340, 400] on textarea "Good Morning Lameisha I trust this note finds you taking quantum leaps into the…" at bounding box center [501, 331] width 383 height 163
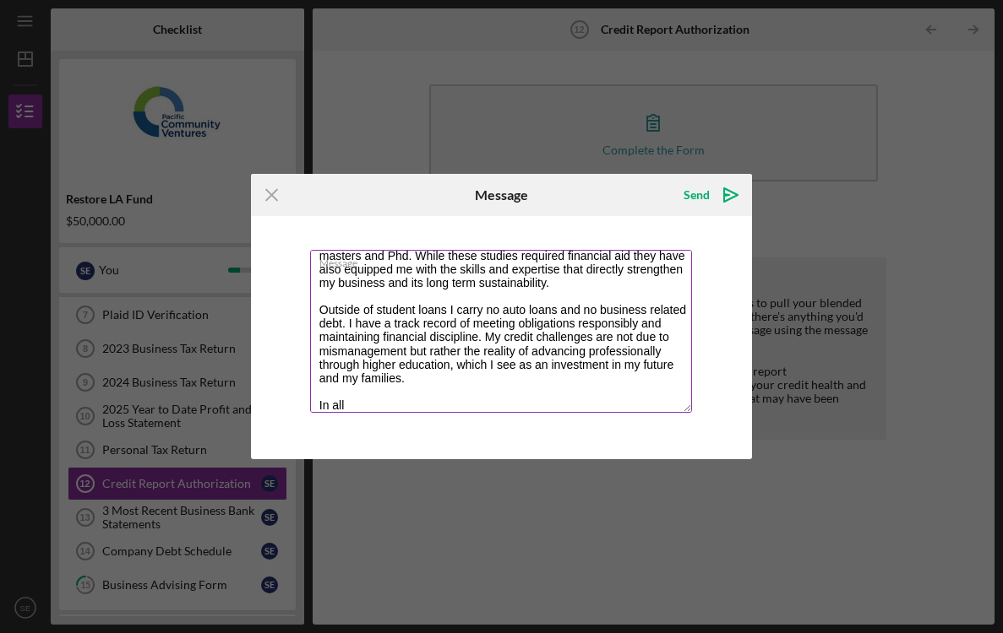
paste textarea "I want to emphasize that while my student loans represent a significant balance…"
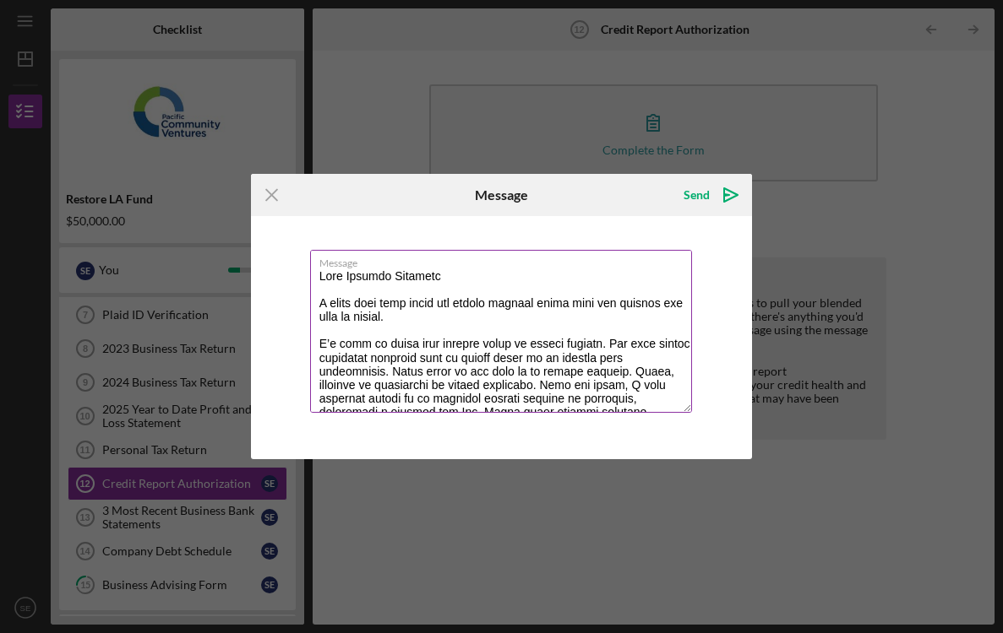
scroll to position [0, 0]
click at [478, 276] on textarea "Message" at bounding box center [501, 331] width 383 height 163
click at [486, 312] on textarea "Message" at bounding box center [501, 331] width 383 height 163
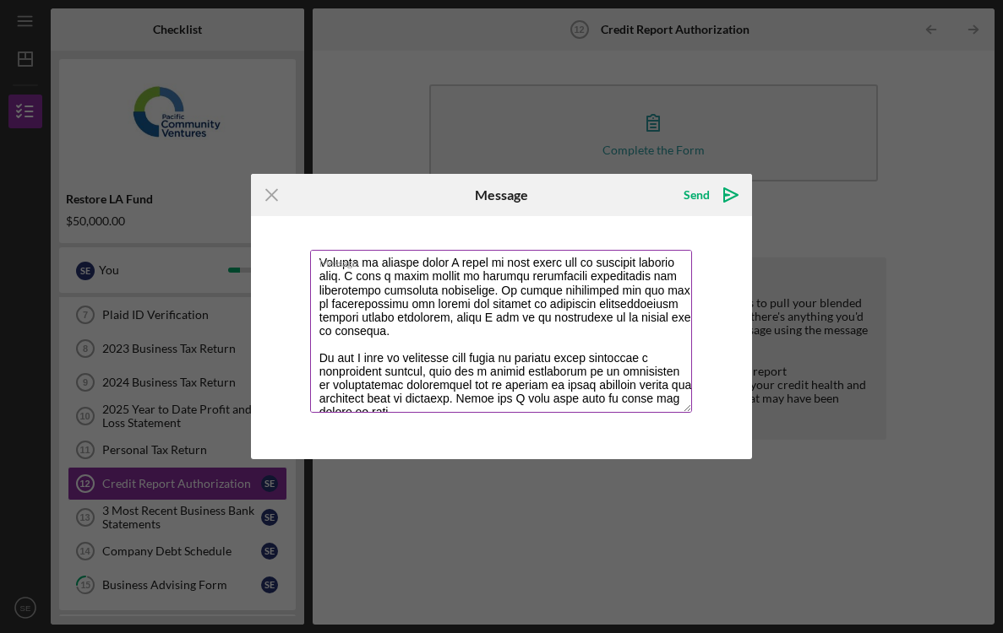
scroll to position [216, 0]
click at [457, 306] on textarea "Message" at bounding box center [501, 331] width 383 height 163
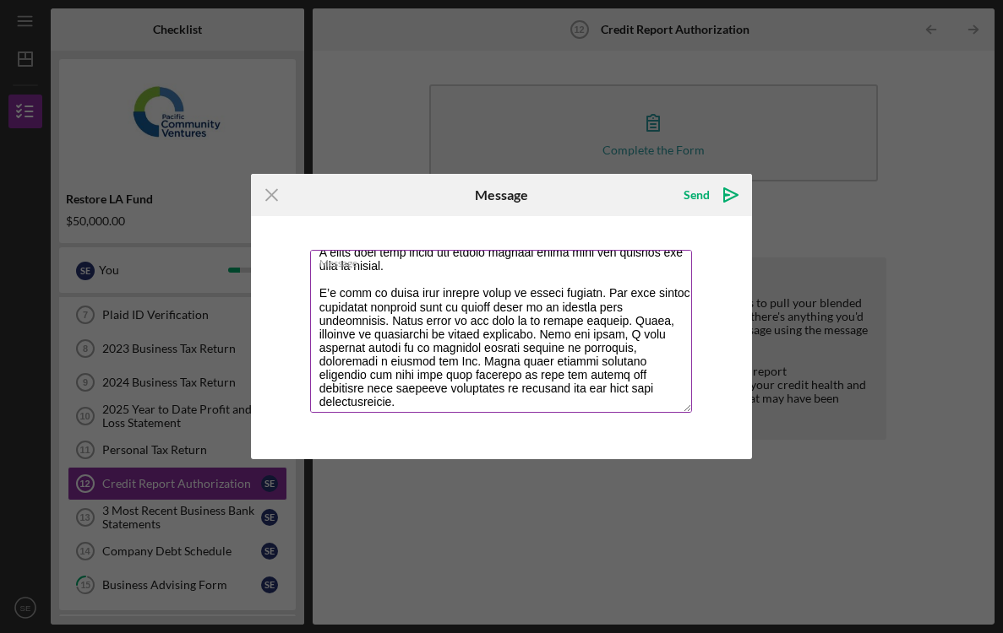
scroll to position [48, 0]
click at [576, 337] on textarea "Message" at bounding box center [501, 331] width 383 height 163
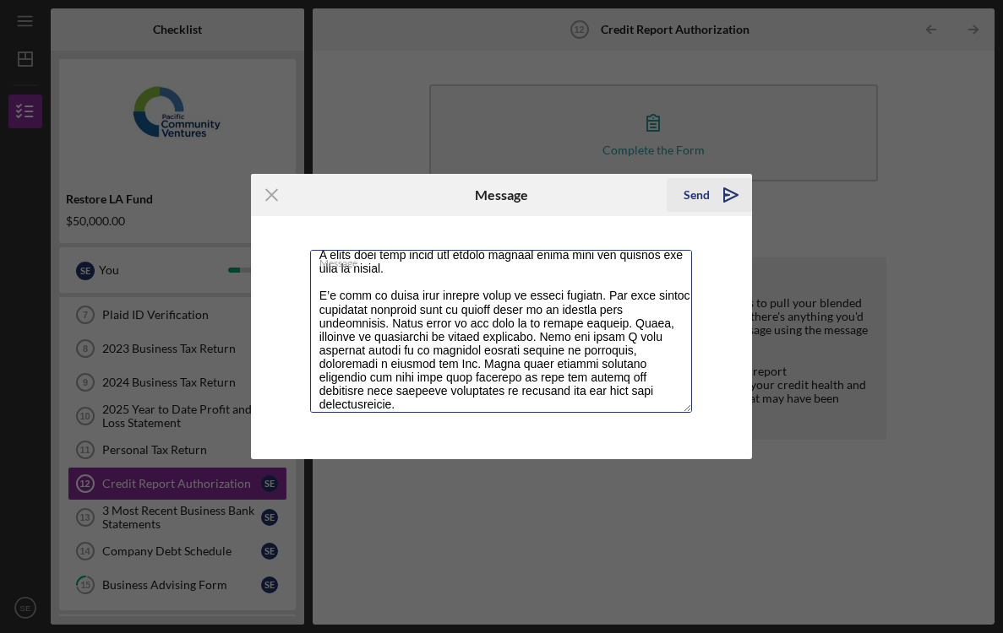
type textarea "Lore Ipsumdo Sitametc, A elits doei temp incid utl etdolo magnaal enima mini ve…"
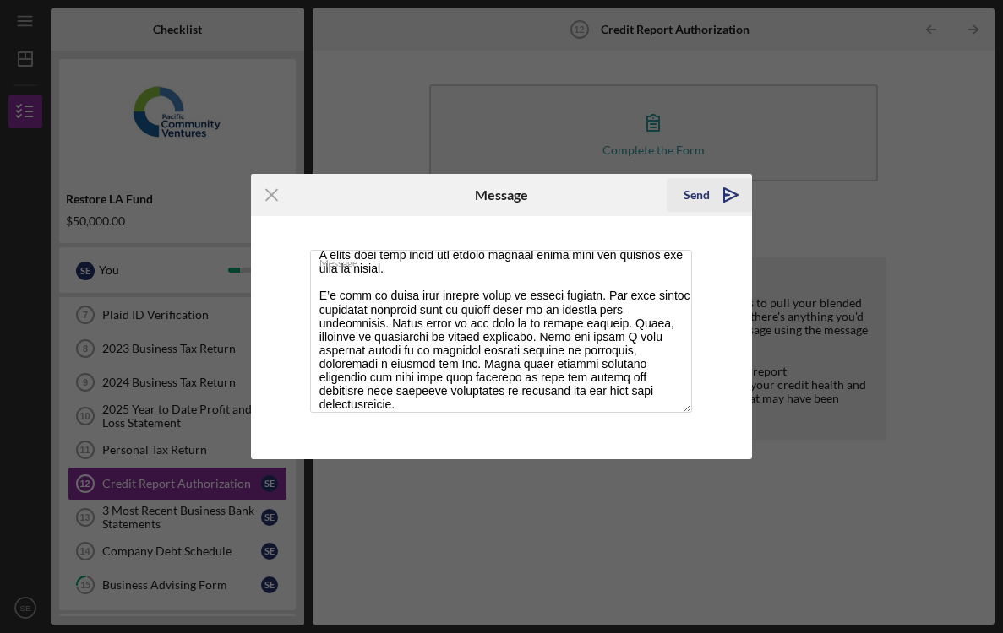
click at [728, 189] on icon "Icon/icon-invite-send" at bounding box center [730, 195] width 42 height 42
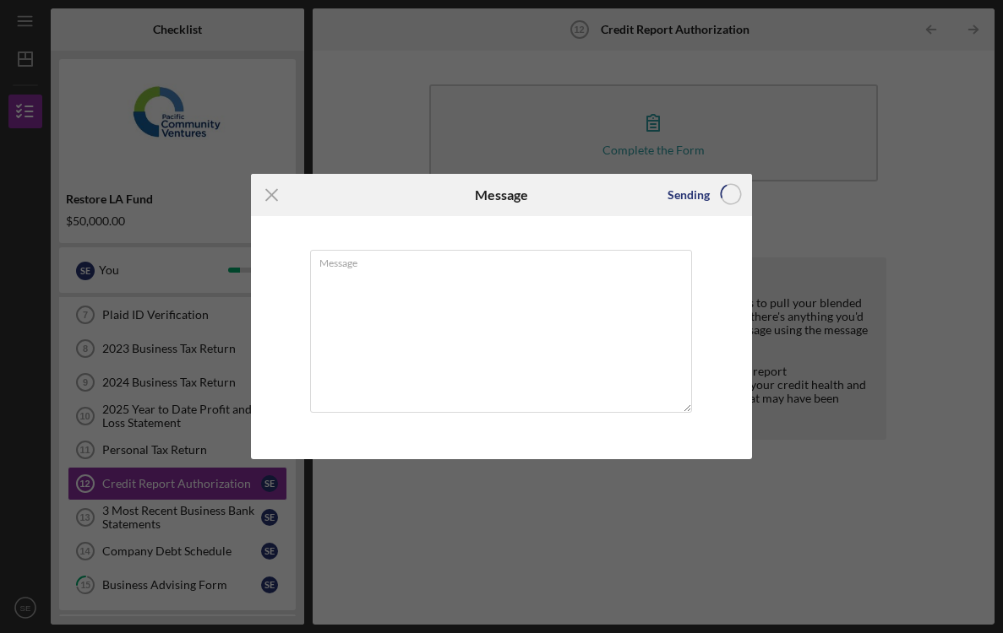
scroll to position [0, 0]
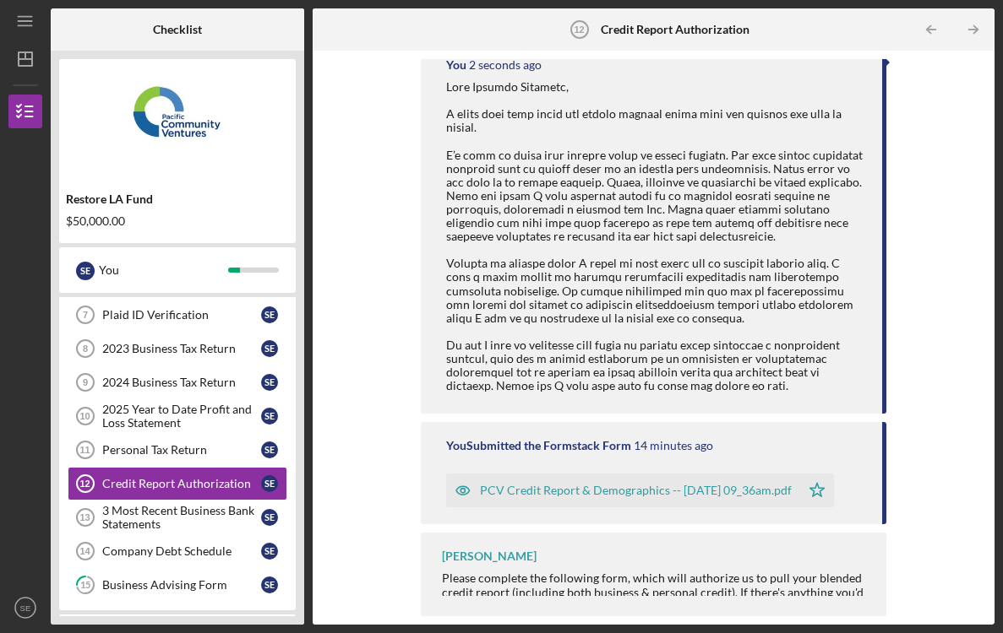
scroll to position [215, 0]
click at [666, 486] on div "PCV Credit Report & Demographics -- [DATE] 09_36am.pdf" at bounding box center [636, 492] width 312 height 14
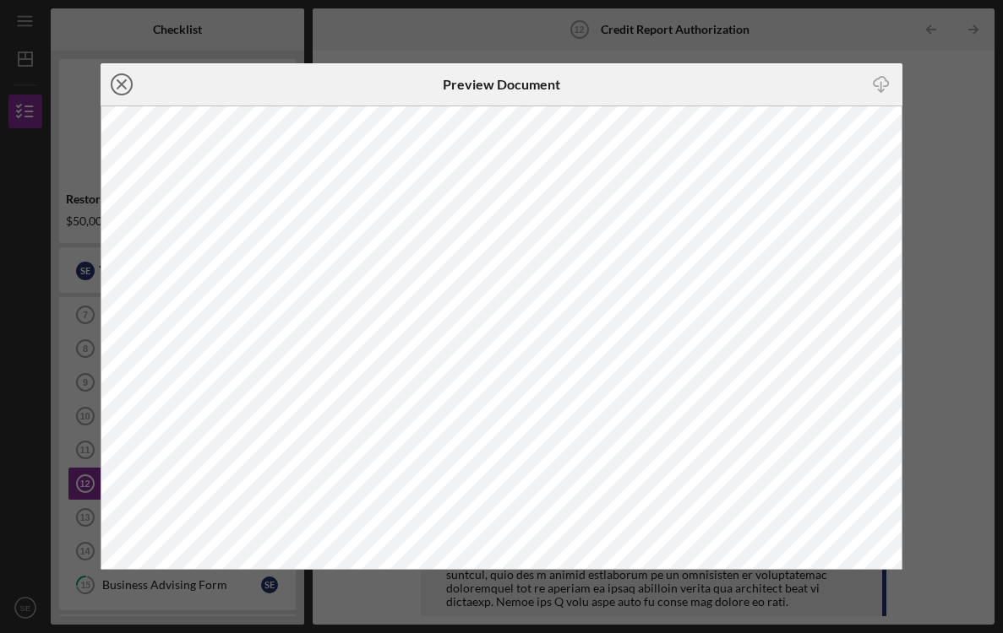
click at [119, 83] on line at bounding box center [121, 84] width 8 height 8
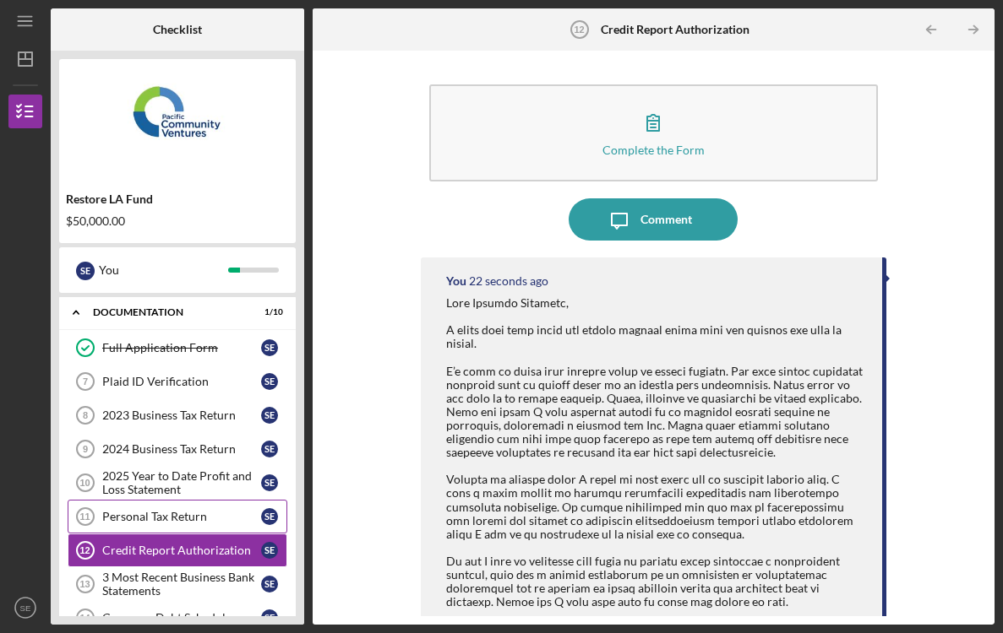
scroll to position [242, 0]
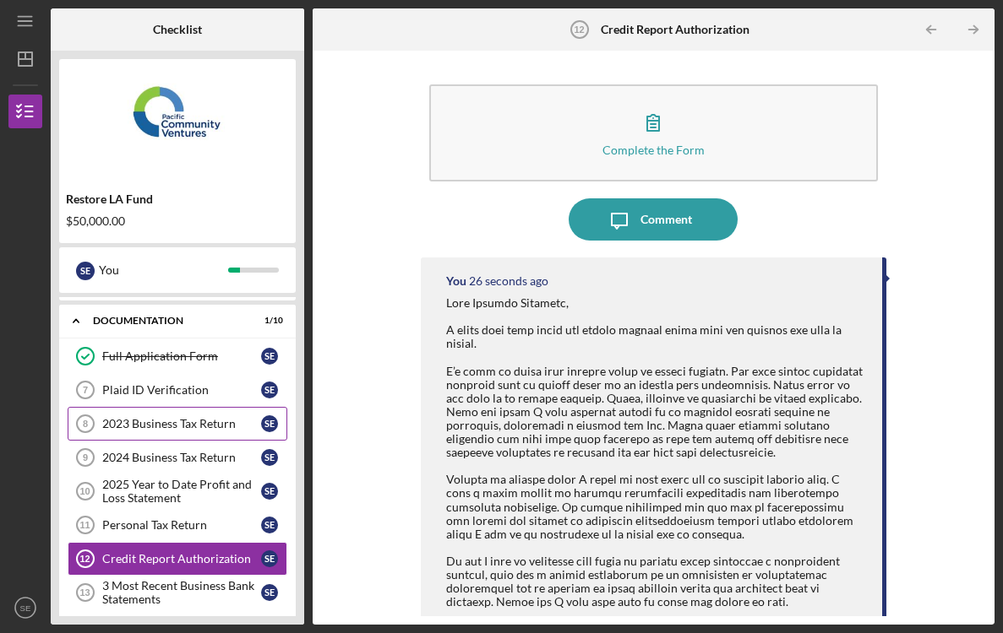
click at [201, 427] on div "2023 Business Tax Return" at bounding box center [181, 424] width 159 height 14
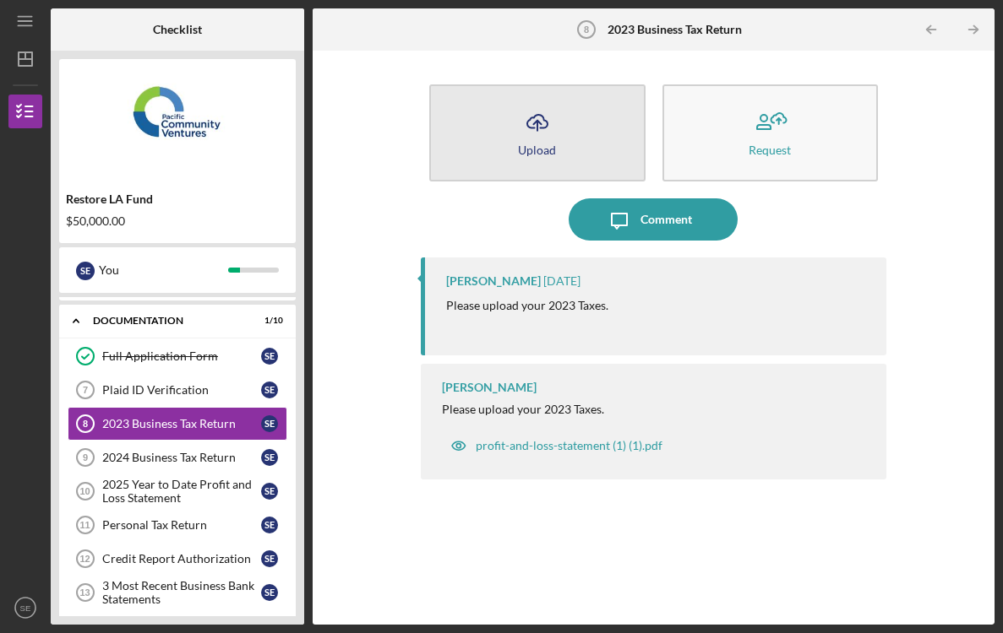
click at [559, 149] on button "Icon/Upload Upload" at bounding box center [536, 132] width 215 height 97
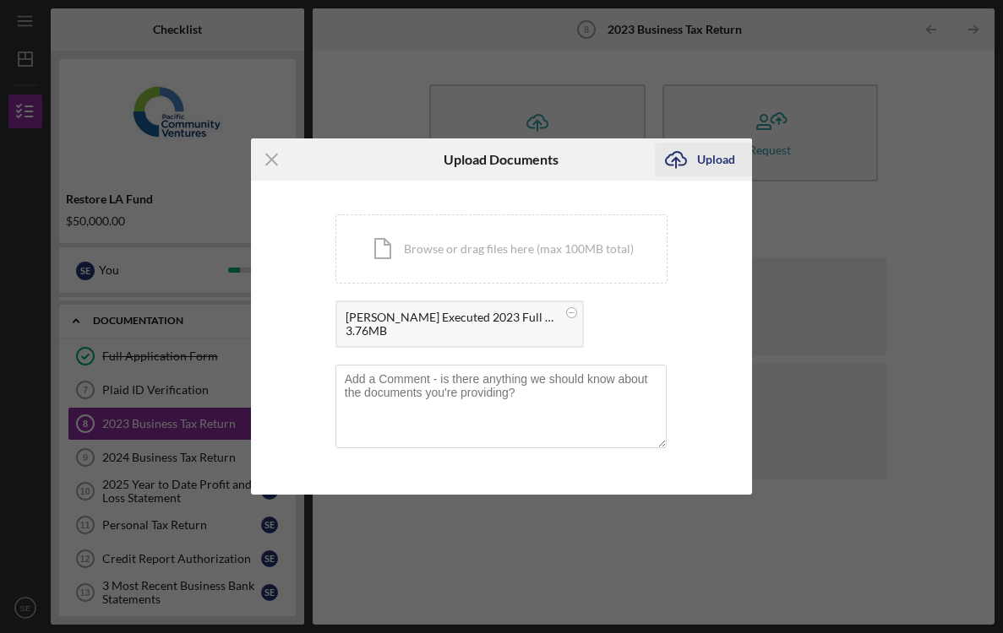
click at [683, 155] on icon "Icon/Upload" at bounding box center [676, 160] width 42 height 42
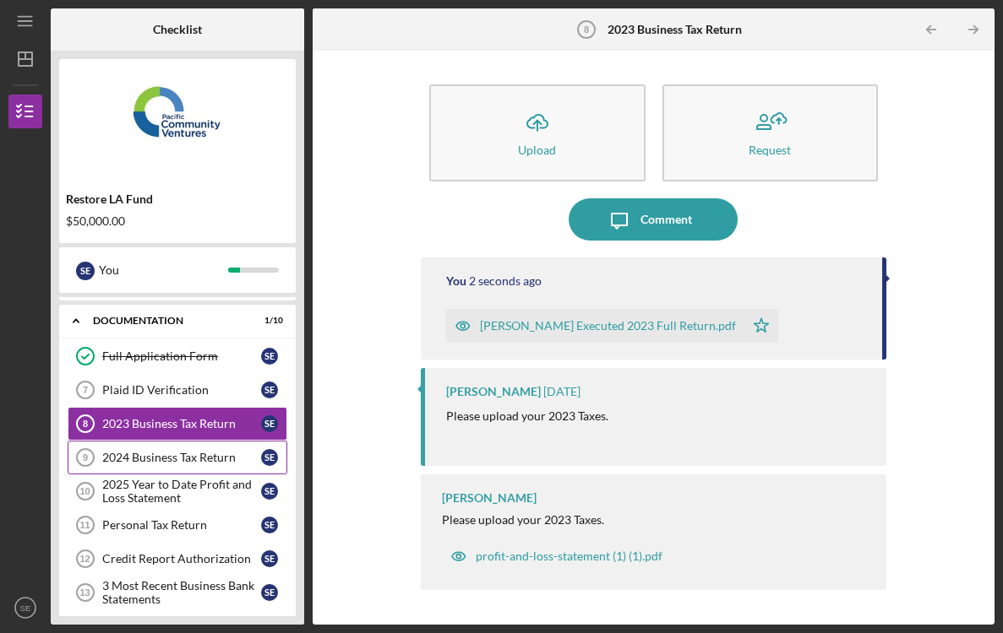
click at [188, 459] on div "2024 Business Tax Return" at bounding box center [181, 458] width 159 height 14
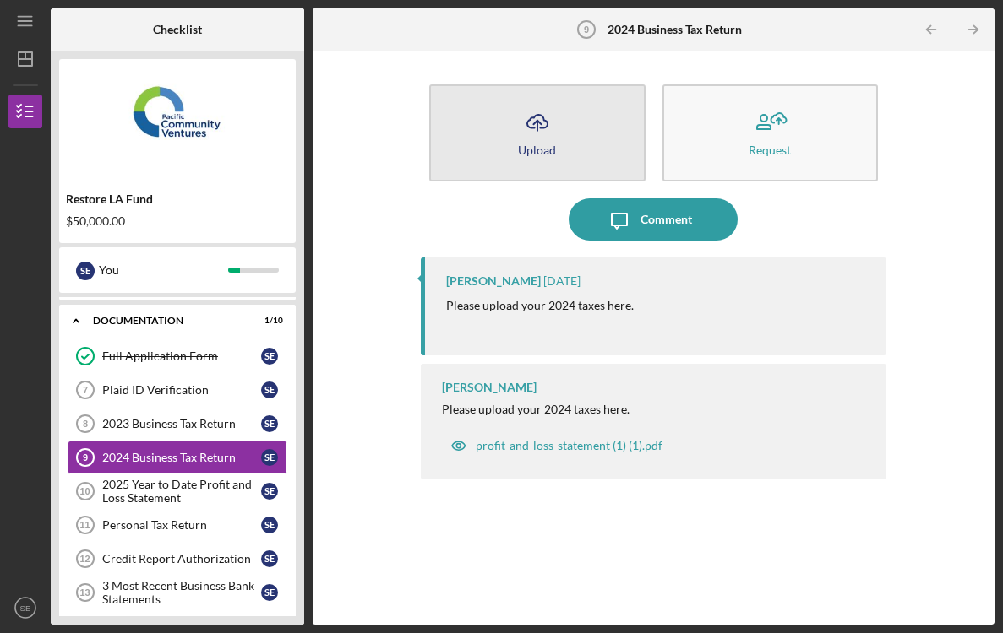
click at [523, 150] on div "Upload" at bounding box center [537, 150] width 38 height 13
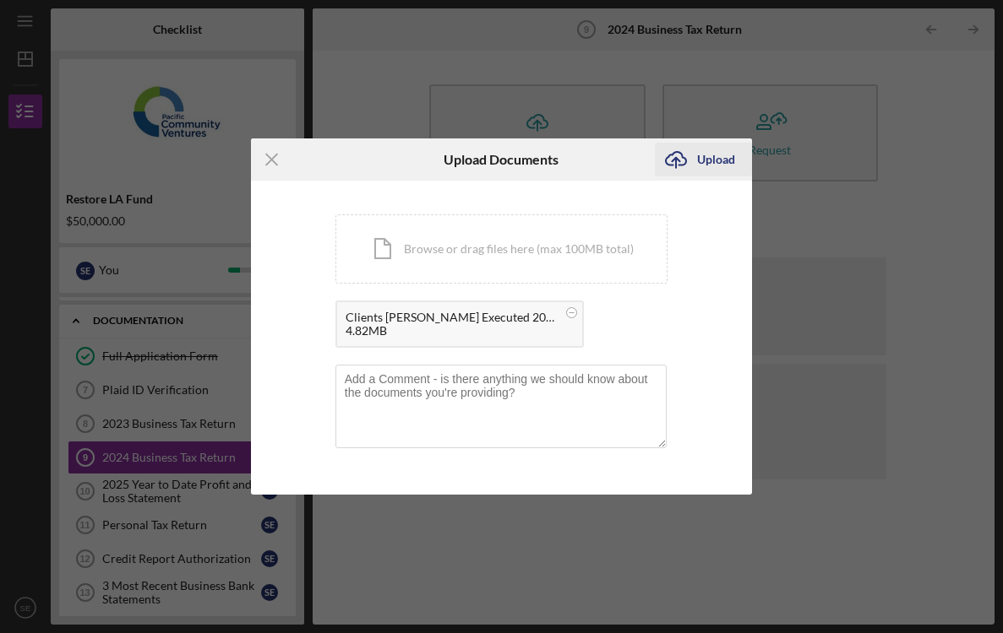
click at [688, 160] on icon "Icon/Upload" at bounding box center [676, 160] width 42 height 42
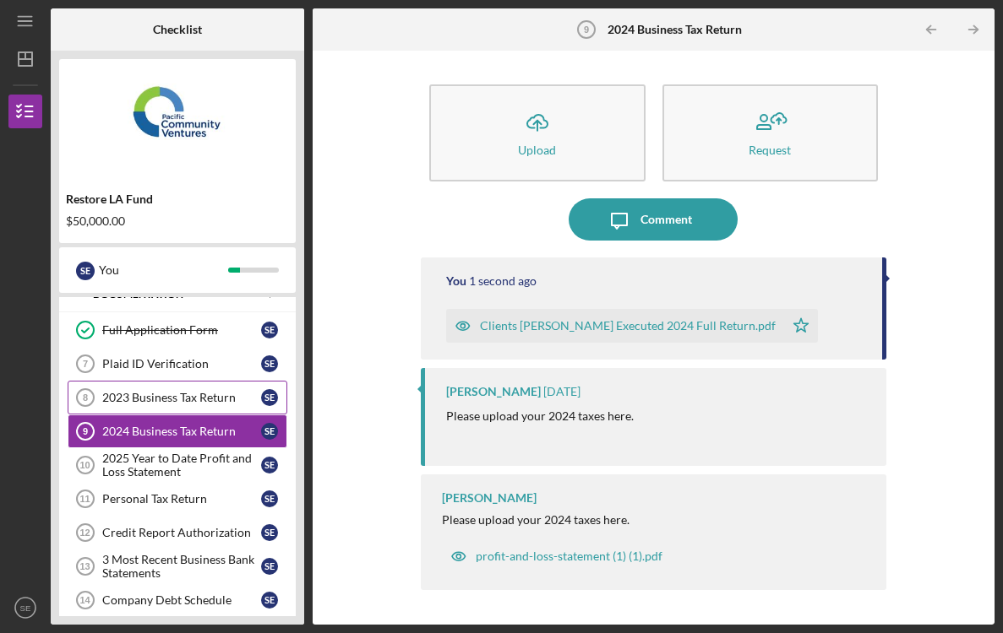
scroll to position [274, 0]
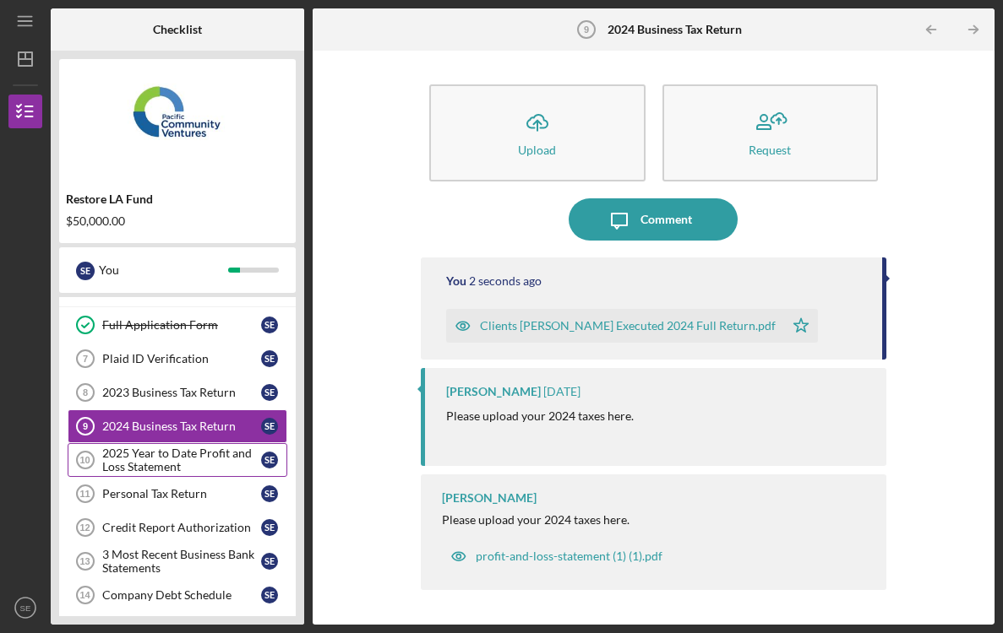
click at [184, 454] on div "2025 Year to Date Profit and Loss Statement" at bounding box center [181, 460] width 159 height 27
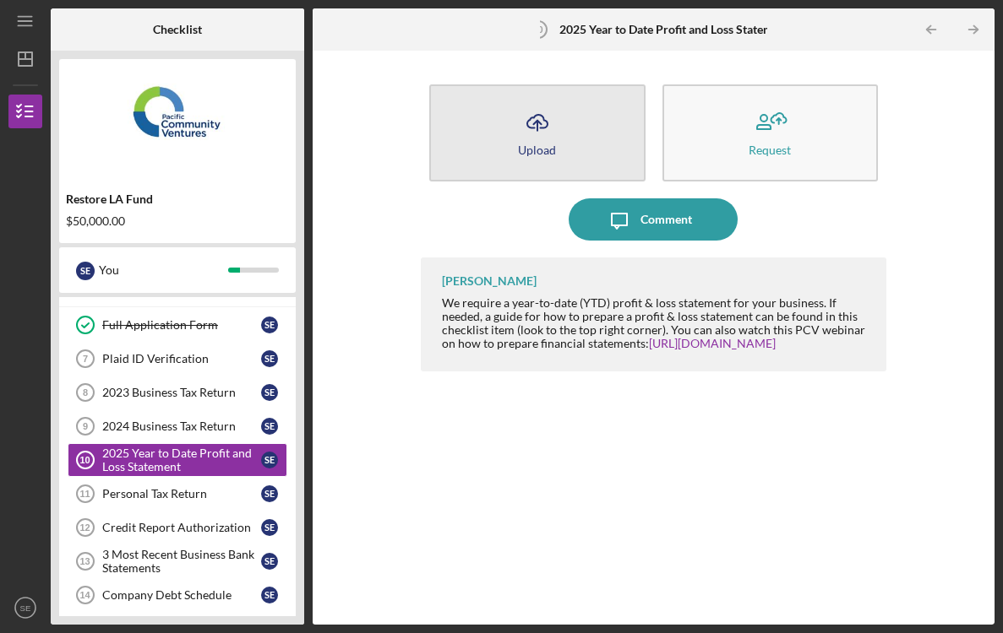
click at [535, 139] on icon "Icon/Upload" at bounding box center [537, 122] width 42 height 42
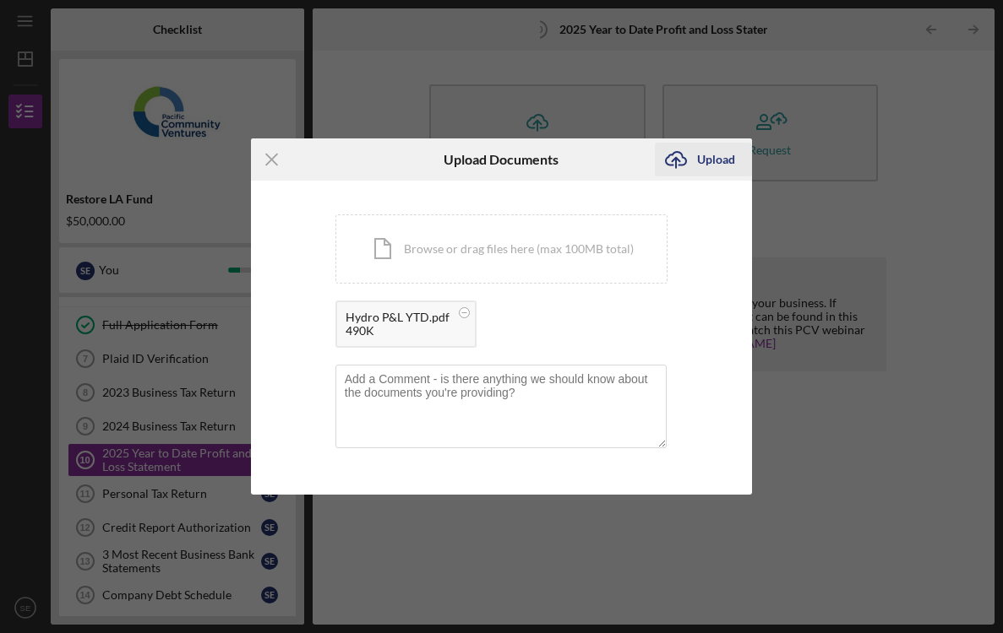
click at [719, 160] on div "Upload" at bounding box center [716, 160] width 38 height 34
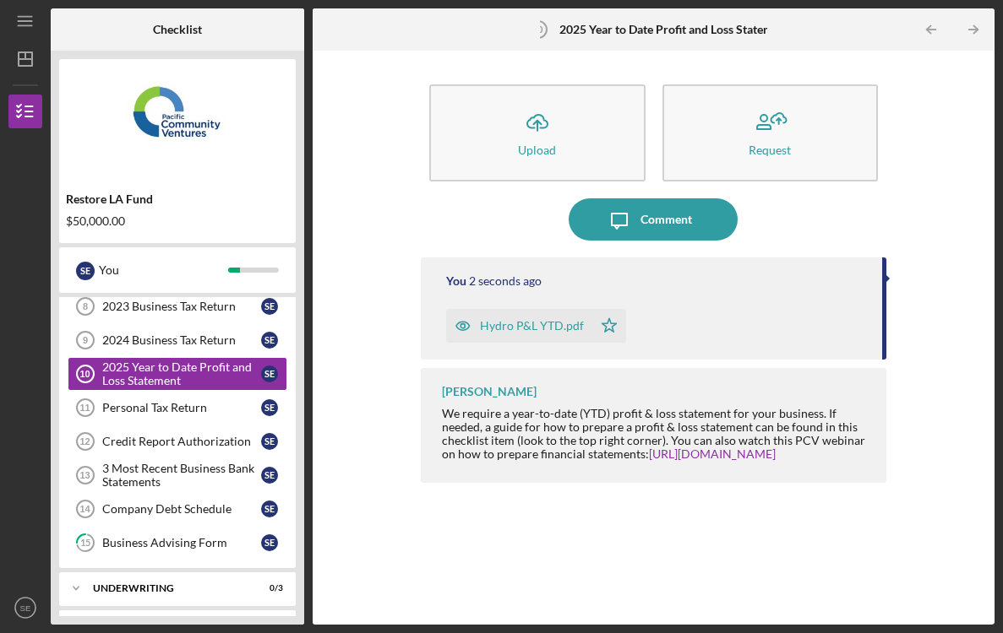
scroll to position [364, 0]
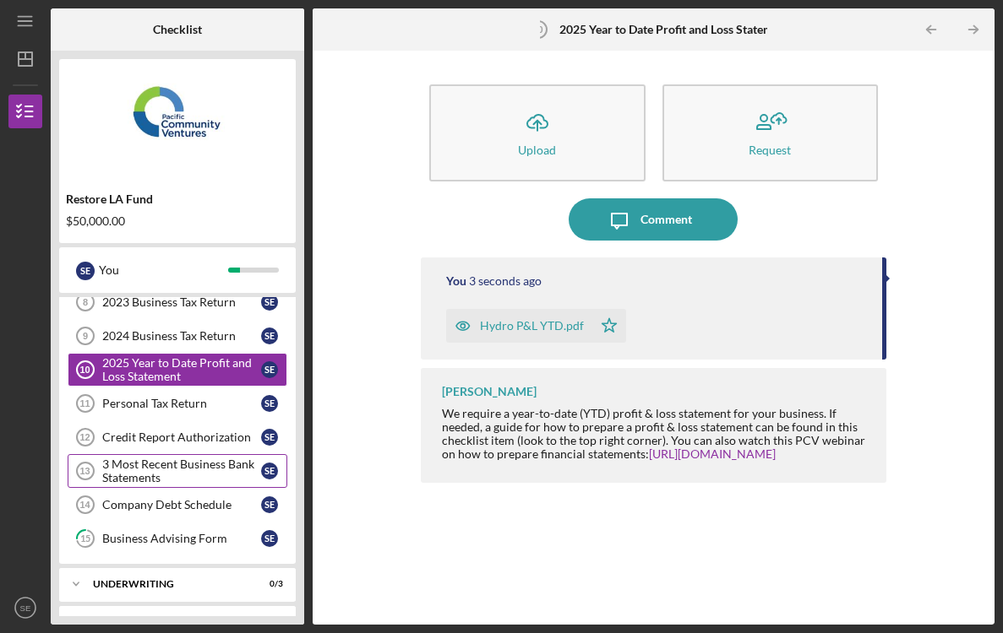
click at [192, 466] on div "3 Most Recent Business Bank Statements" at bounding box center [181, 471] width 159 height 27
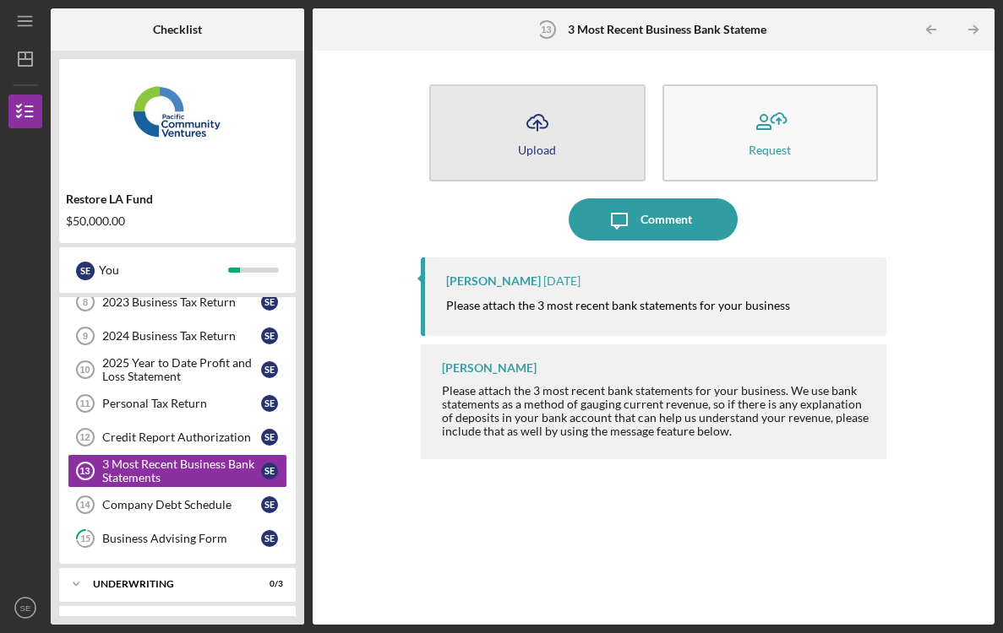
click at [582, 133] on button "Icon/Upload Upload" at bounding box center [536, 132] width 215 height 97
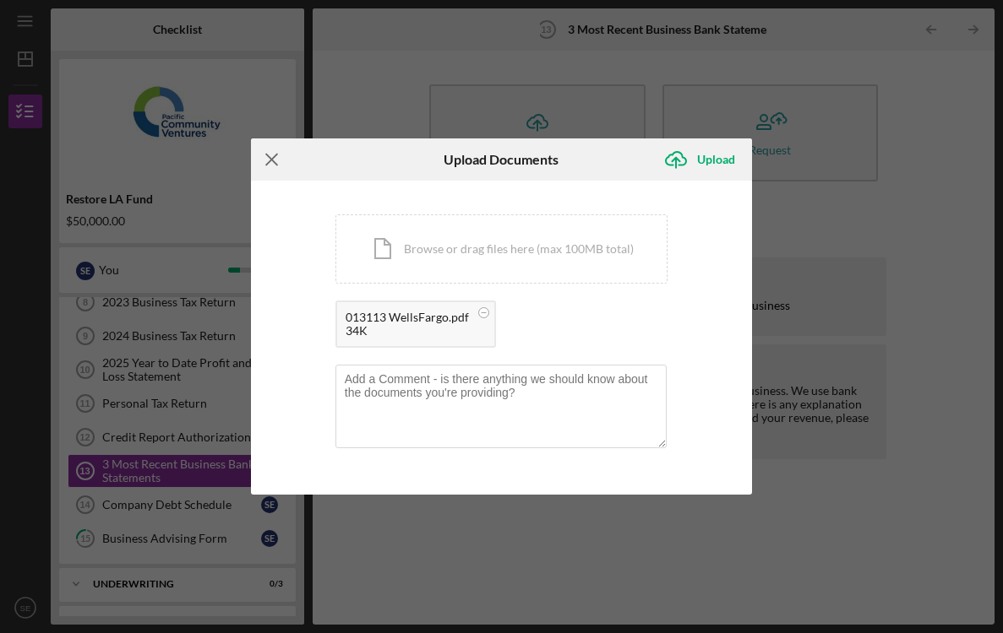
click at [271, 162] on icon "Icon/Menu Close" at bounding box center [272, 160] width 42 height 42
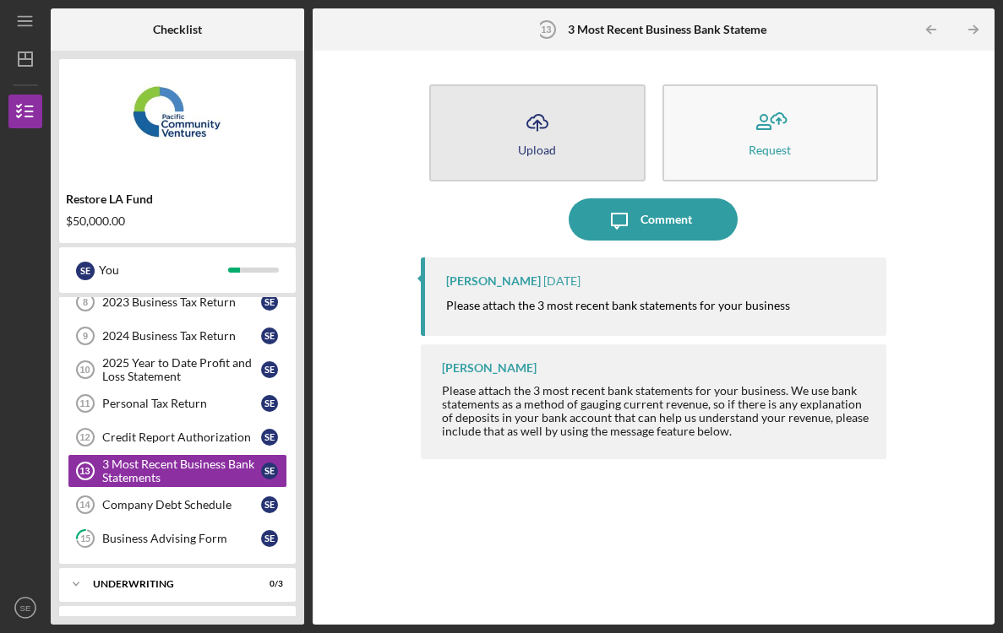
click at [535, 126] on icon "Icon/Upload" at bounding box center [537, 122] width 42 height 42
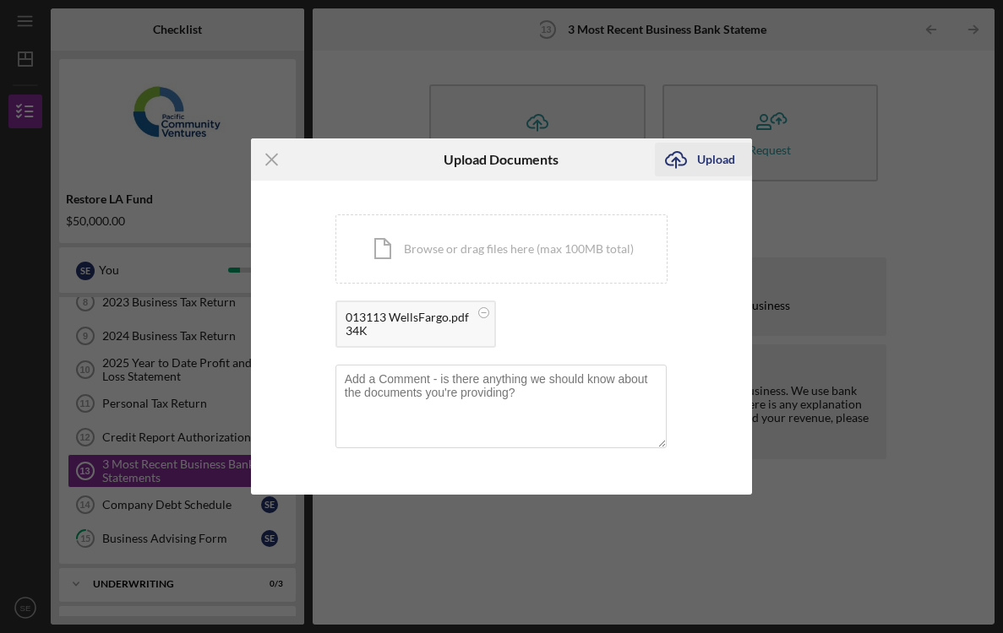
click at [702, 160] on div "Upload" at bounding box center [716, 160] width 38 height 34
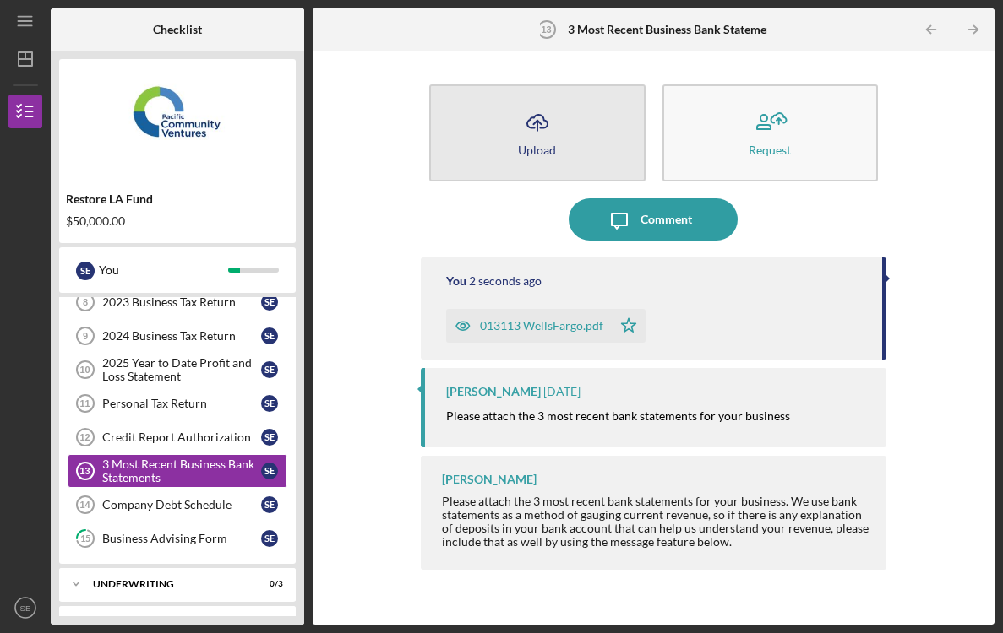
click at [545, 132] on icon "Icon/Upload" at bounding box center [537, 122] width 42 height 42
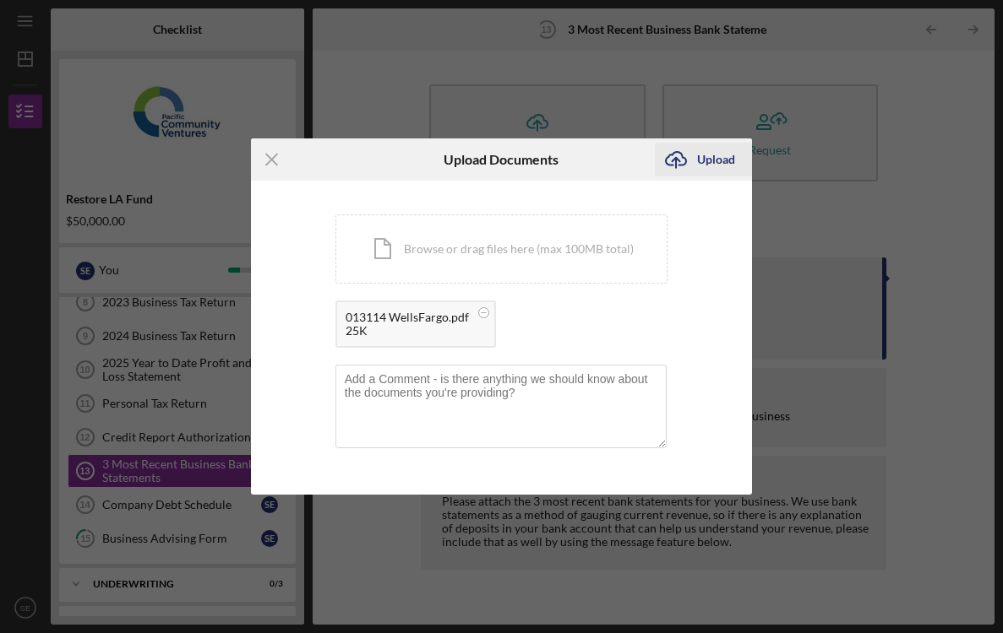
click at [687, 158] on icon "Icon/Upload" at bounding box center [676, 160] width 42 height 42
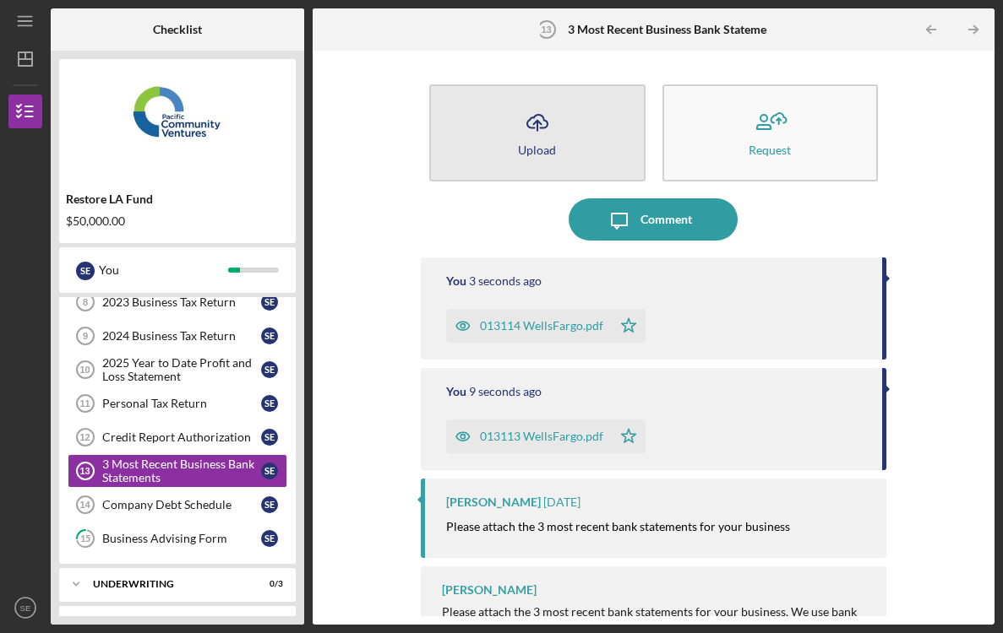
click at [530, 137] on icon "Icon/Upload" at bounding box center [537, 122] width 42 height 42
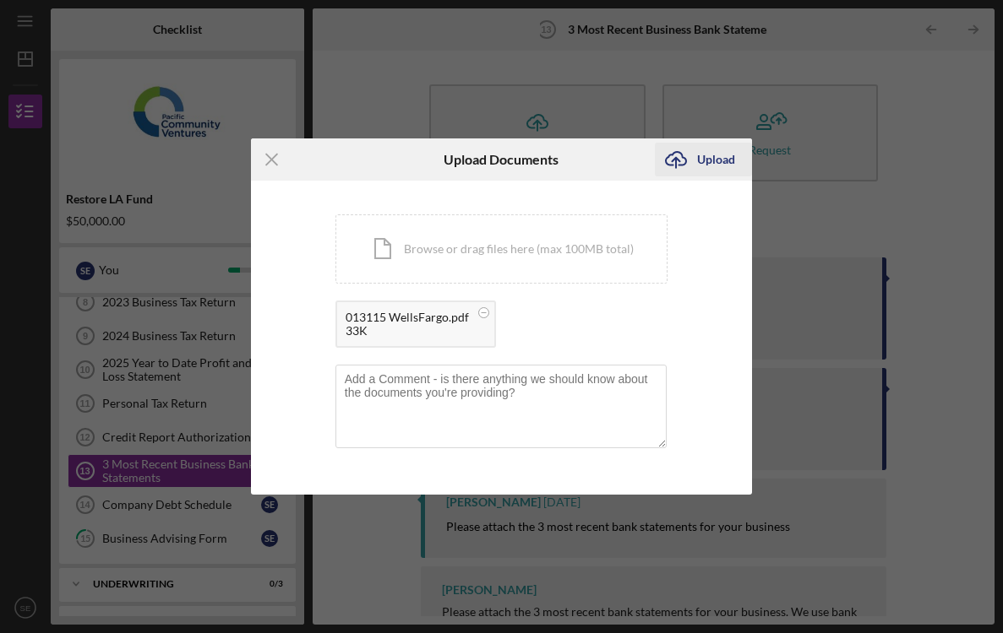
click at [701, 154] on div "Upload" at bounding box center [716, 160] width 38 height 34
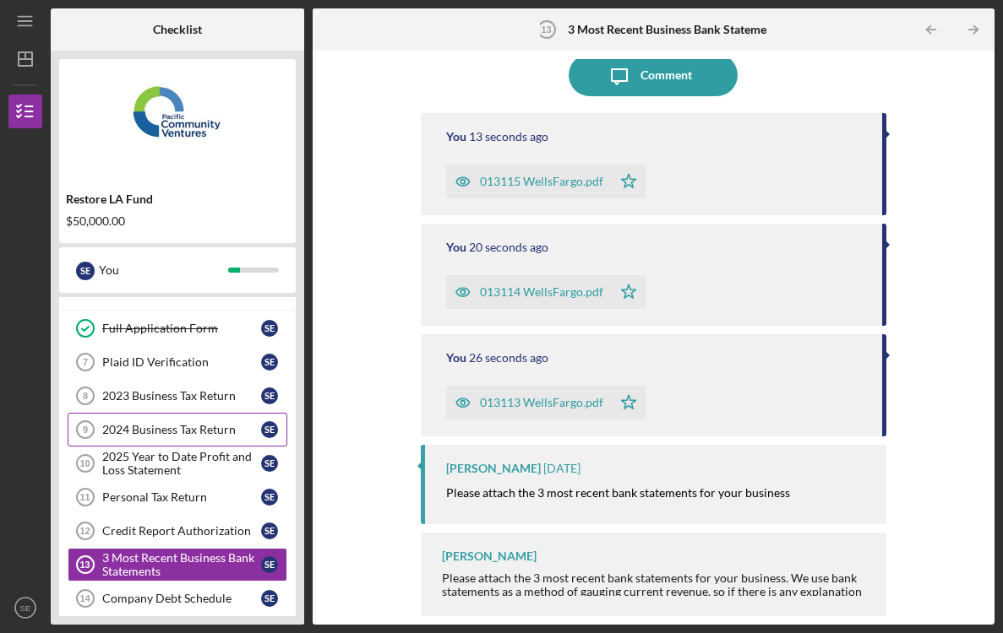
scroll to position [265, 0]
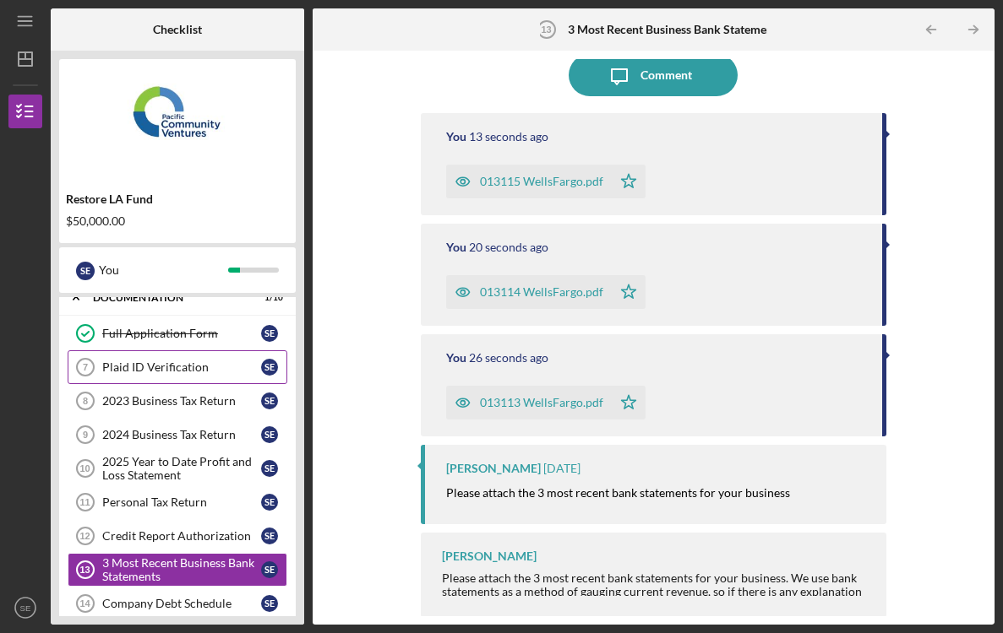
click at [185, 368] on div "Plaid ID Verification" at bounding box center [181, 368] width 159 height 14
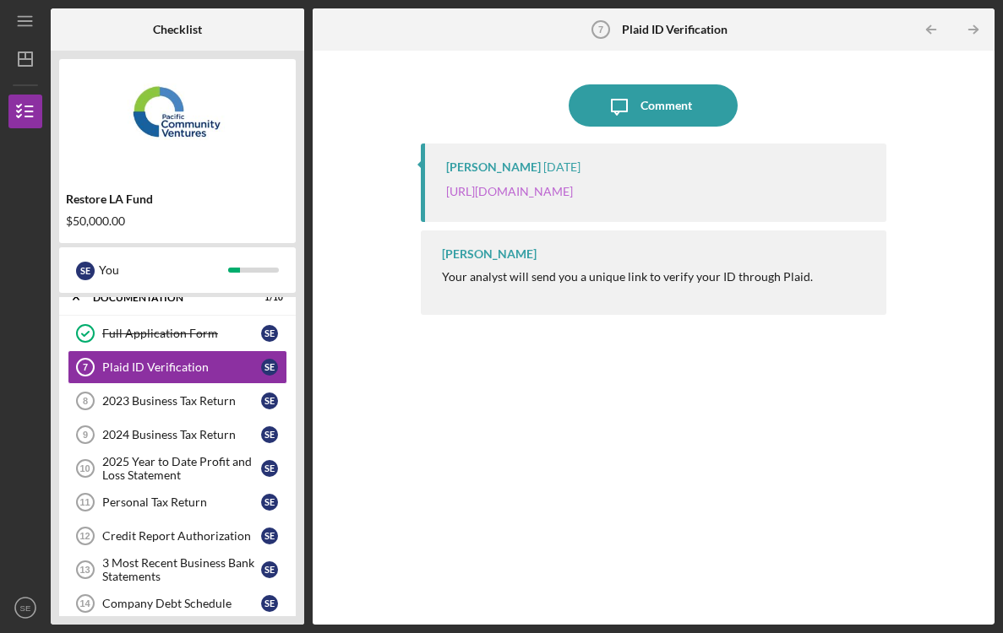
click at [573, 198] on link "[URL][DOMAIN_NAME]" at bounding box center [509, 191] width 127 height 14
click at [529, 194] on link "[URL][DOMAIN_NAME]" at bounding box center [509, 191] width 127 height 14
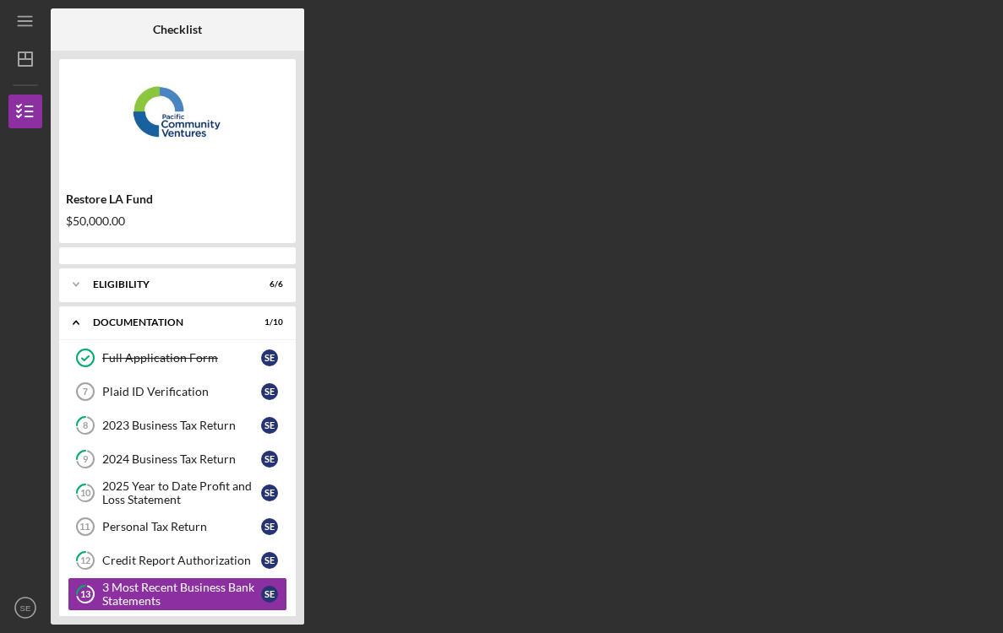
scroll to position [152, 0]
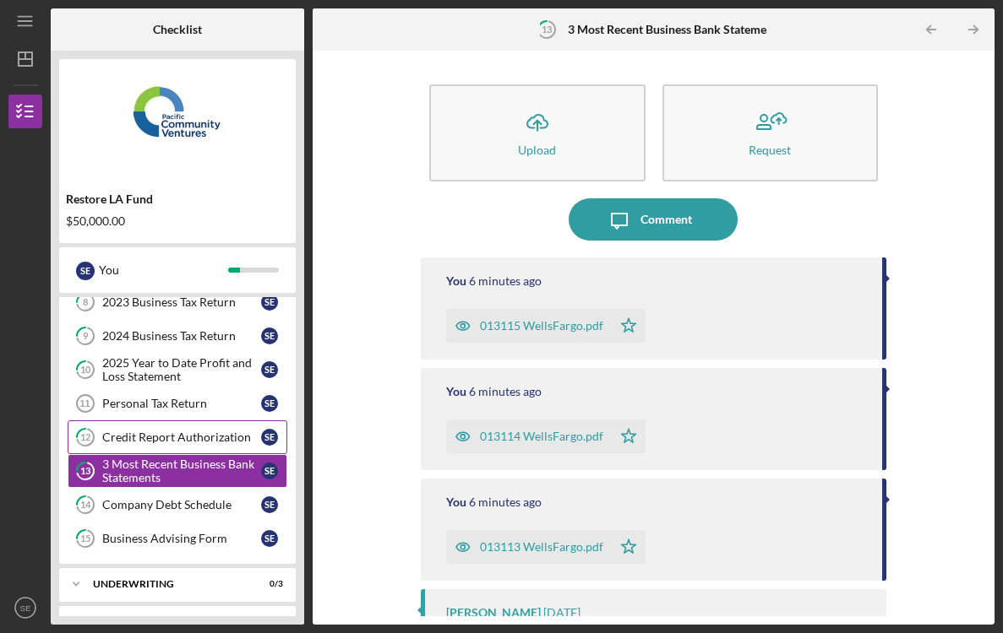
click at [198, 422] on link "12 Credit Report Authorization S E" at bounding box center [178, 438] width 220 height 34
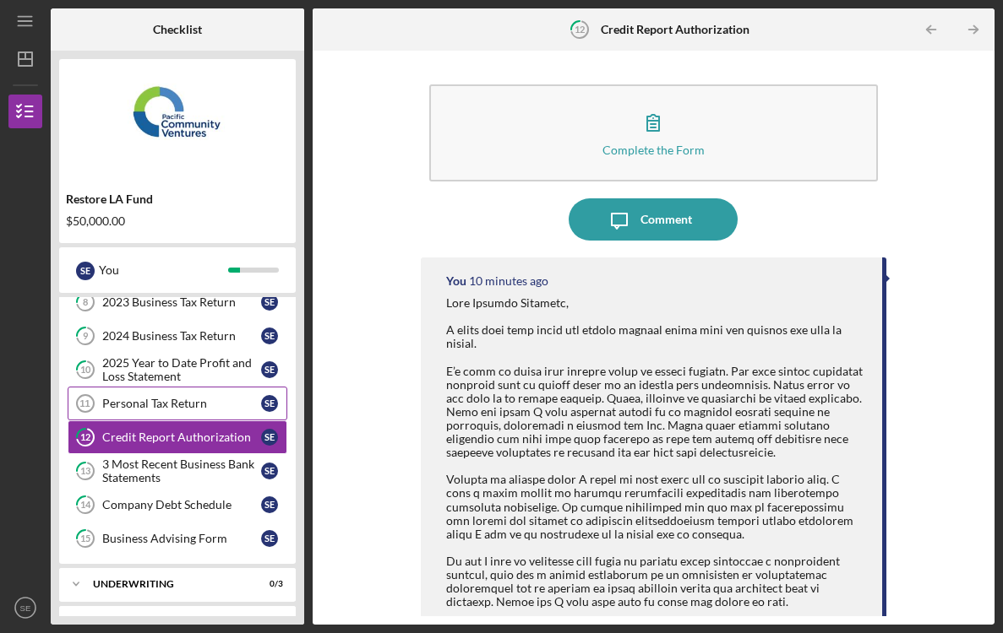
click at [194, 410] on link "Personal Tax Return 11 Personal Tax Return S E" at bounding box center [178, 404] width 220 height 34
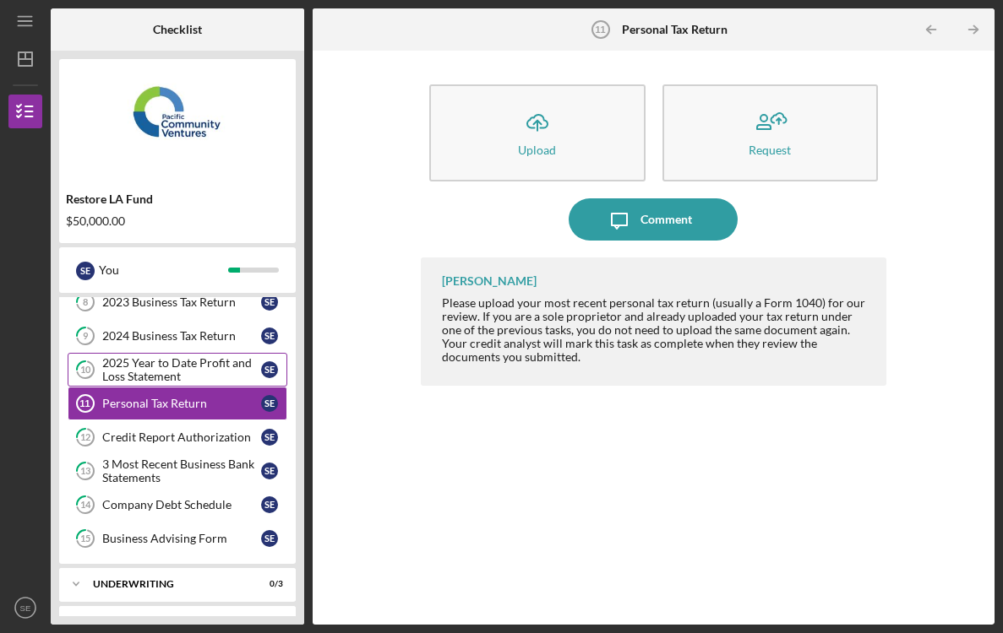
click at [189, 376] on div "2025 Year to Date Profit and Loss Statement" at bounding box center [181, 369] width 159 height 27
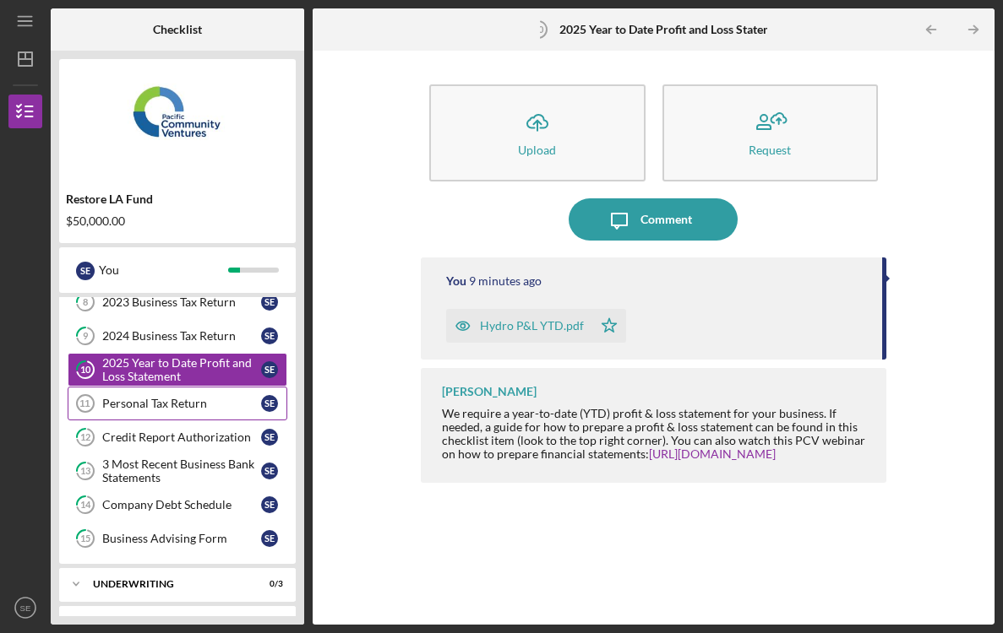
click at [186, 398] on div "Personal Tax Return" at bounding box center [181, 404] width 159 height 14
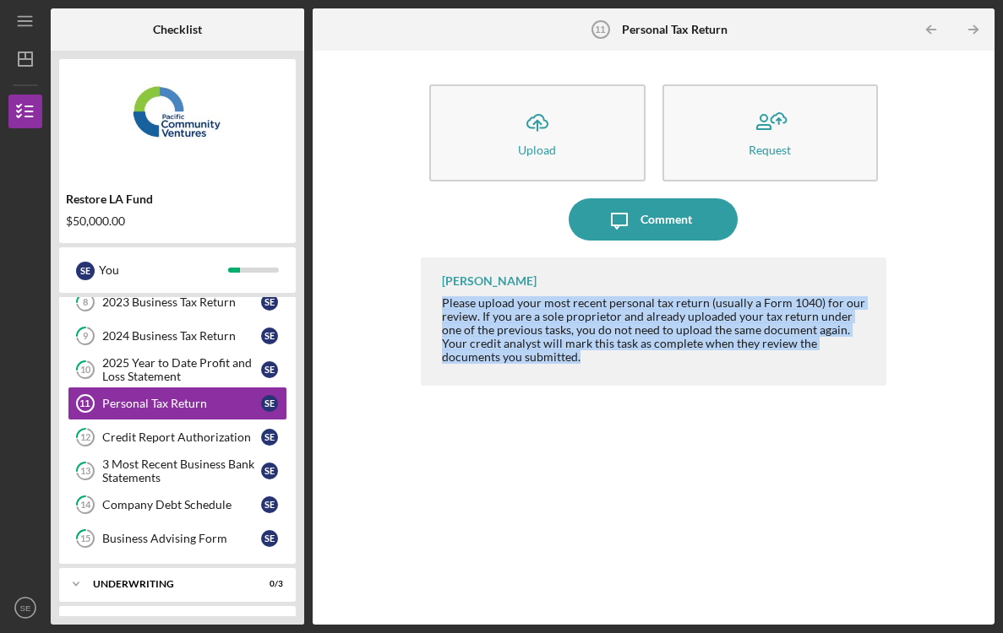
drag, startPoint x: 442, startPoint y: 303, endPoint x: 512, endPoint y: 360, distance: 90.1
click at [512, 360] on div "Please upload your most recent personal tax return (usually a Form 1040) for ou…" at bounding box center [655, 330] width 427 height 68
copy div "Please upload your most recent personal tax return (usually a Form 1040) for ou…"
